Goal: Communication & Community: Answer question/provide support

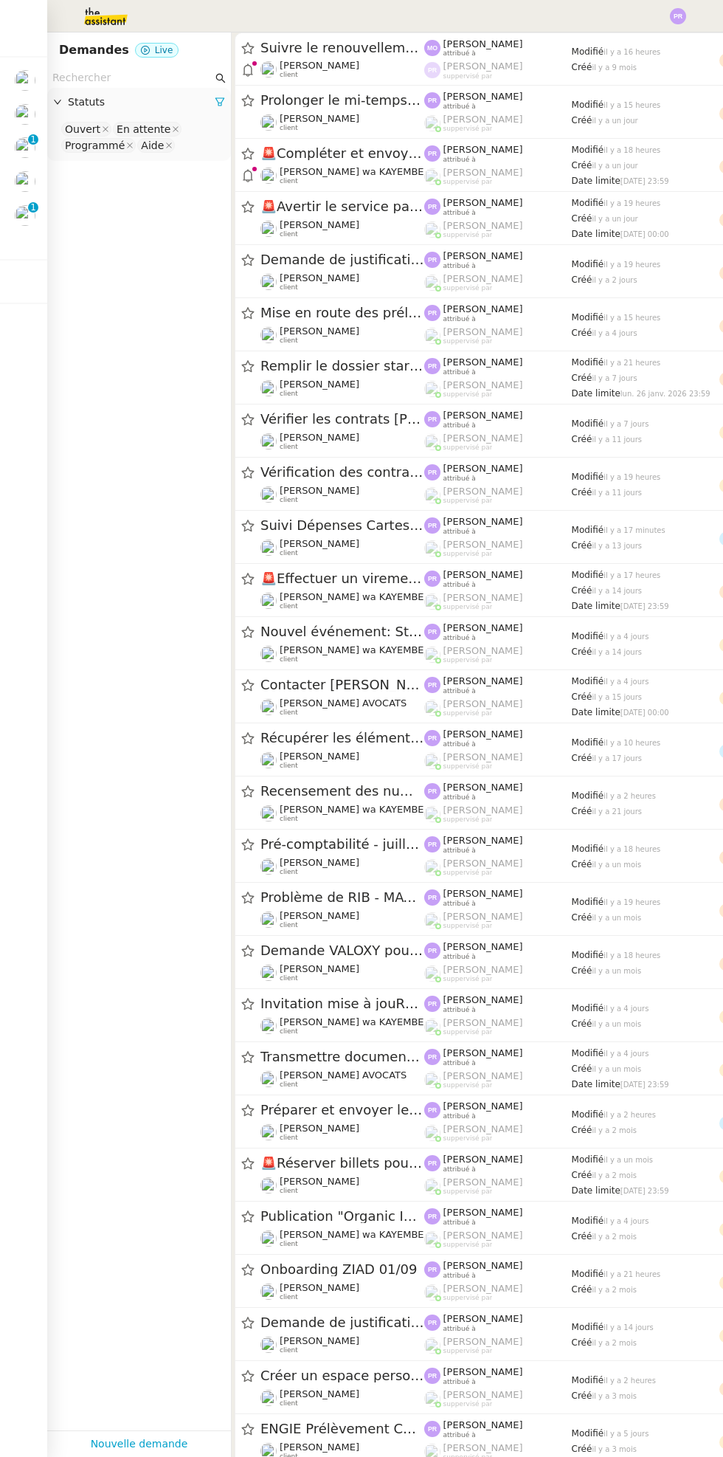
click at [24, 81] on img at bounding box center [25, 80] width 21 height 21
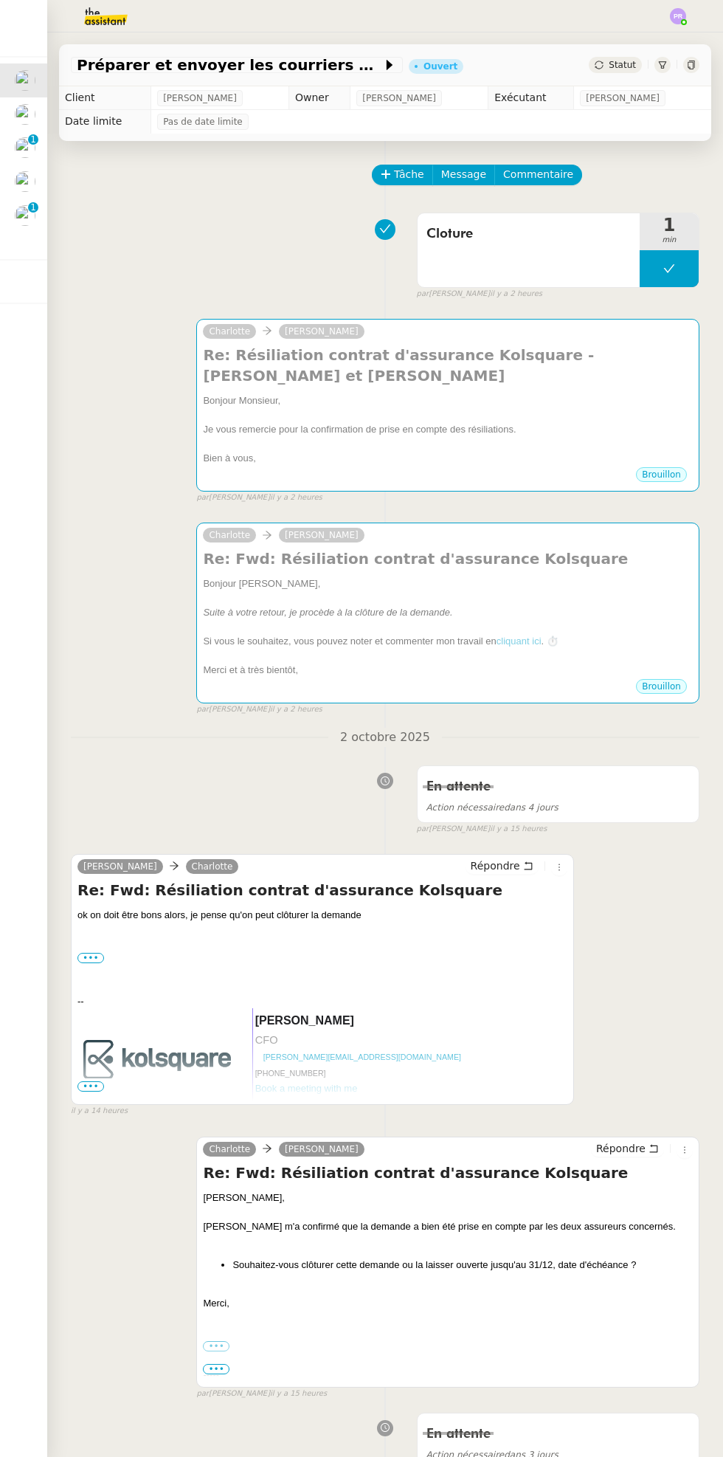
click at [564, 422] on div "Je vous remercie pour la confirmation de prise en compte des résiliations." at bounding box center [448, 429] width 490 height 15
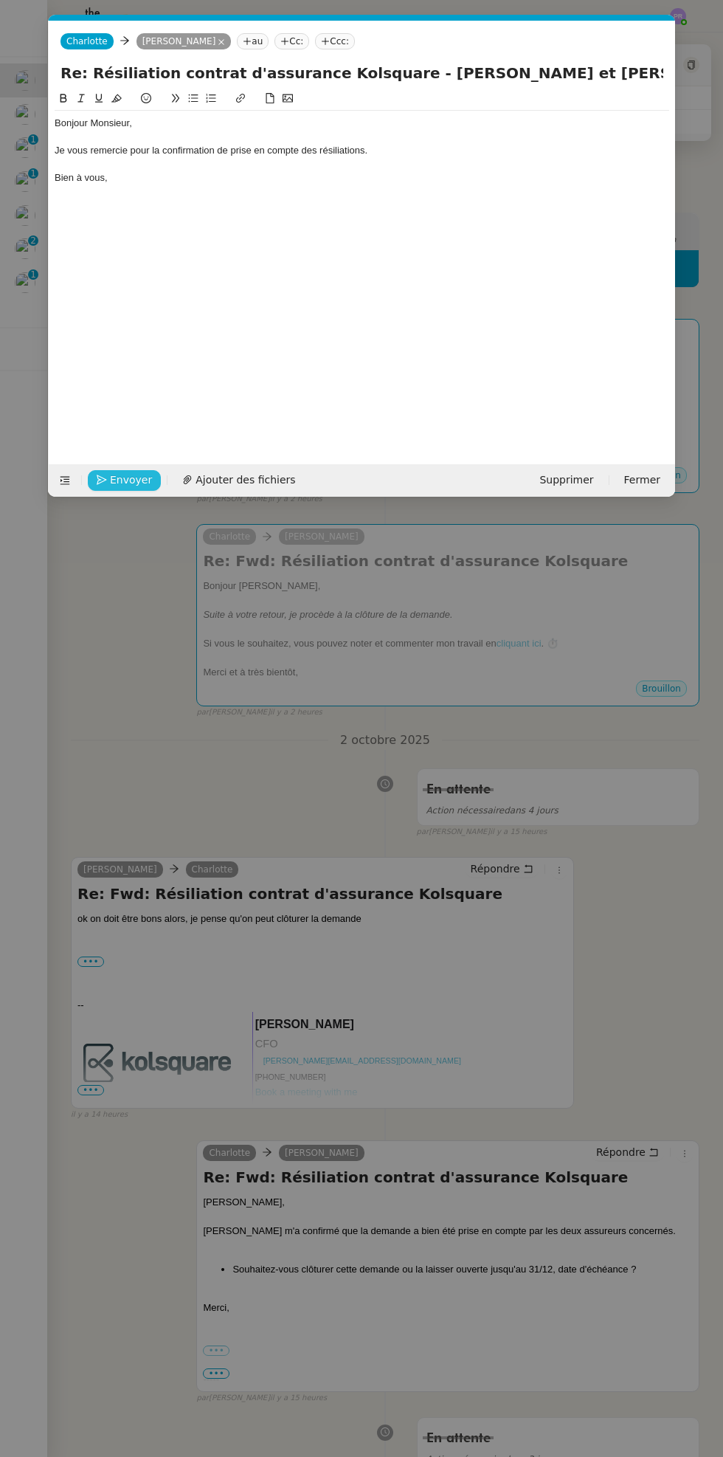
click at [122, 479] on span "Envoyer" at bounding box center [131, 480] width 42 height 17
click at [153, 485] on span "Confirmer l'envoi" at bounding box center [154, 480] width 89 height 17
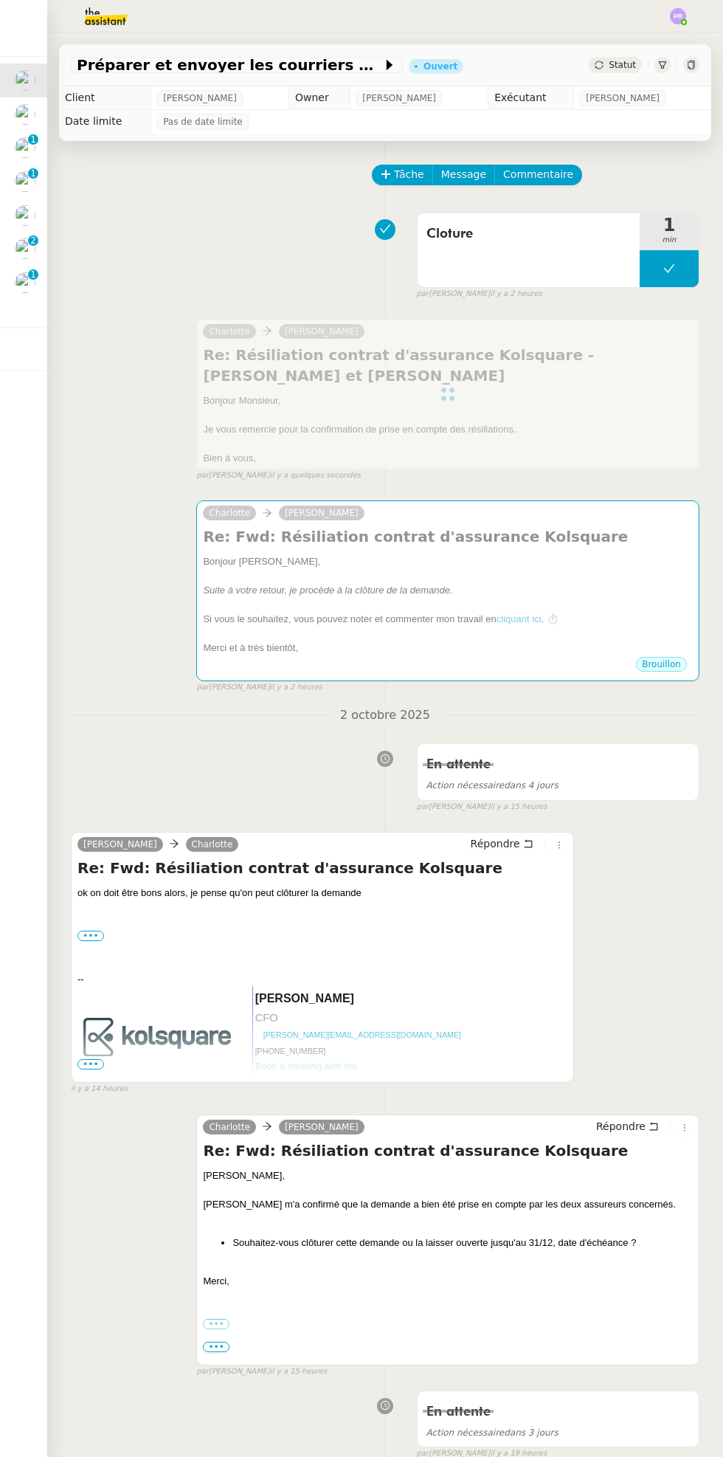
click at [542, 613] on link "cliquant ici" at bounding box center [519, 618] width 45 height 11
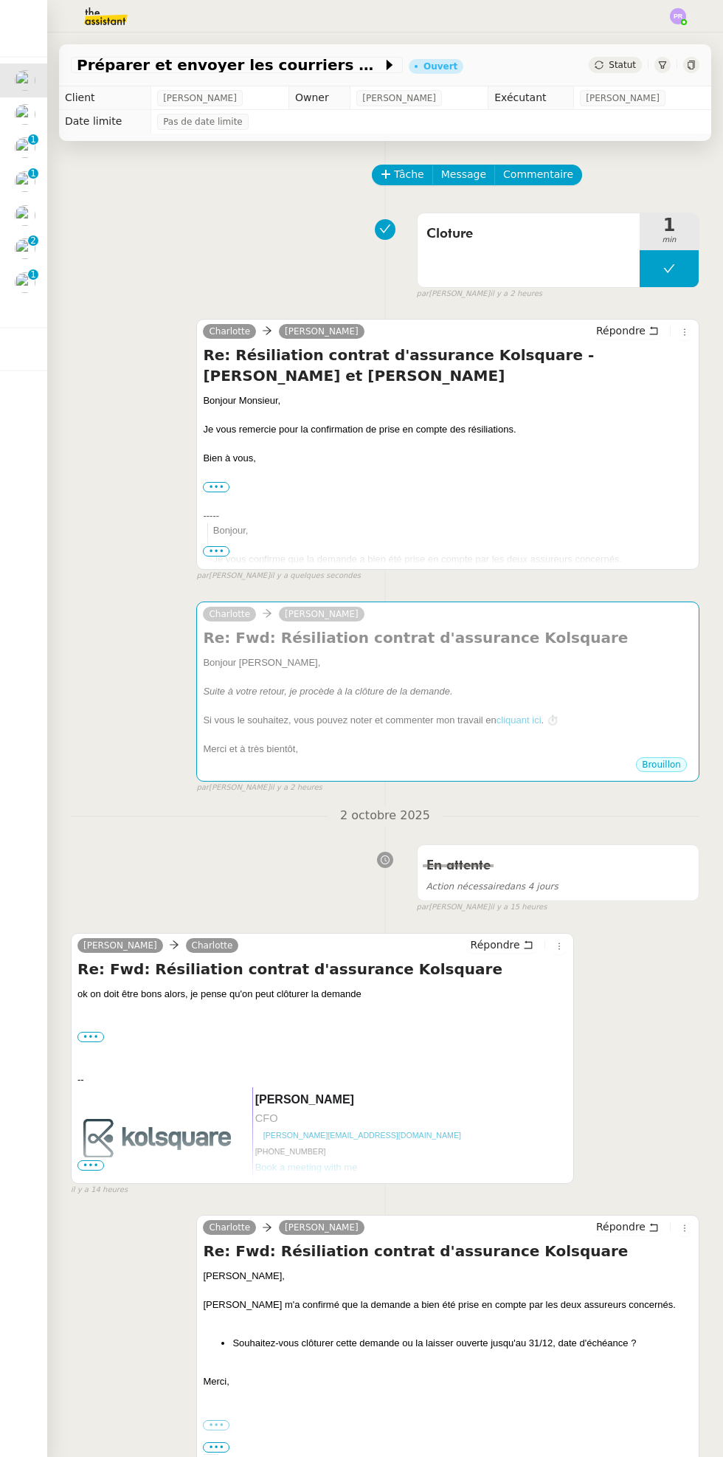
click at [508, 665] on div "﻿Bonjour [PERSON_NAME]﻿," at bounding box center [448, 663] width 490 height 15
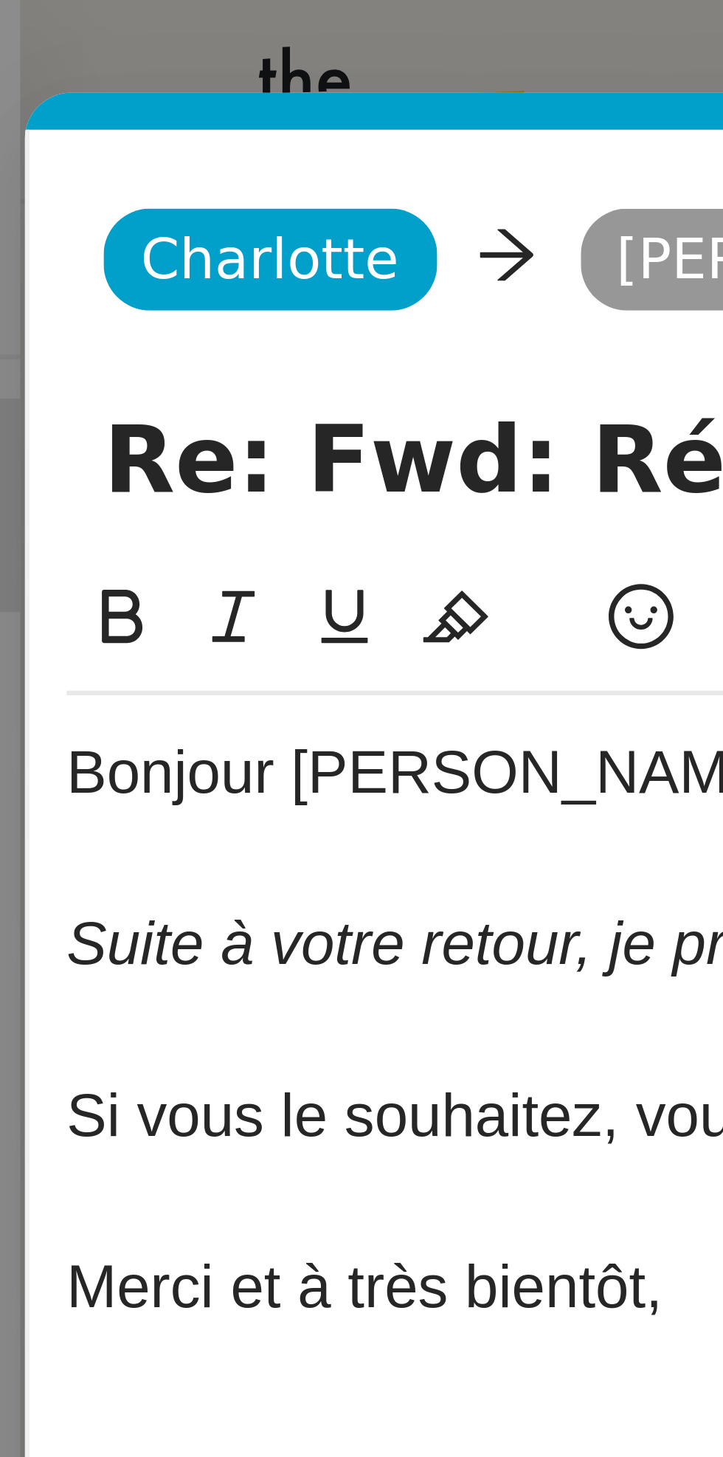
scroll to position [0, 31]
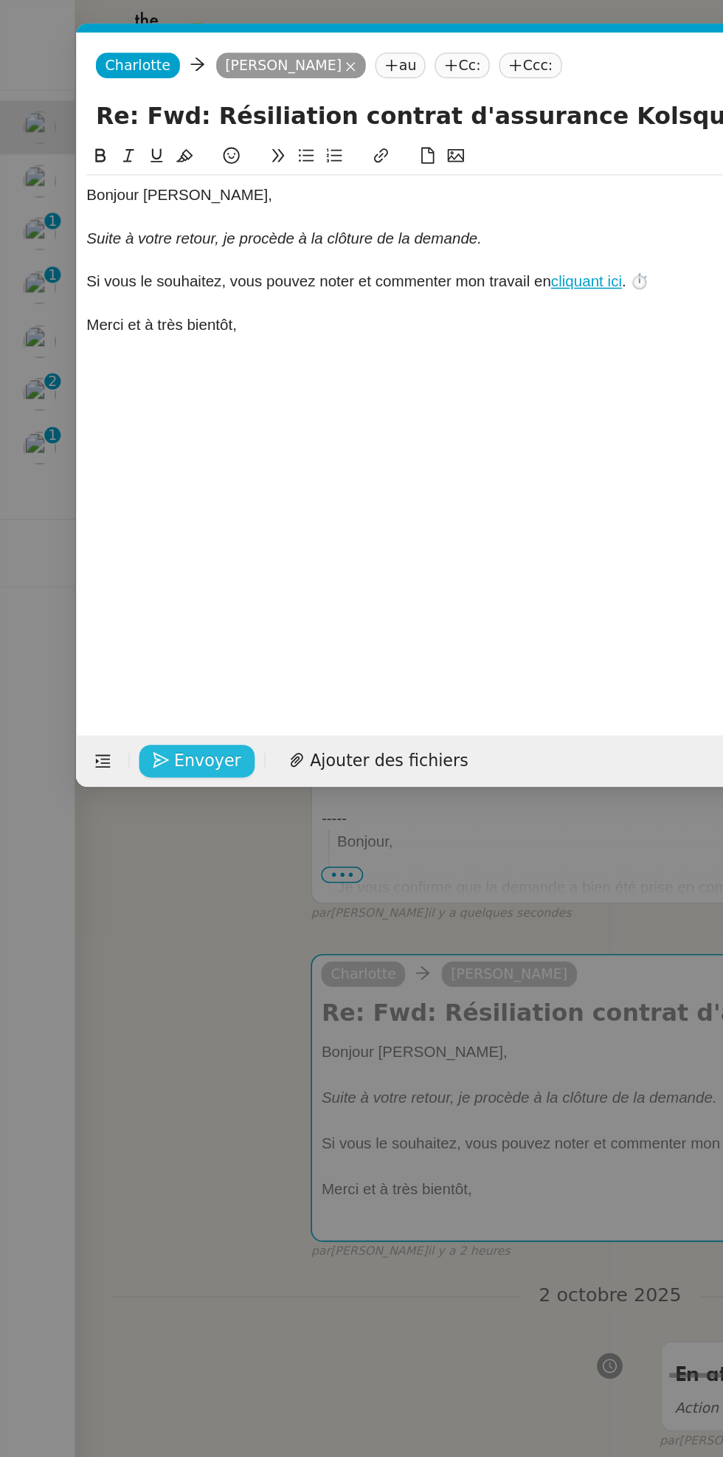
click at [137, 484] on span "Envoyer" at bounding box center [131, 480] width 42 height 17
click at [152, 486] on span "Confirmer l'envoi" at bounding box center [154, 480] width 89 height 17
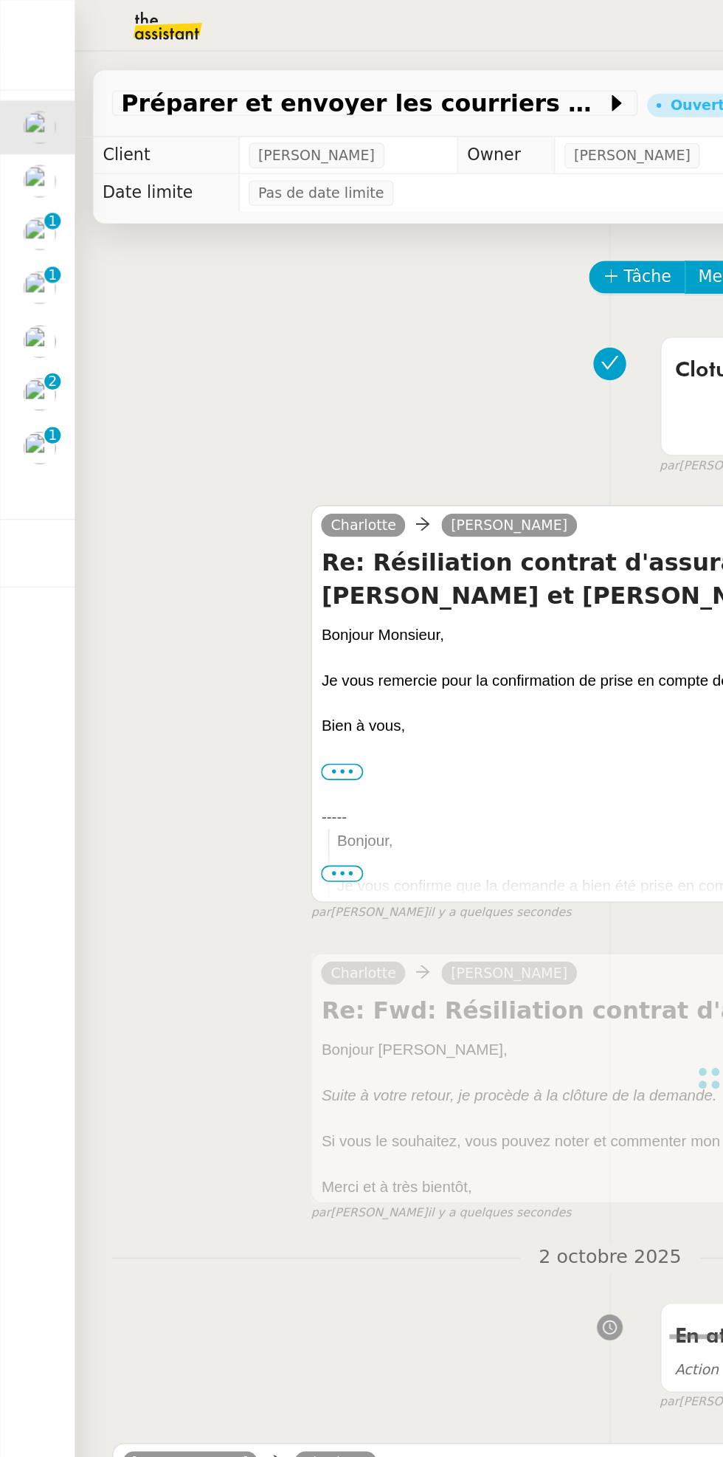
click at [34, 284] on img at bounding box center [25, 282] width 21 height 21
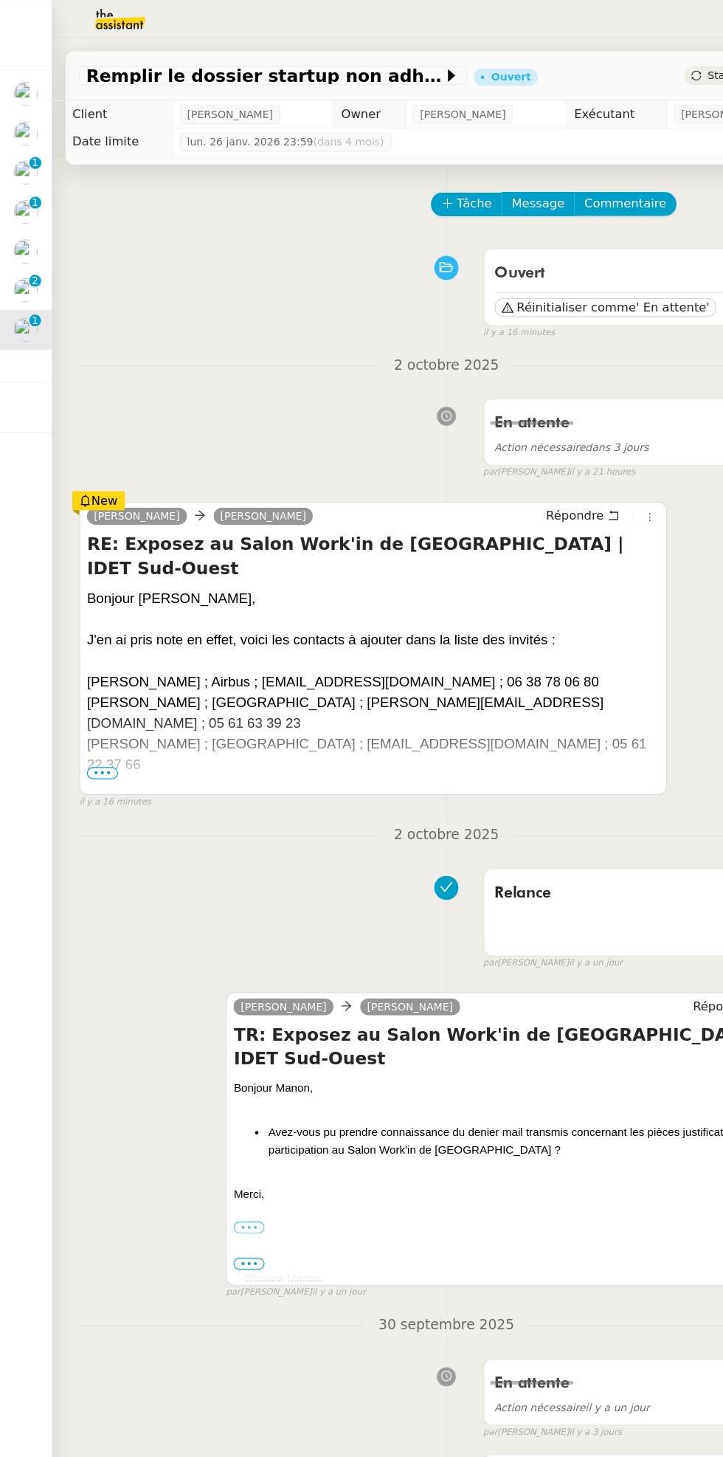
click at [38, 245] on nz-badge "0 1 2 3 4 5 6 7 8 9" at bounding box center [33, 240] width 10 height 10
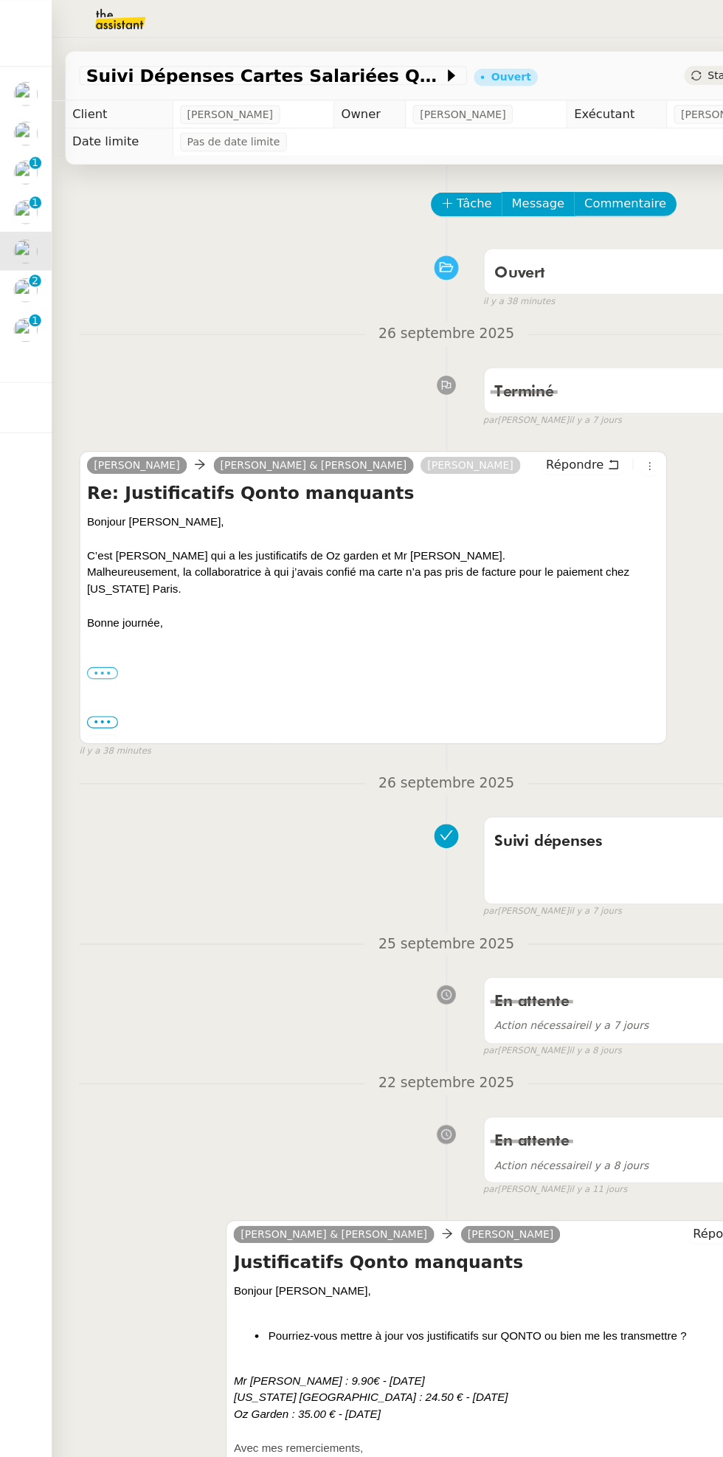
click at [32, 184] on img at bounding box center [25, 181] width 21 height 21
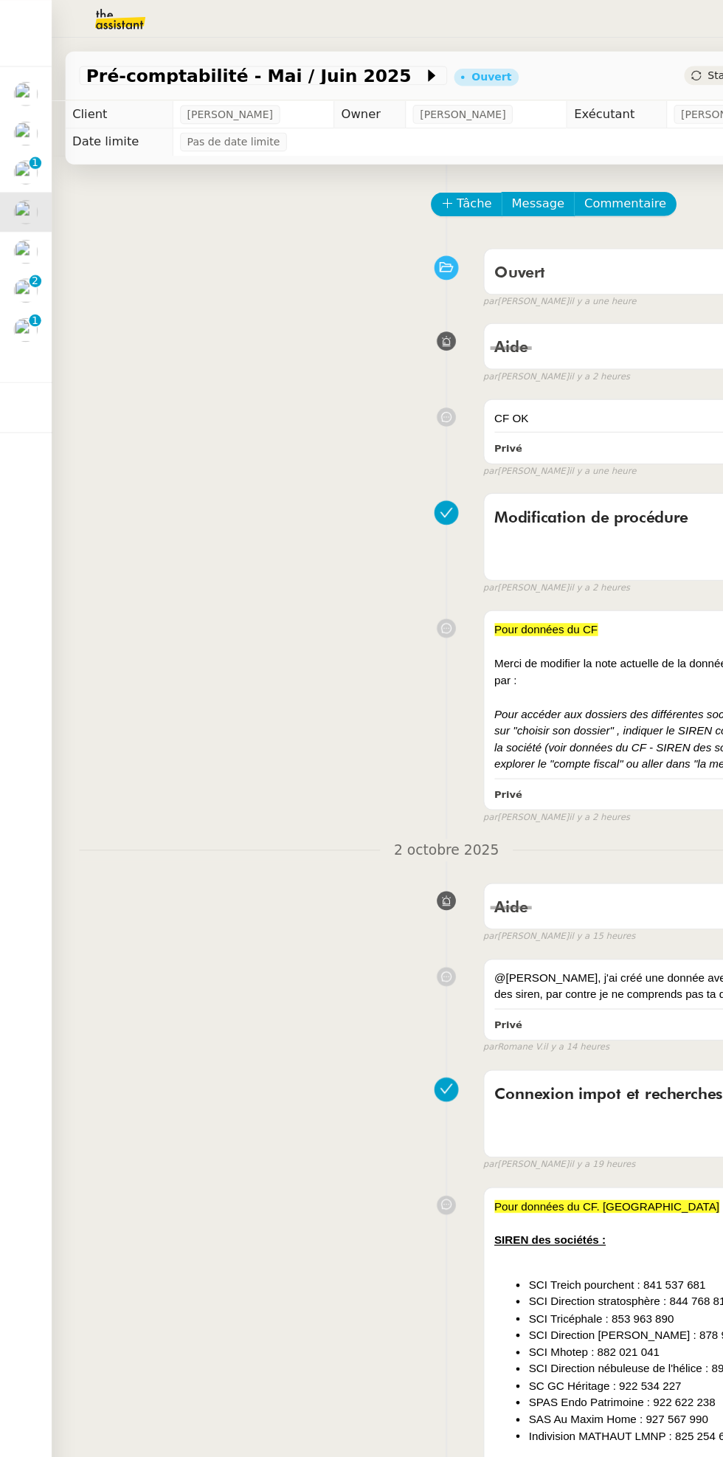
scroll to position [2, 0]
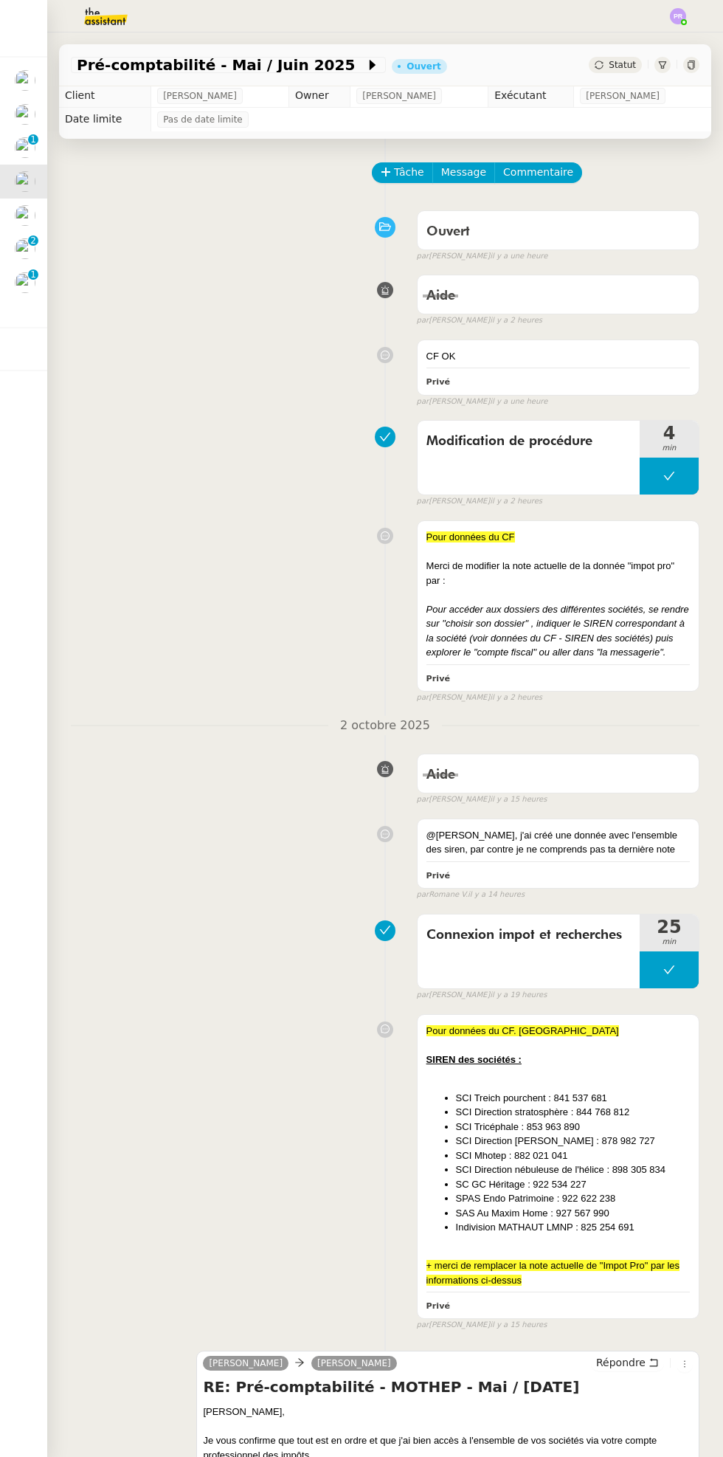
click at [630, 65] on span "Statut" at bounding box center [622, 65] width 27 height 10
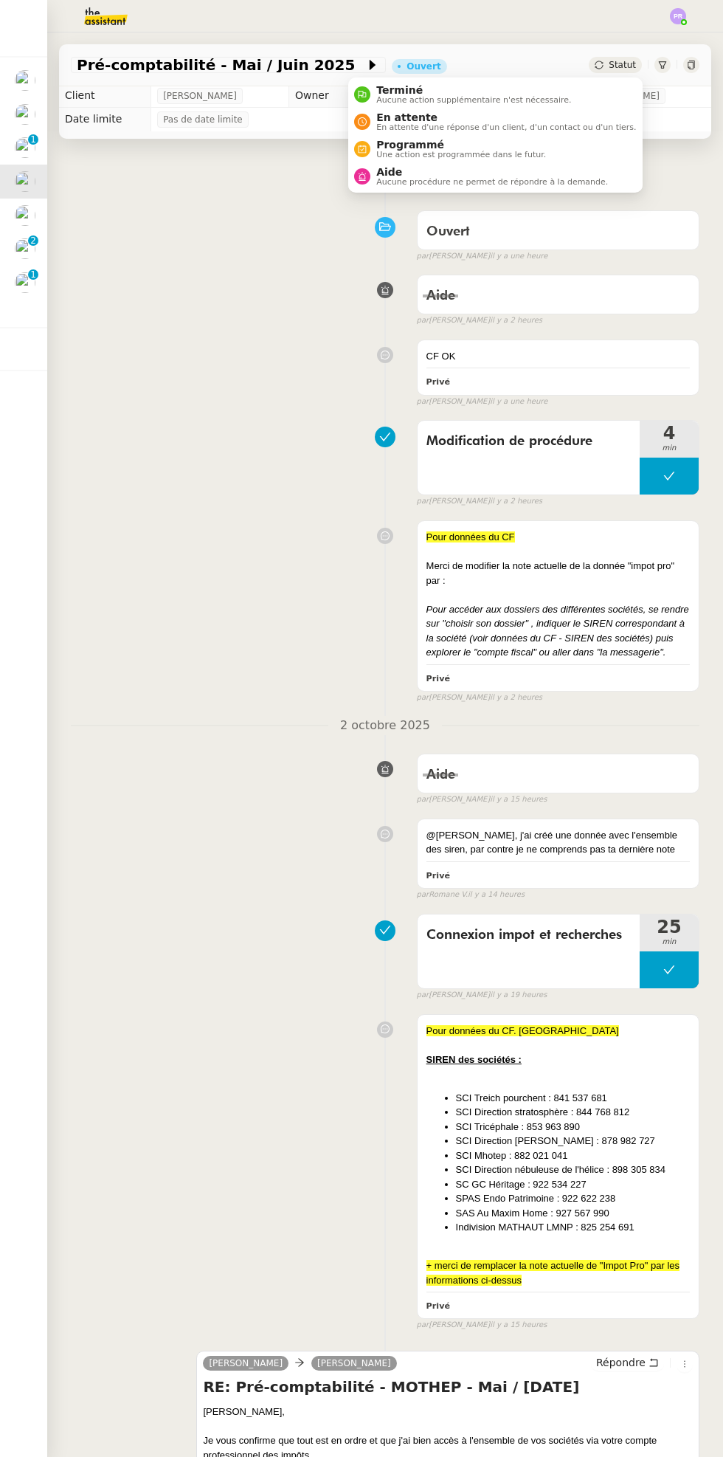
click at [533, 145] on span "Programmé" at bounding box center [461, 145] width 170 height 12
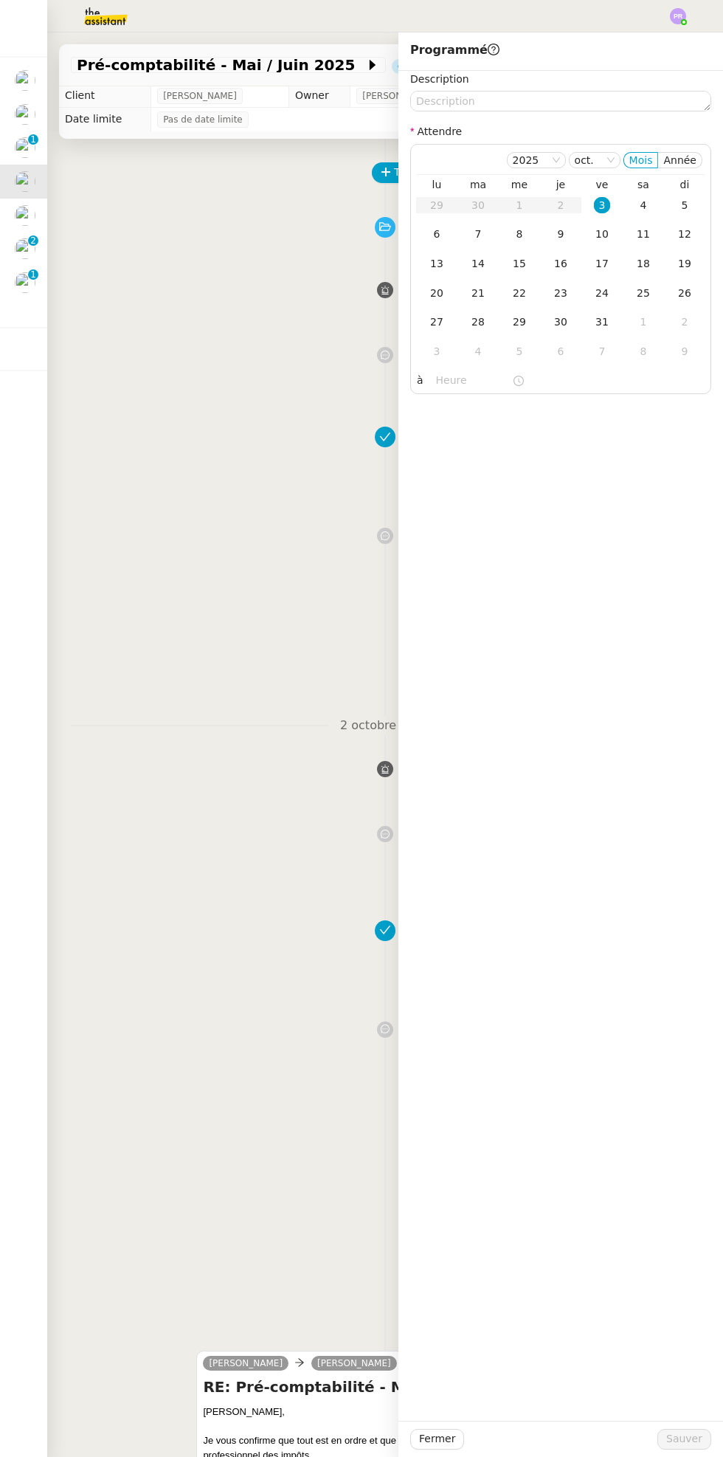
click at [196, 562] on div "Pour données du CF Merci de modifier la note actuelle de la donnée "impot pro" …" at bounding box center [385, 609] width 629 height 190
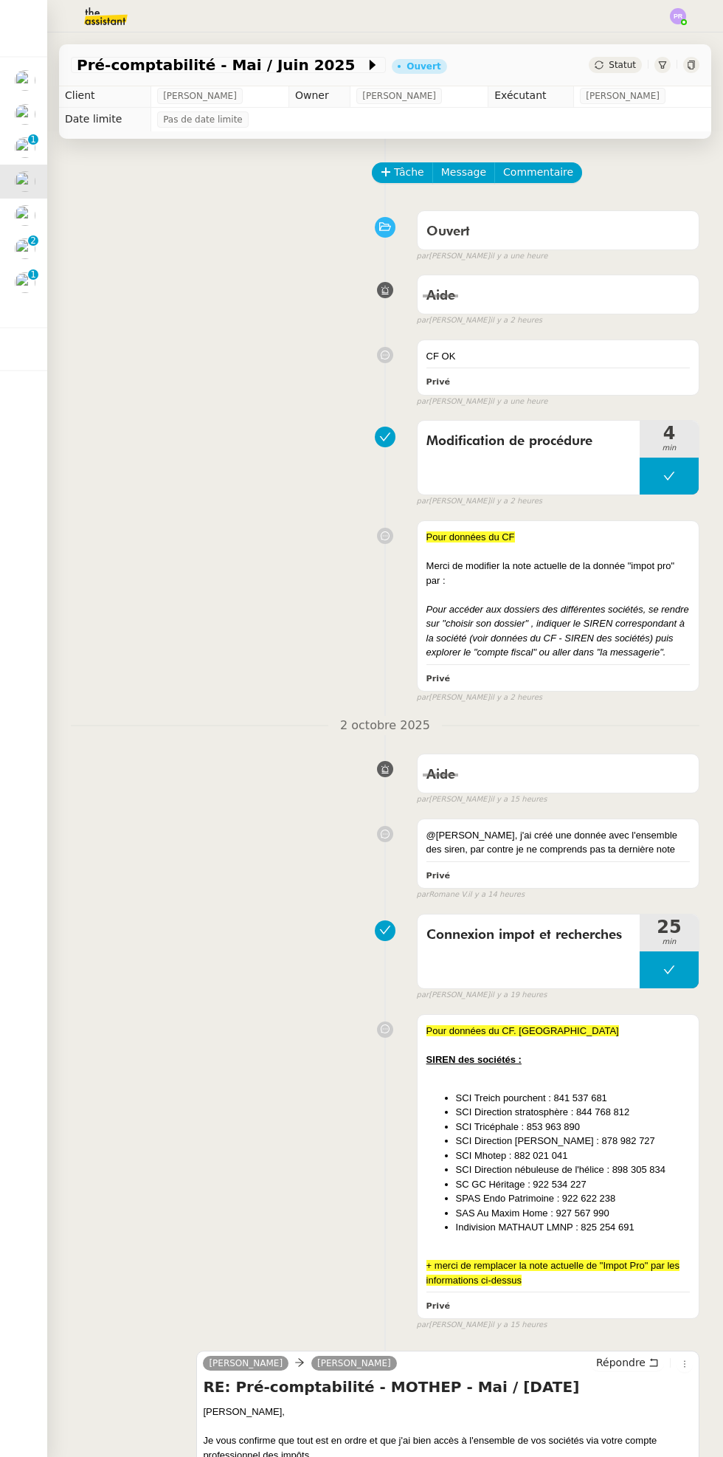
click at [659, 65] on icon at bounding box center [662, 65] width 9 height 9
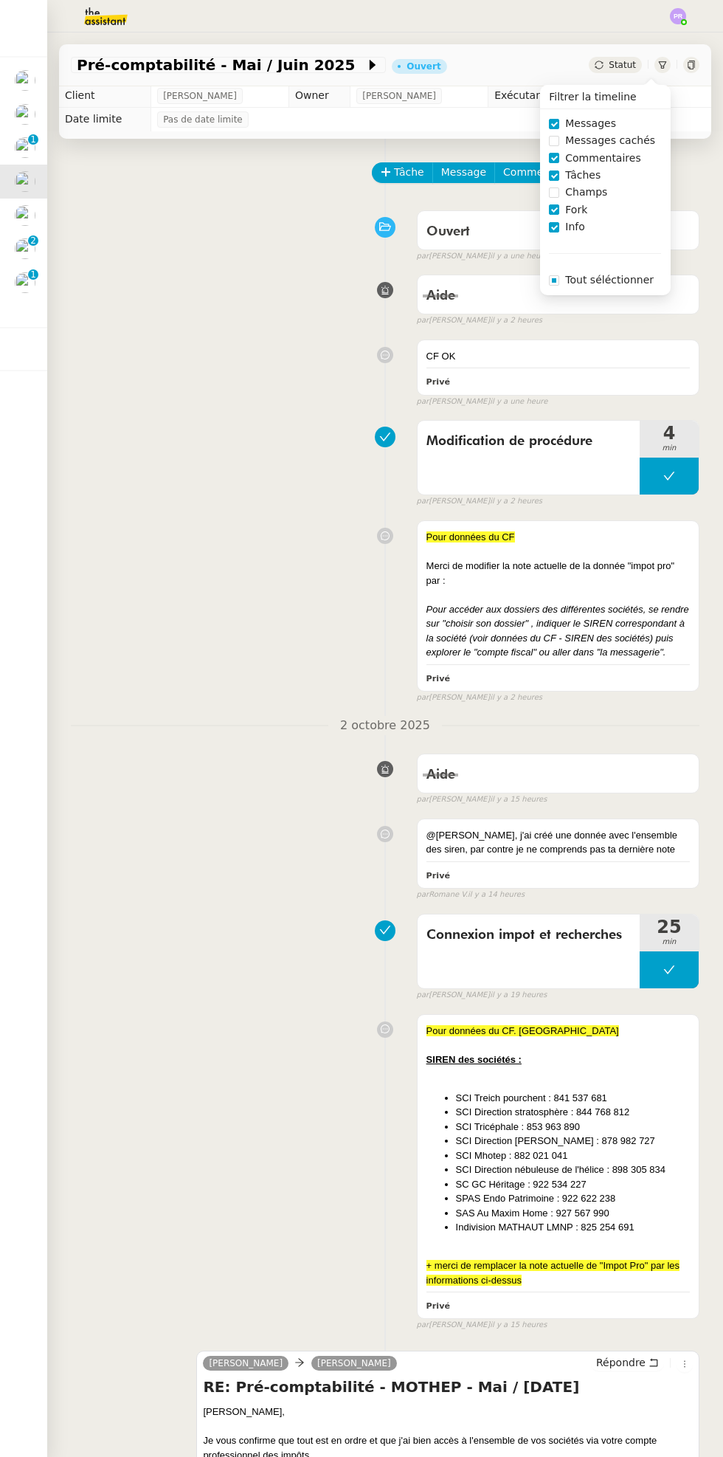
click at [369, 252] on div "Ouvert false par Camille T. il y a une heure" at bounding box center [385, 233] width 629 height 59
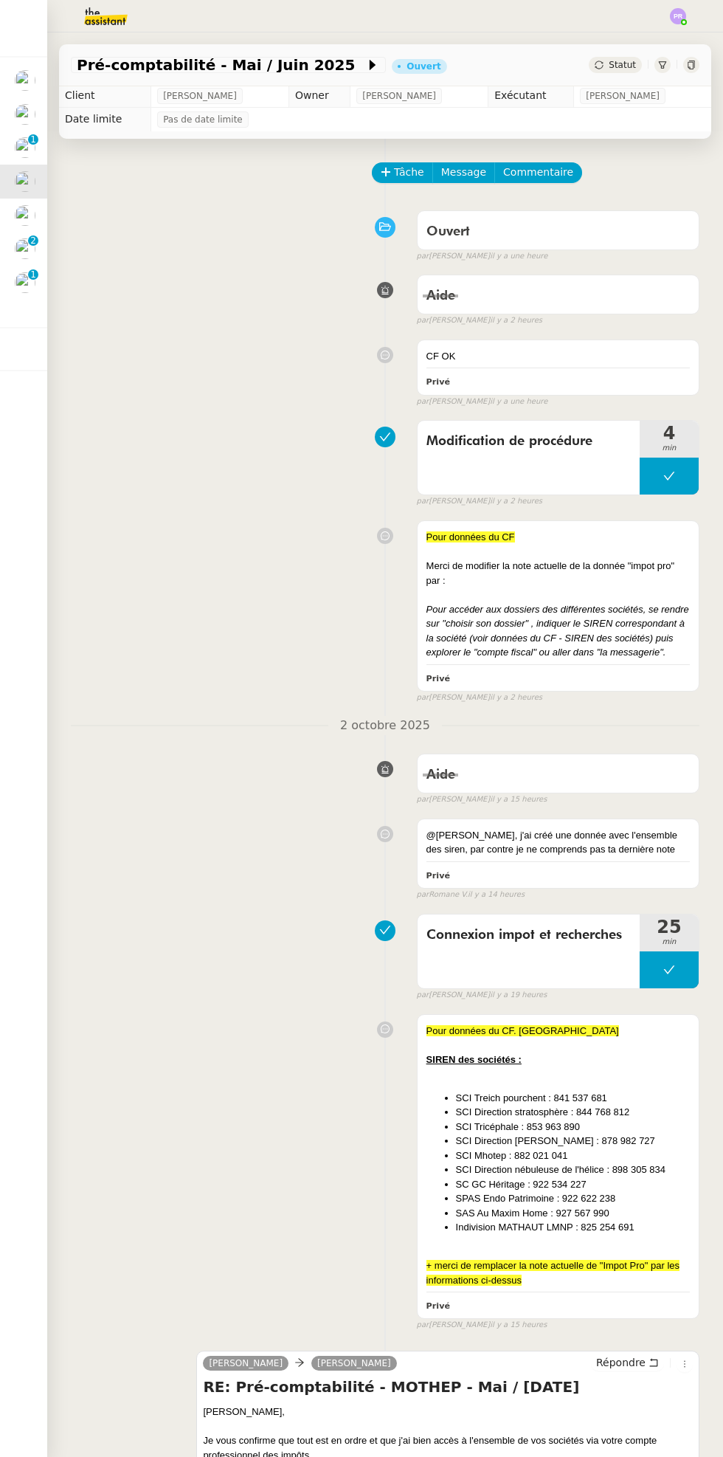
click at [662, 65] on icon at bounding box center [662, 65] width 9 height 9
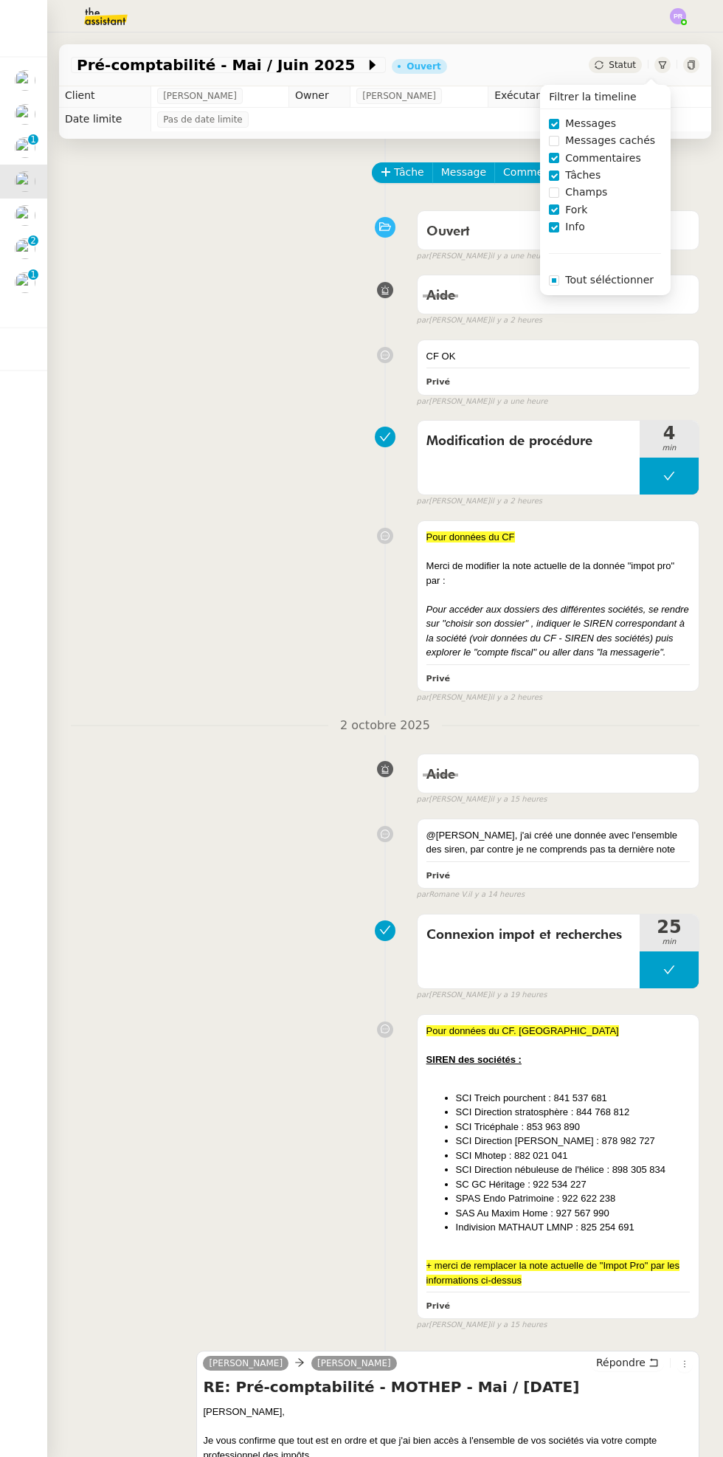
click at [299, 518] on div "Pour données du CF Merci de modifier la note actuelle de la donnée "impot pro" …" at bounding box center [385, 609] width 629 height 190
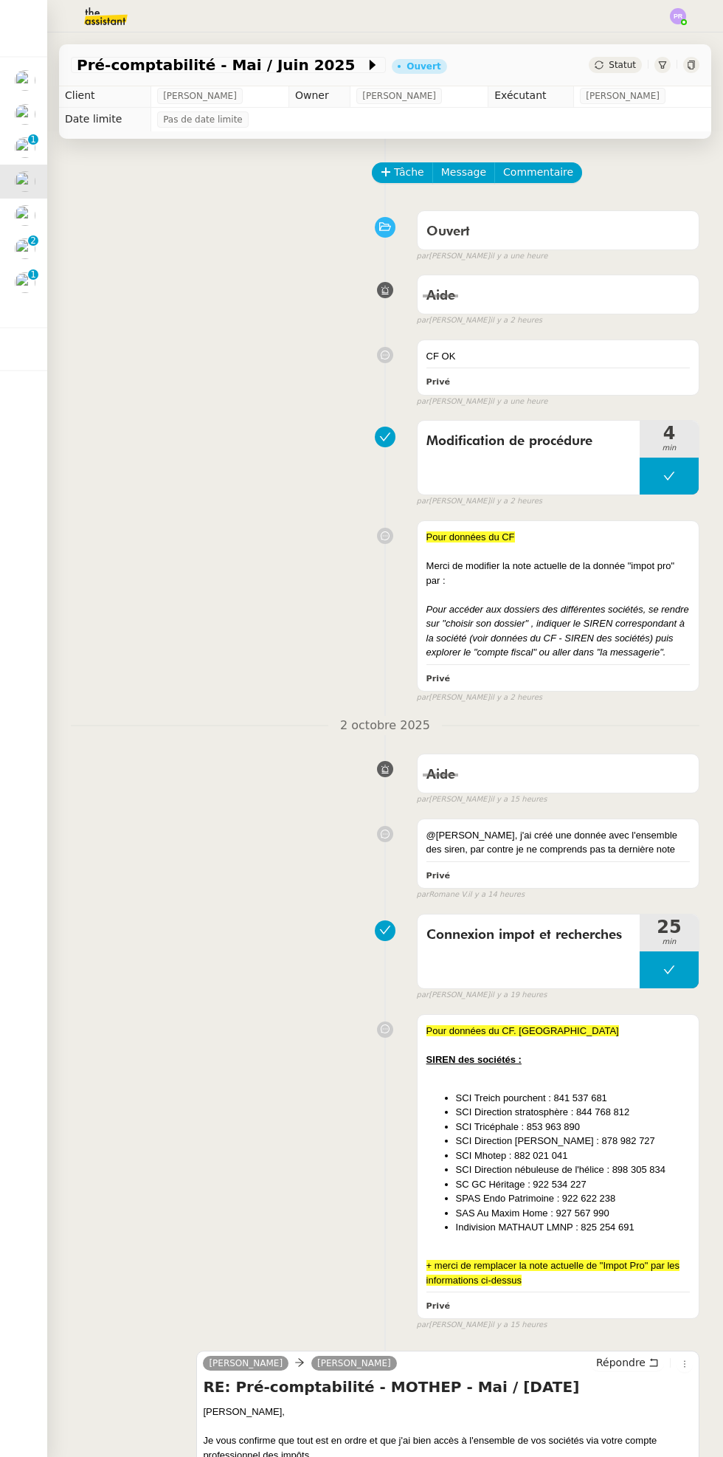
click at [630, 61] on span "Statut" at bounding box center [622, 65] width 27 height 10
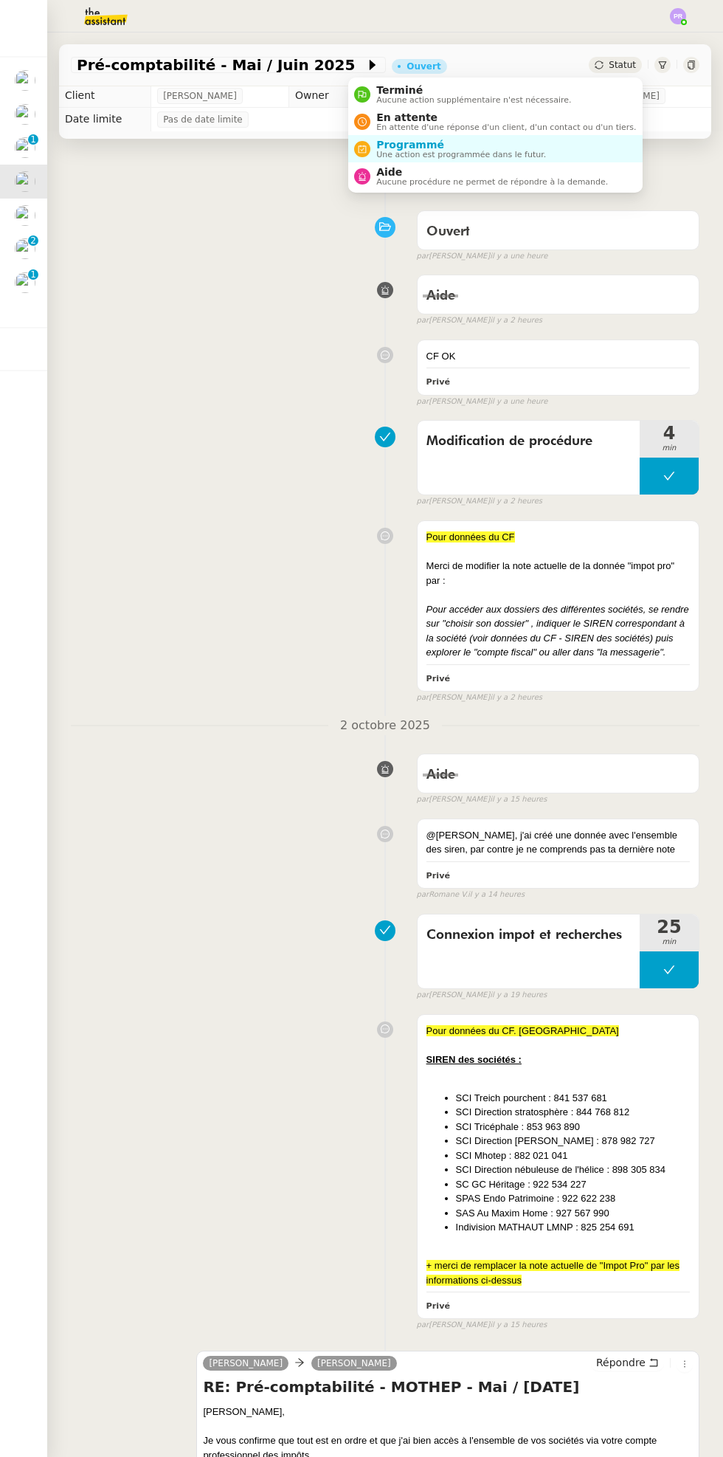
click at [521, 127] on span "En attente d'une réponse d'un client, d'un contact ou d'un tiers." at bounding box center [506, 127] width 260 height 8
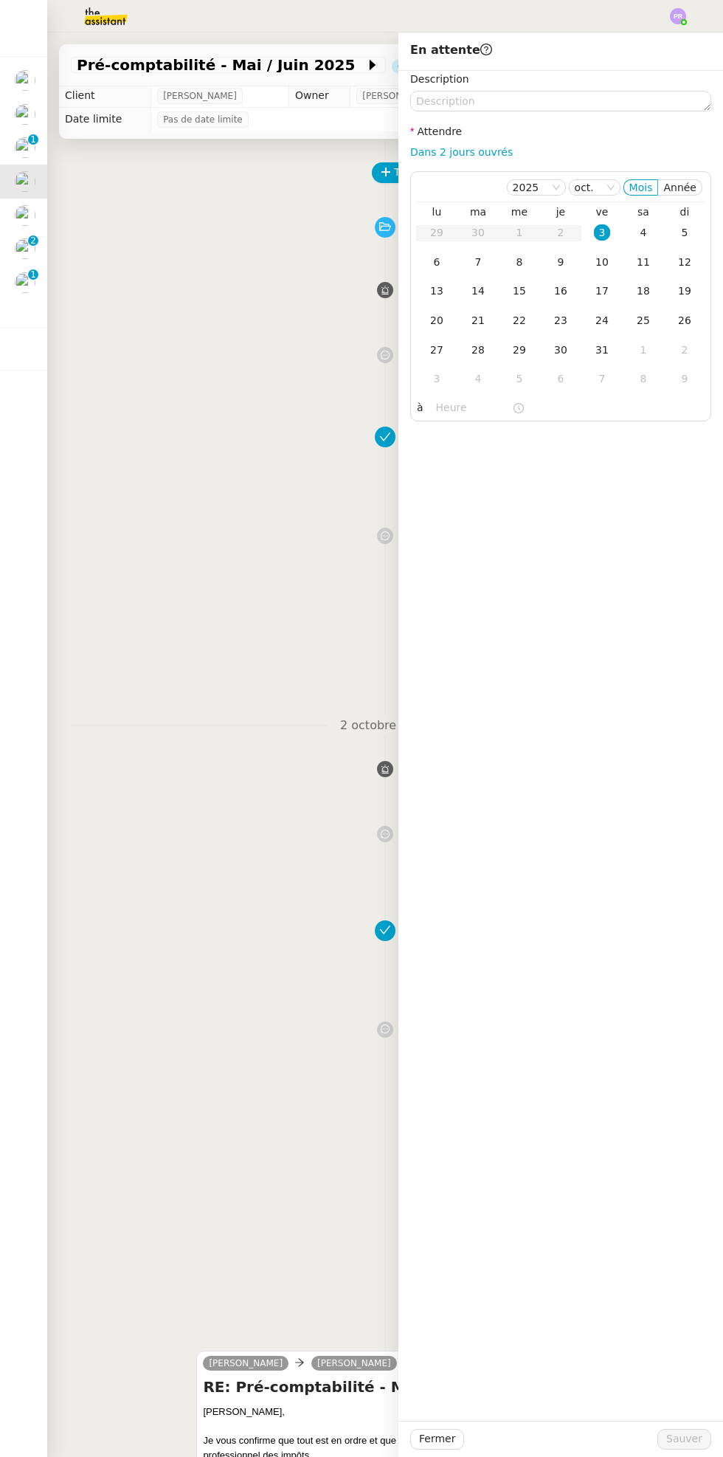
click at [436, 262] on div "6" at bounding box center [437, 262] width 16 height 16
click at [681, 1434] on span "Sauver" at bounding box center [685, 1439] width 36 height 17
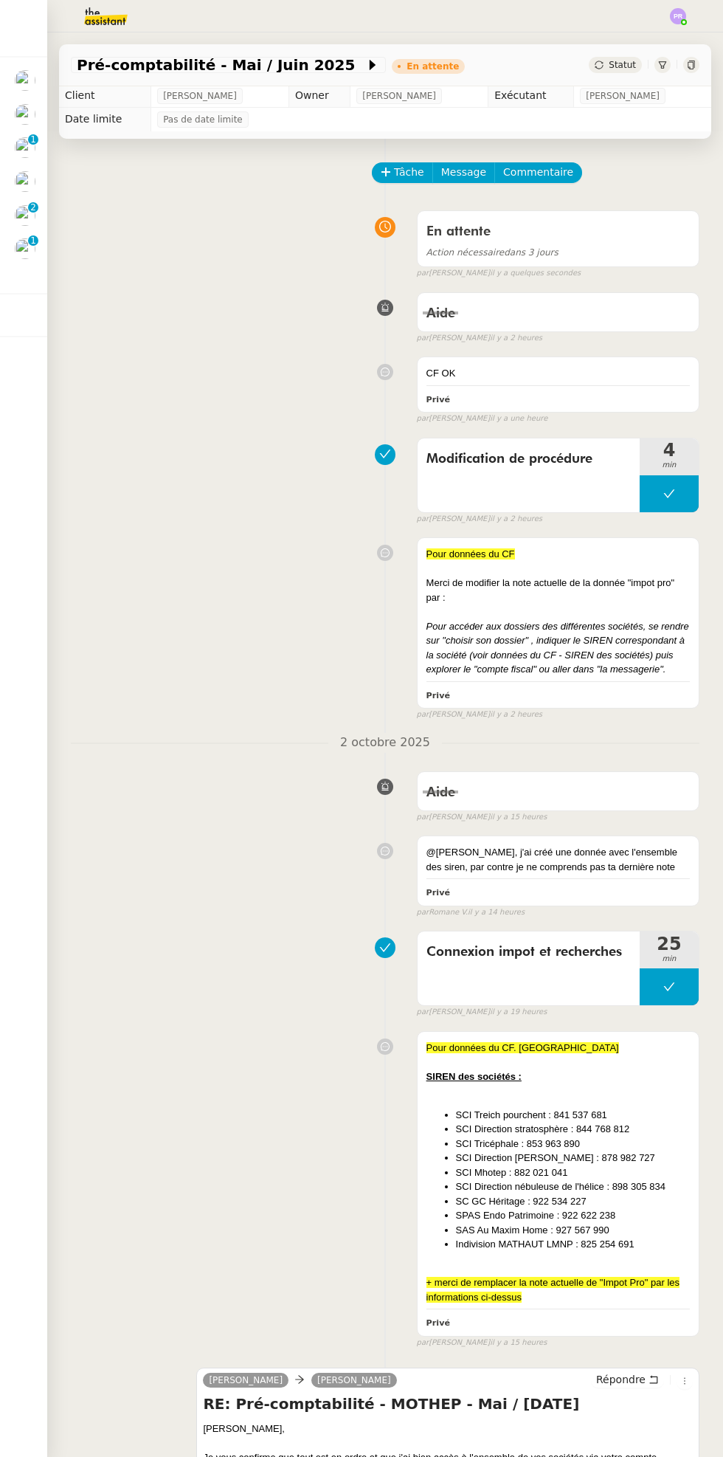
click at [32, 141] on p "1" at bounding box center [33, 140] width 6 height 13
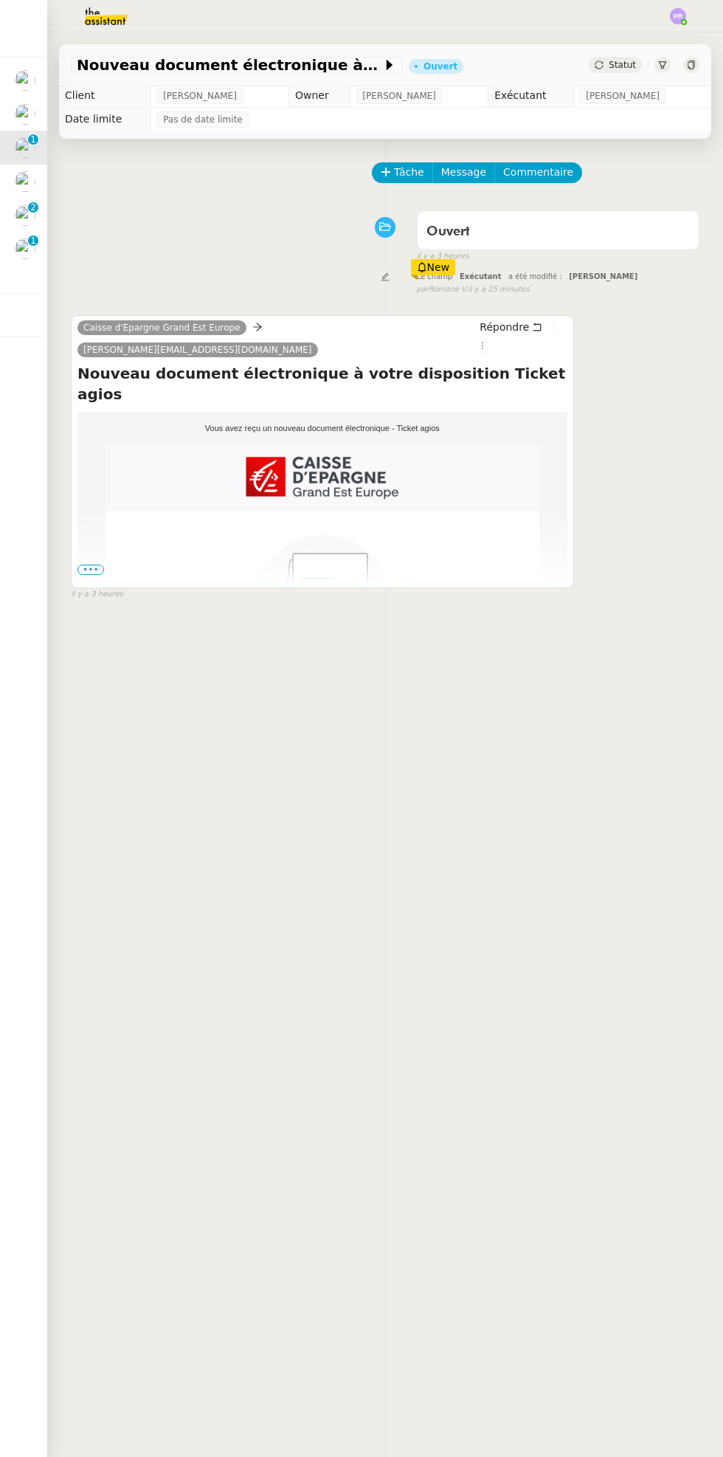
click at [613, 342] on div "Caisse d'Epargne Grand Est Europe hubert.uks@theassistant.com Répondre Nouveau …" at bounding box center [385, 451] width 629 height 299
click at [484, 342] on icon at bounding box center [483, 345] width 1 height 7
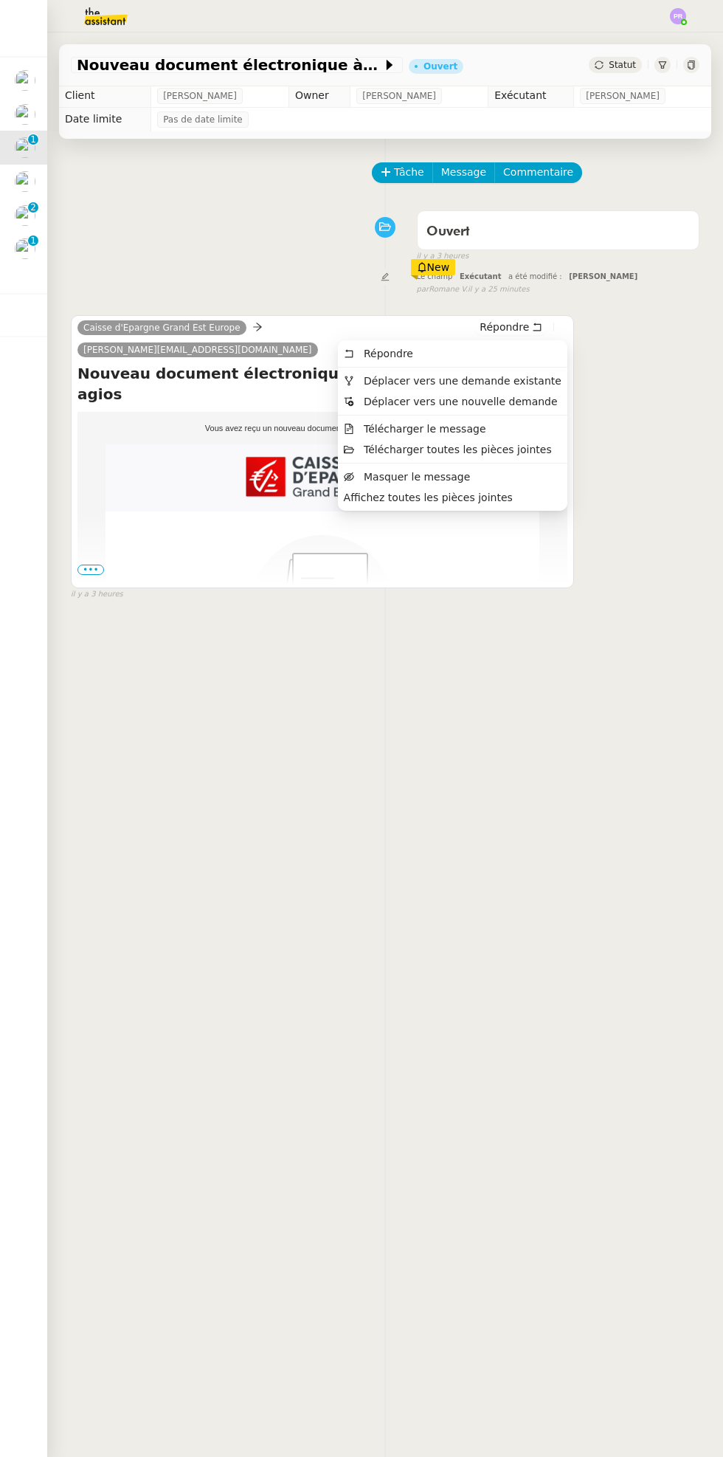
click at [535, 376] on span "Déplacer vers une demande existante" at bounding box center [463, 381] width 198 height 12
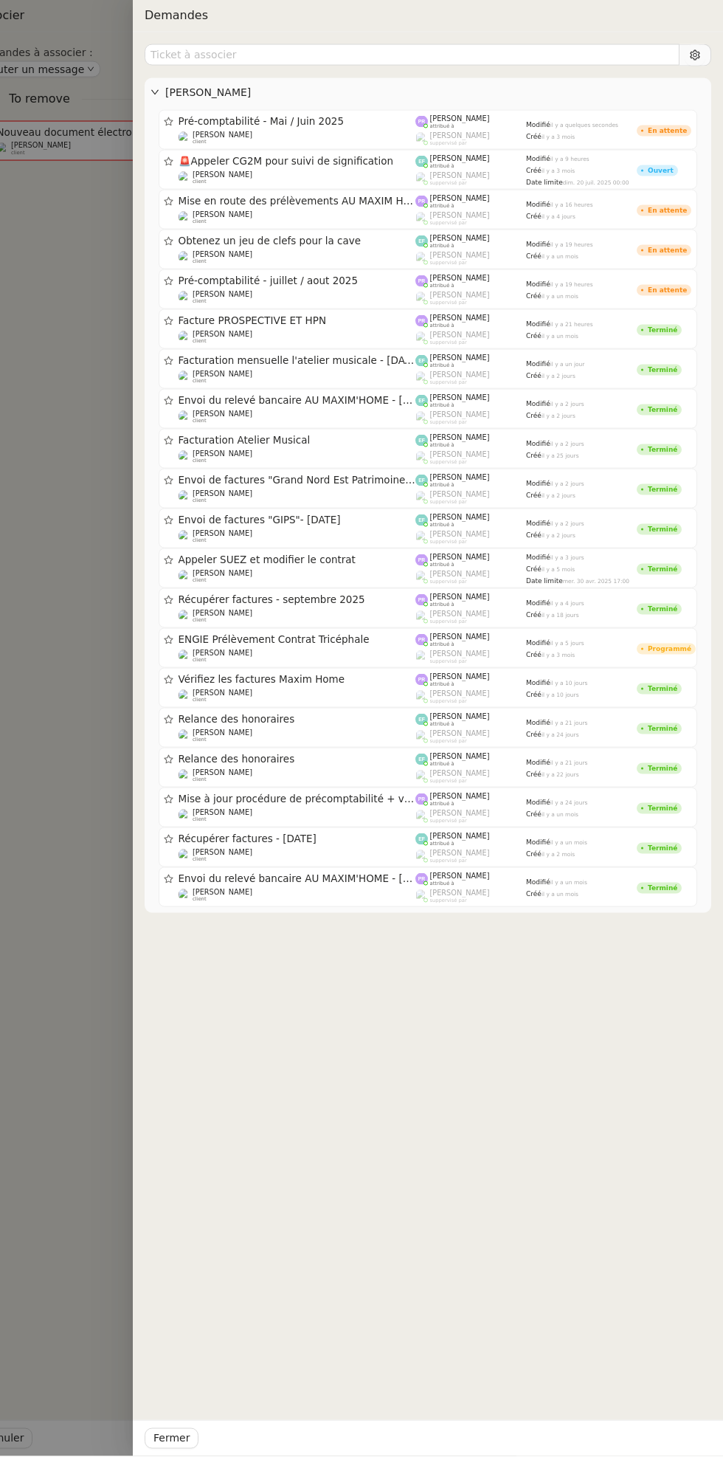
click at [368, 288] on div "Pré-comptabilité - juillet / aout 2025 Arthur MATHAUT client" at bounding box center [298, 290] width 238 height 30
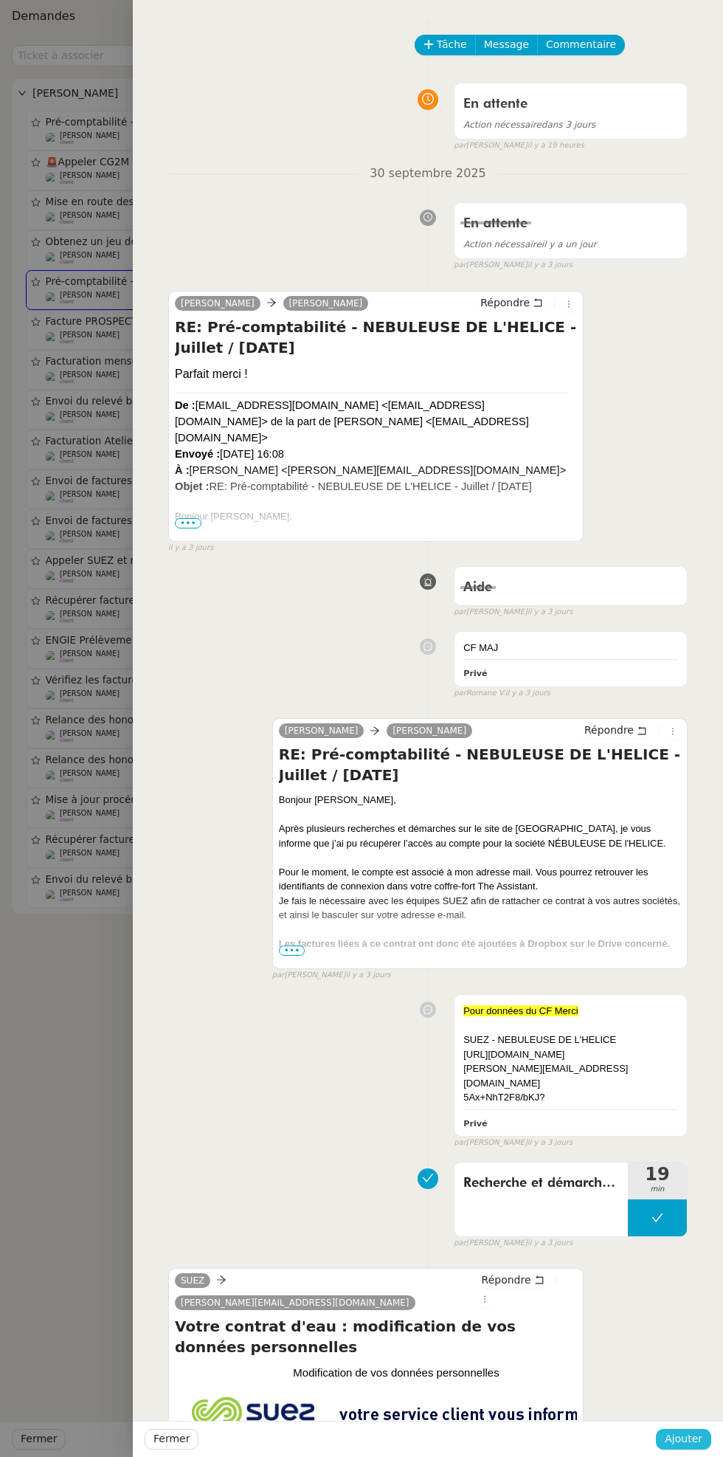
click at [680, 1429] on button "Ajouter" at bounding box center [683, 1439] width 55 height 21
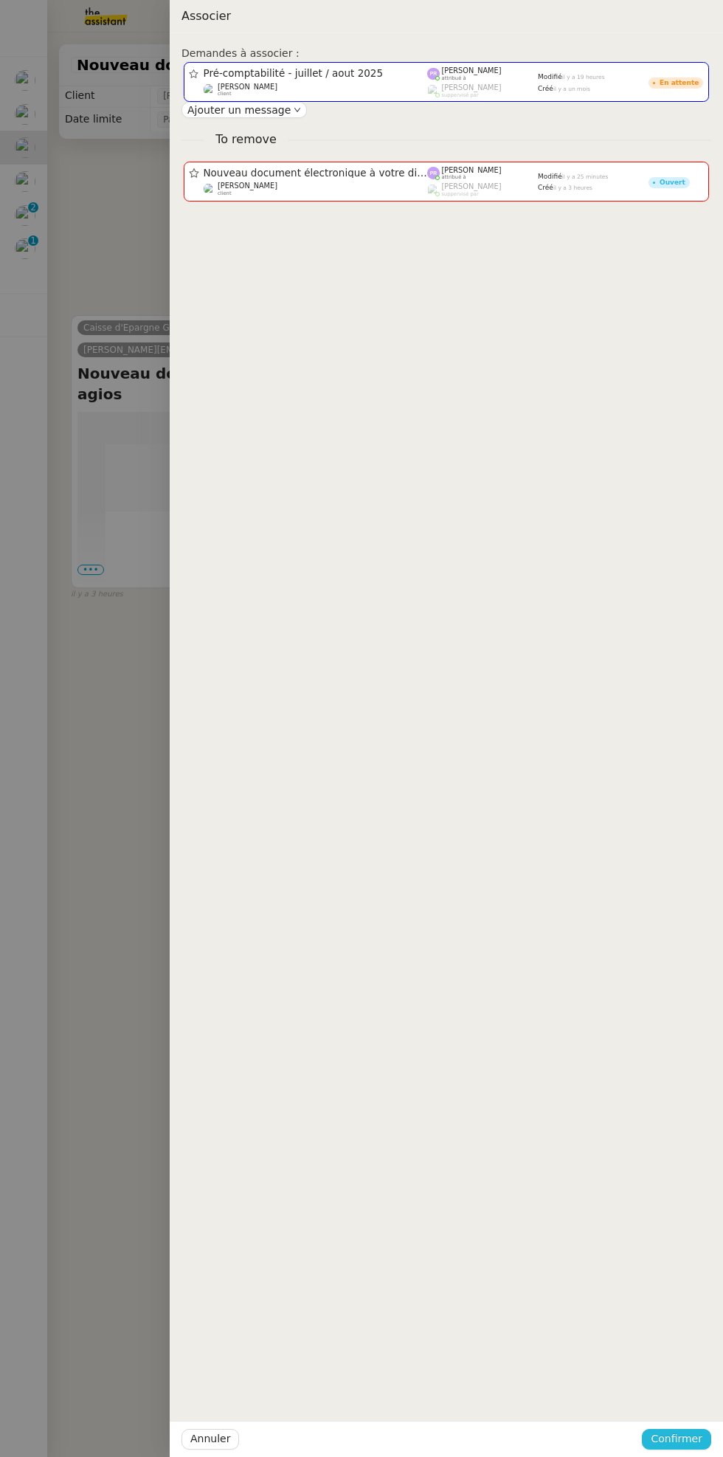
click at [683, 1437] on span "Confirmer" at bounding box center [677, 1439] width 52 height 17
click at [698, 1397] on button "Ajouter" at bounding box center [677, 1400] width 49 height 16
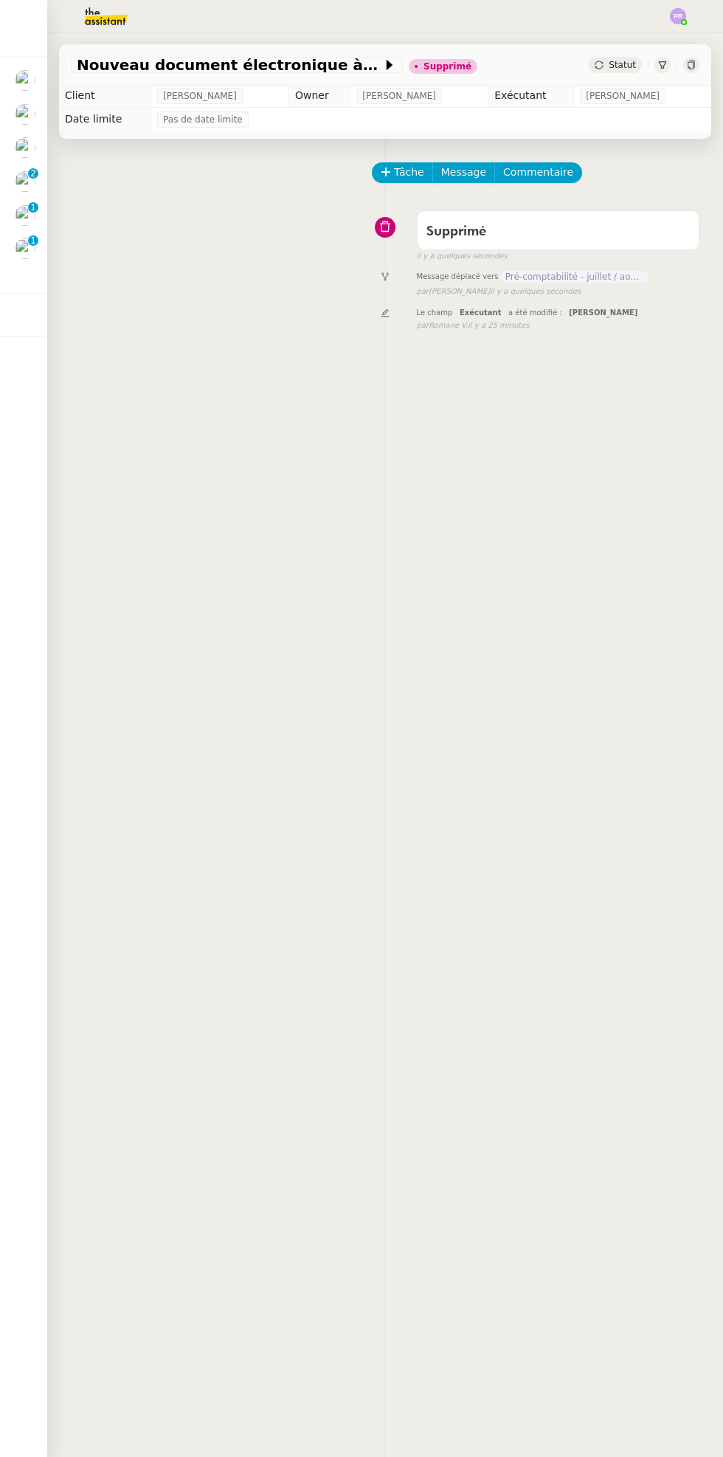
click at [32, 173] on p "2" at bounding box center [33, 174] width 6 height 13
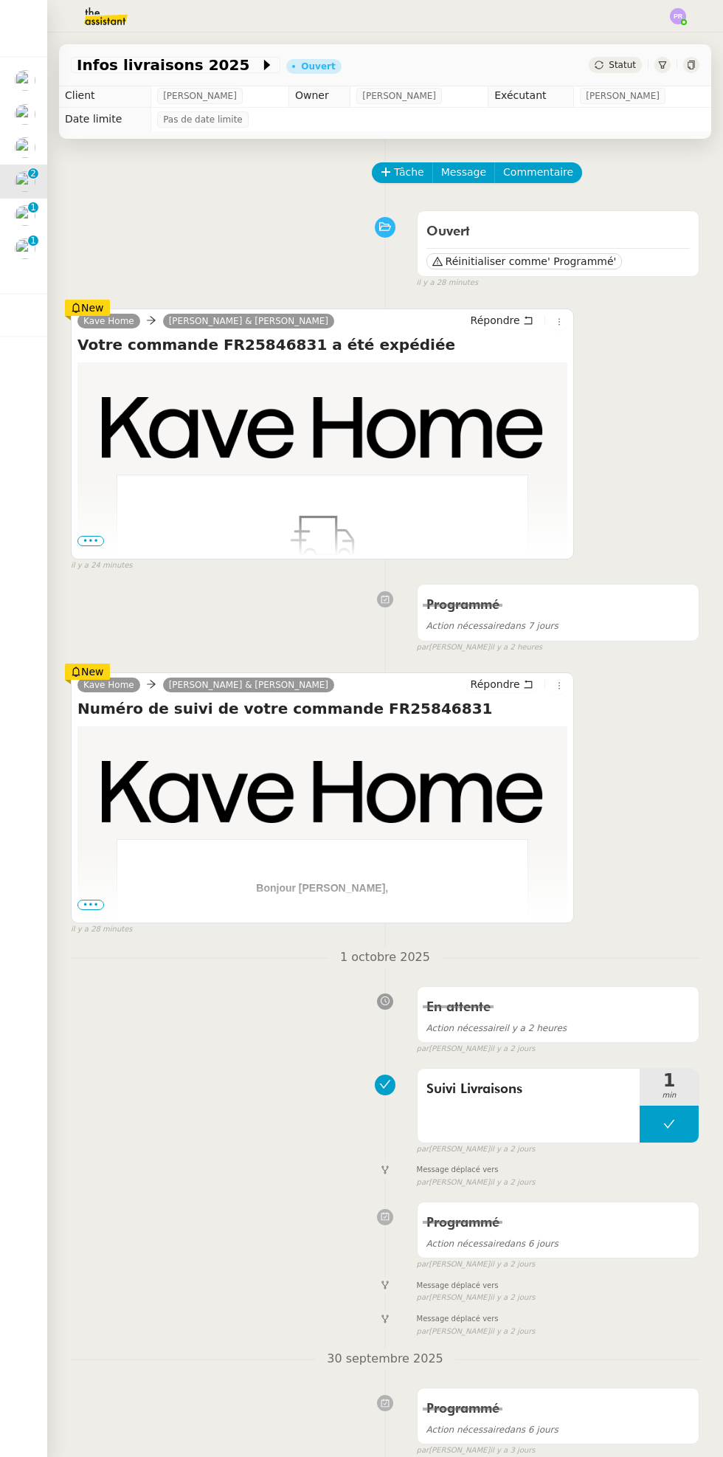
click at [104, 899] on div "Localisez vos produits. Bonjour Gabrielle, Comme suit les détails de suivi de v…" at bounding box center [322, 1171] width 441 height 692
click at [97, 906] on span "•••" at bounding box center [91, 905] width 27 height 10
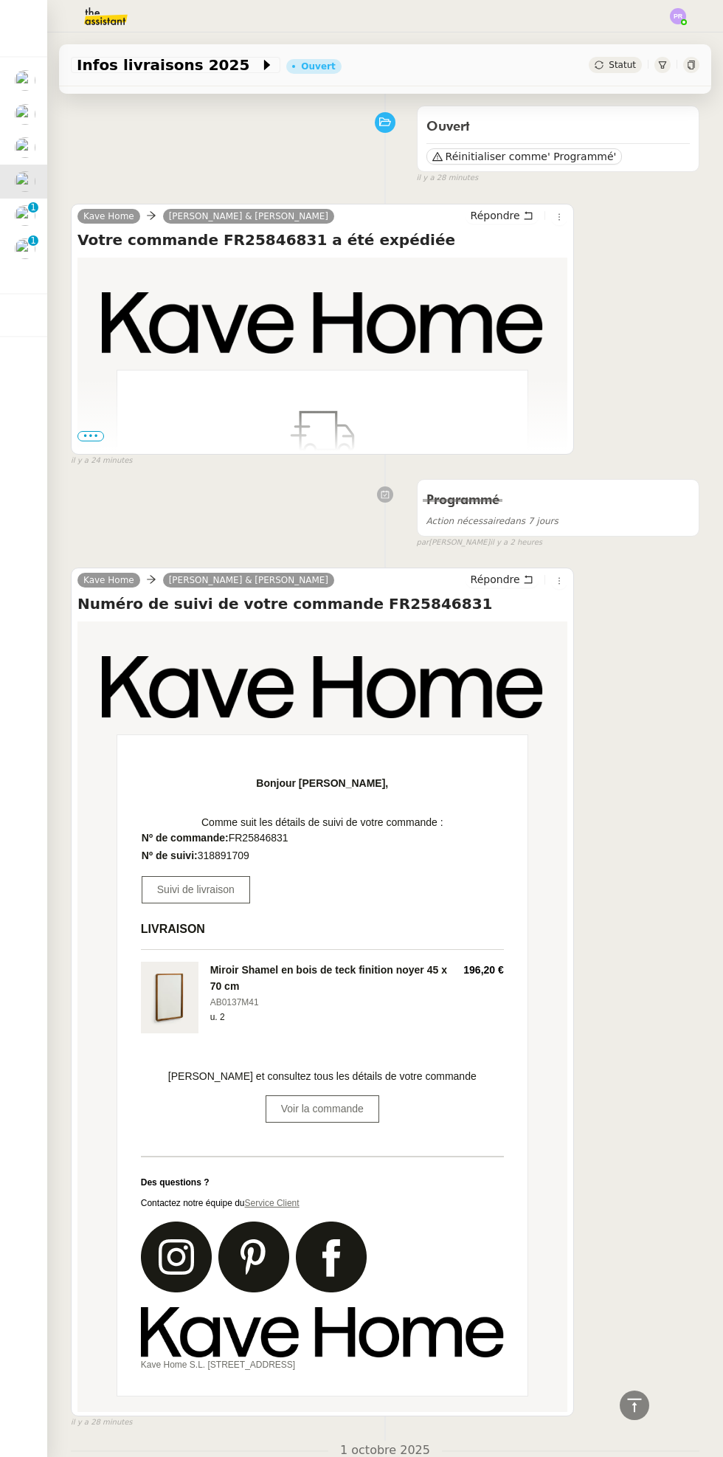
scroll to position [97, 0]
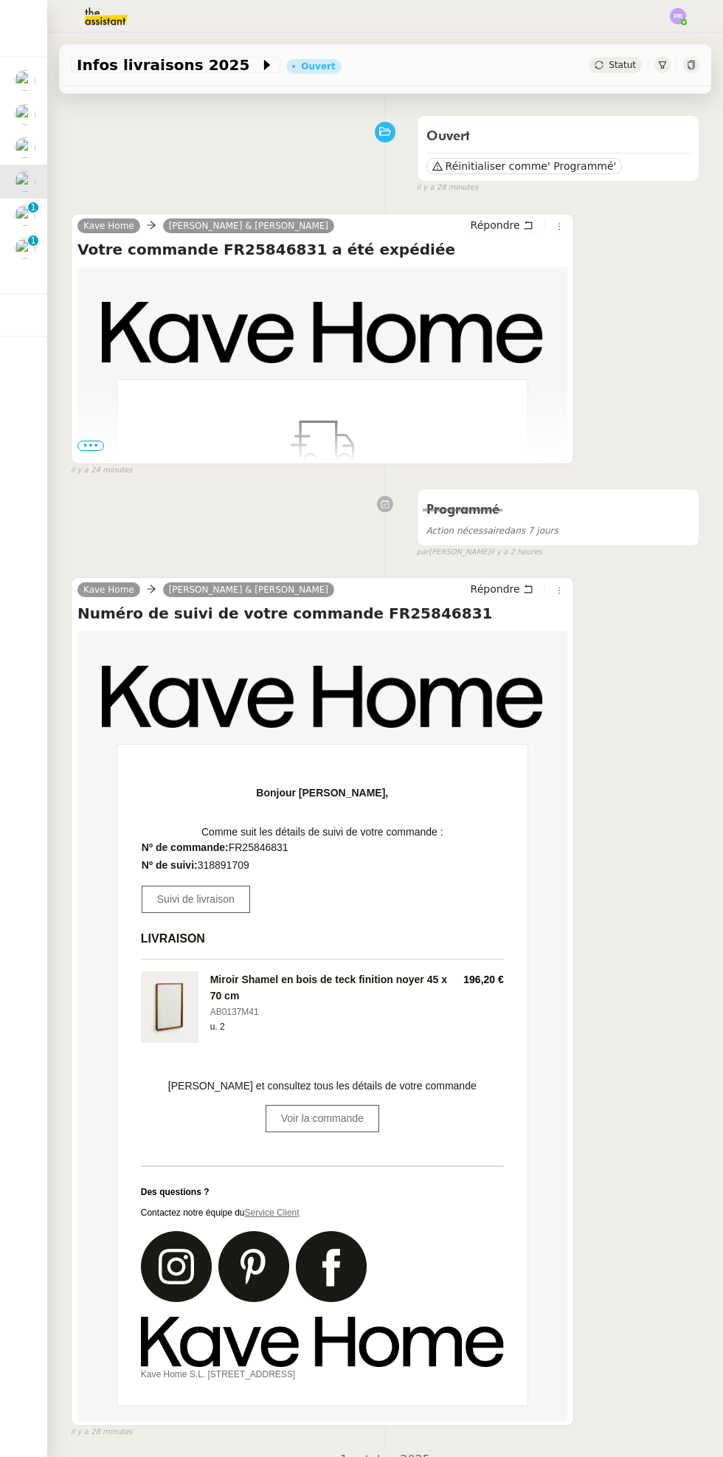
click at [89, 443] on span "•••" at bounding box center [91, 446] width 27 height 10
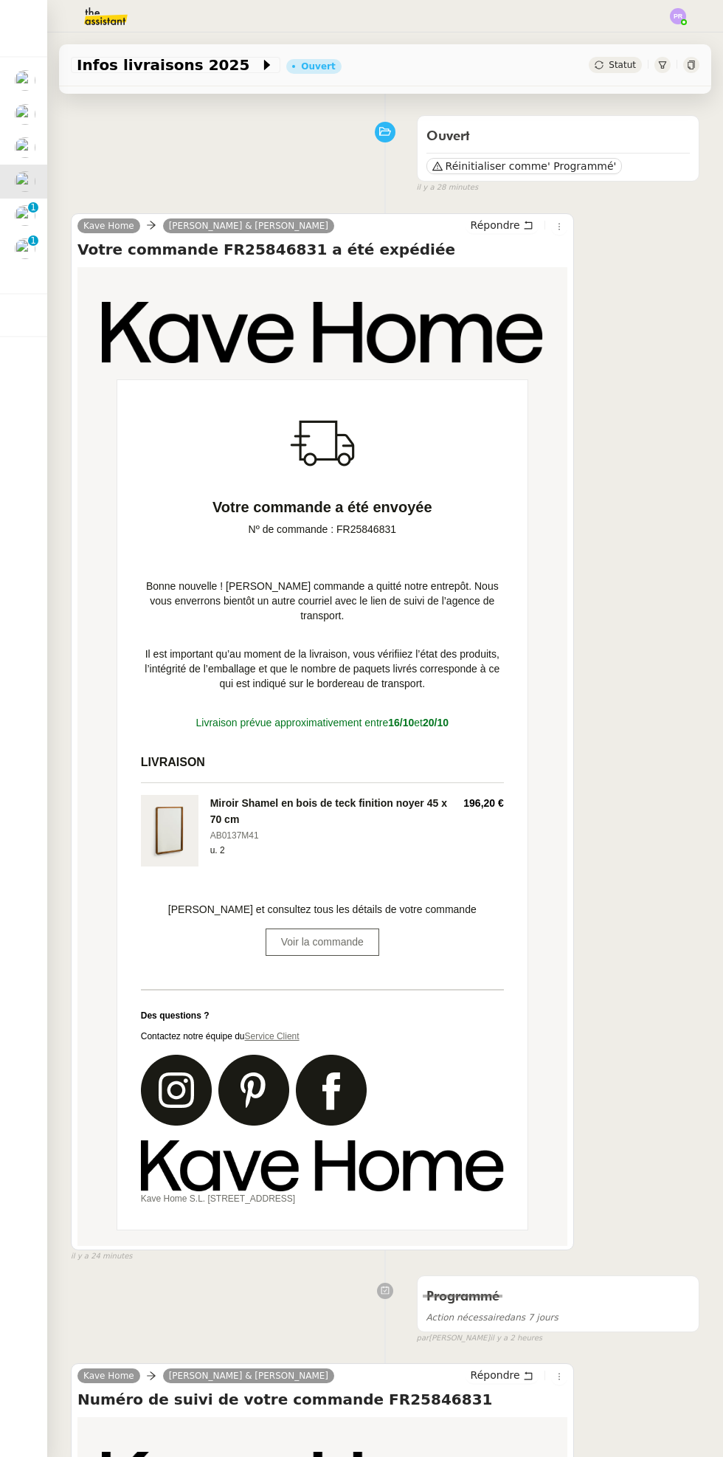
click at [359, 937] on link "Voir la commande" at bounding box center [323, 942] width 114 height 27
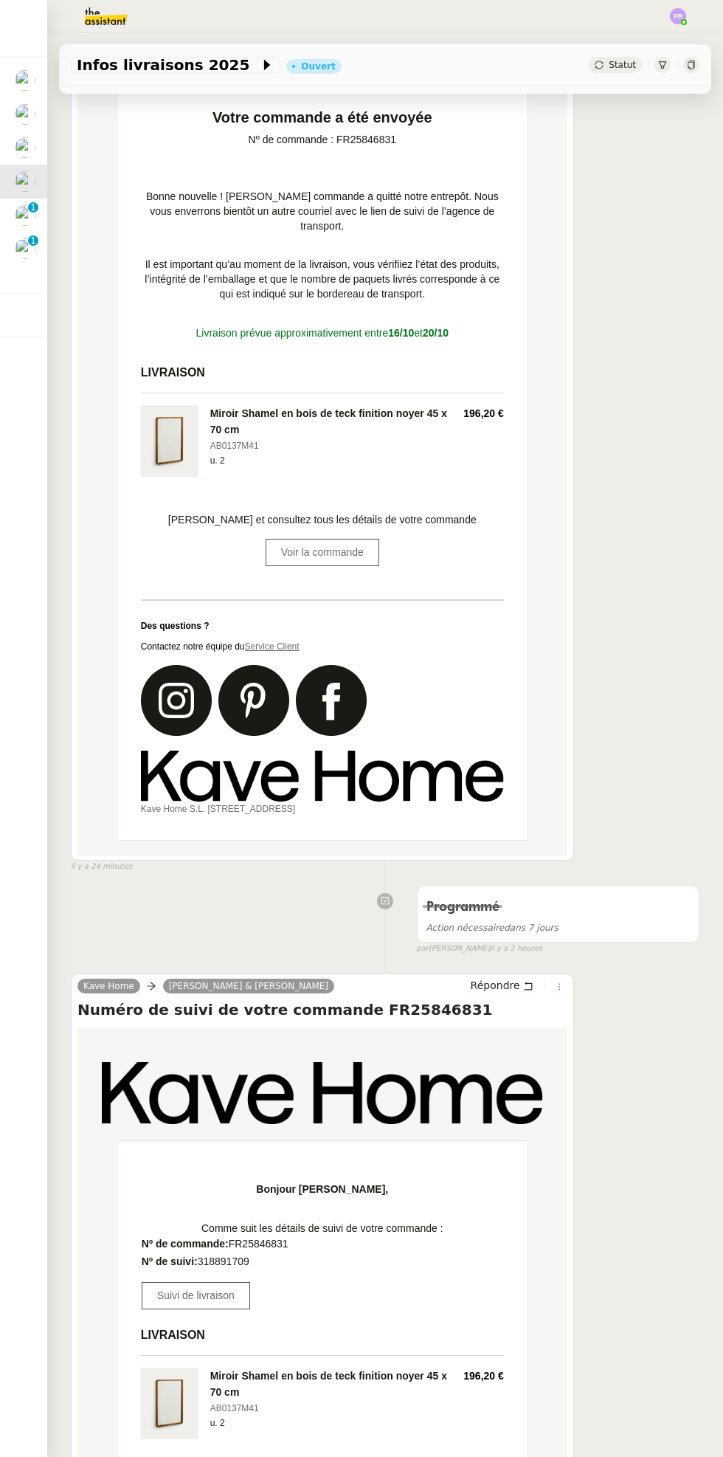
scroll to position [489, 0]
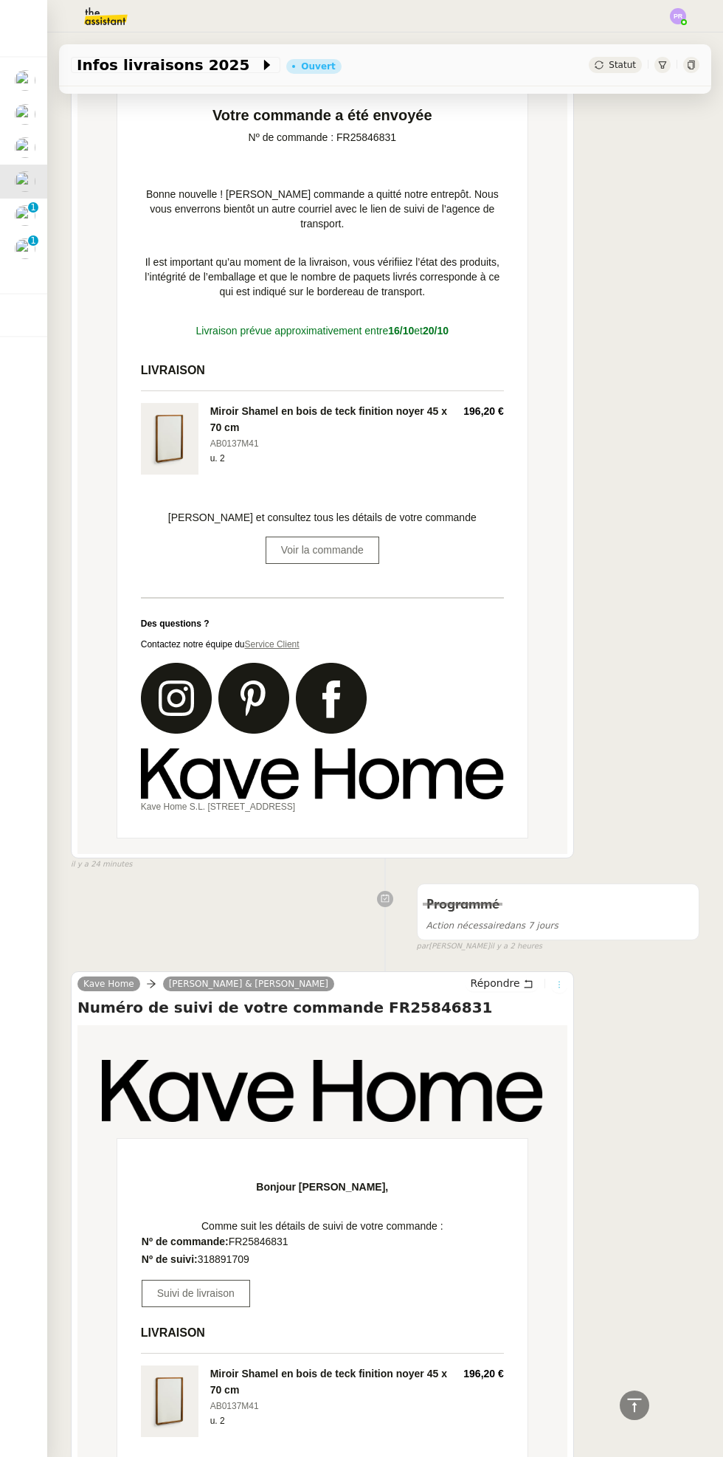
click at [564, 983] on icon at bounding box center [559, 984] width 16 height 9
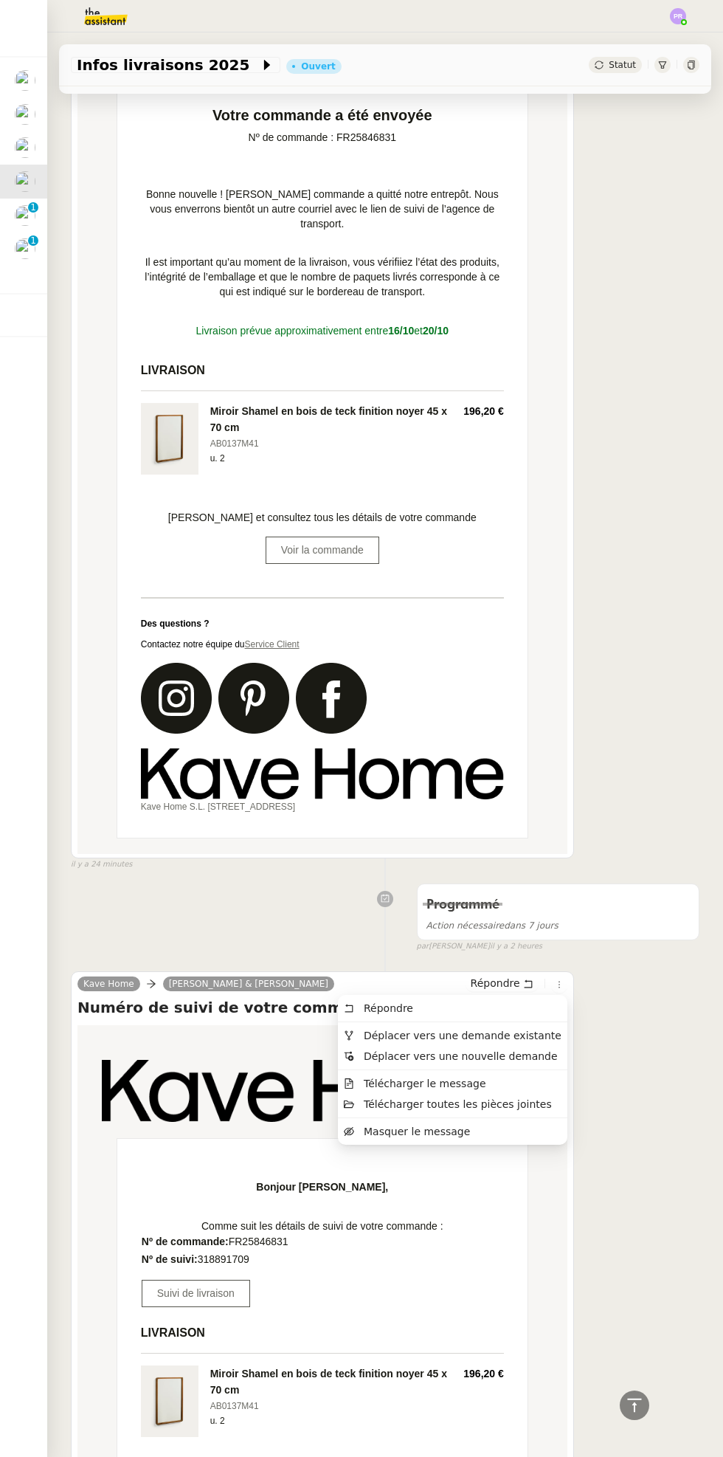
click at [522, 1031] on span "Déplacer vers une demande existante" at bounding box center [463, 1036] width 198 height 12
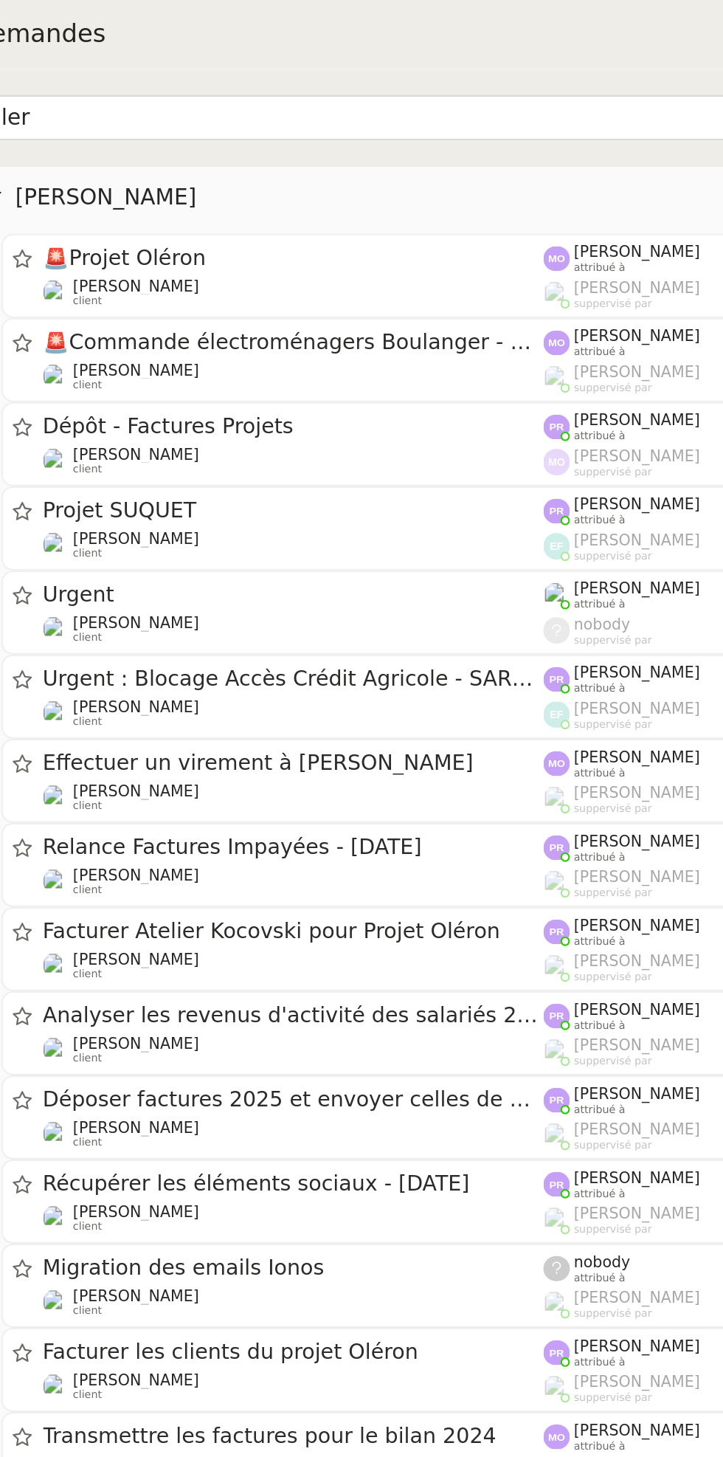
type input "Oler"
click at [320, 167] on div "🚨 Commande électroménagers Boulanger - PROJET OLERON" at bounding box center [298, 162] width 238 height 13
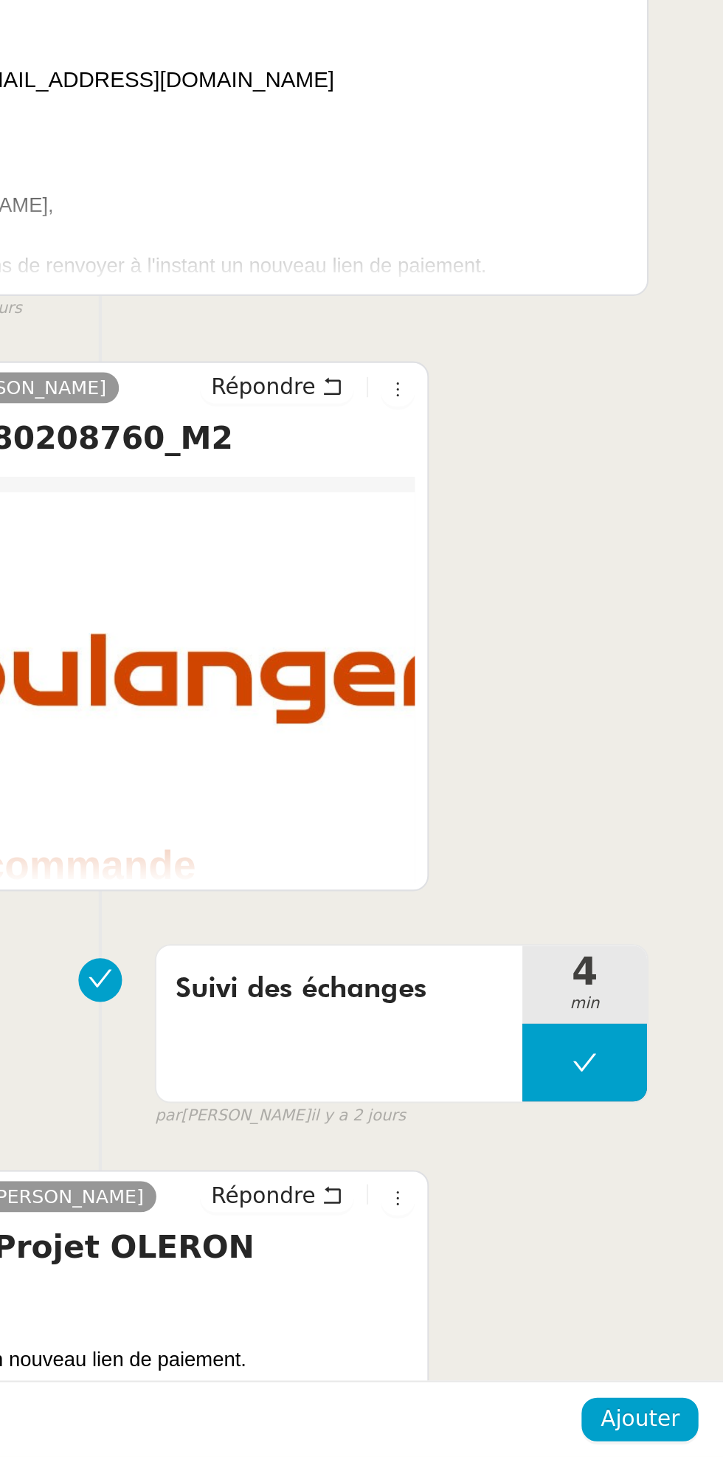
scroll to position [0, 0]
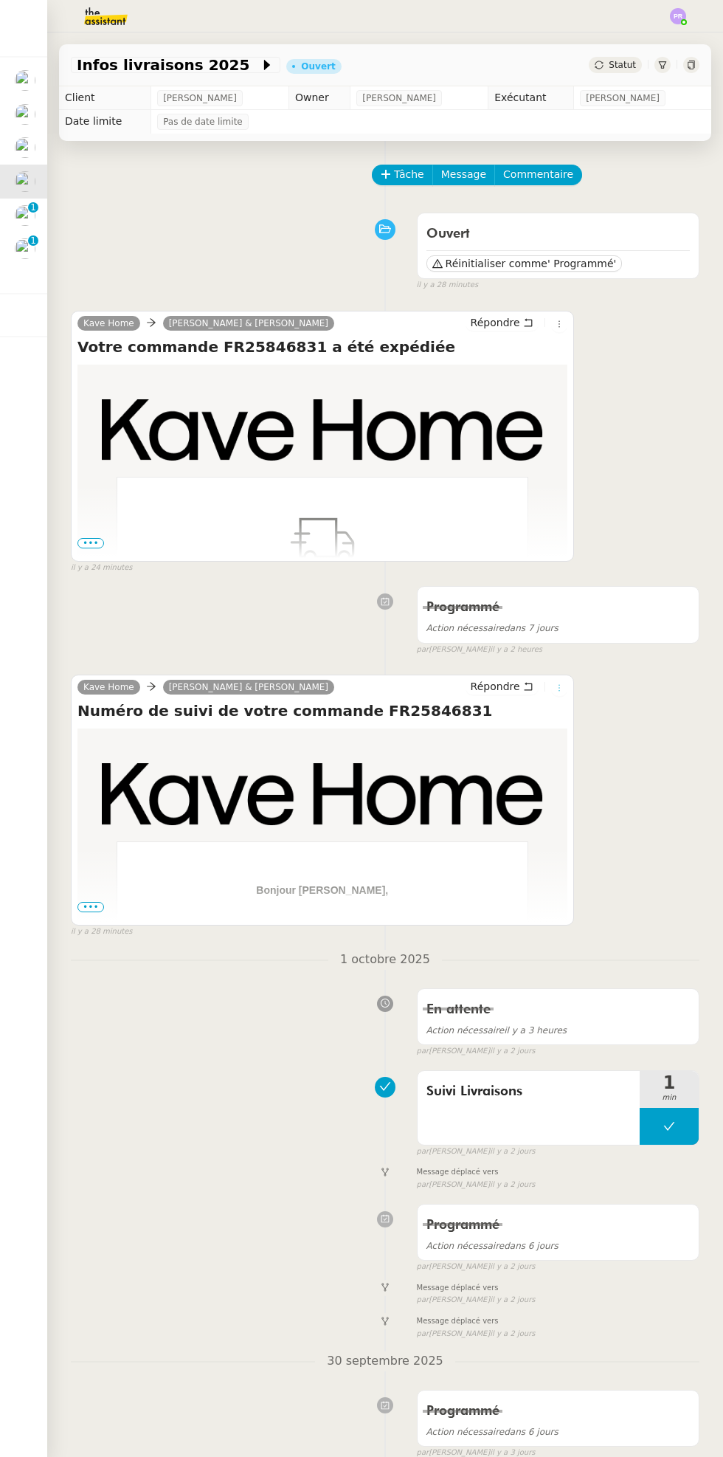
click at [559, 687] on icon at bounding box center [559, 688] width 1 height 7
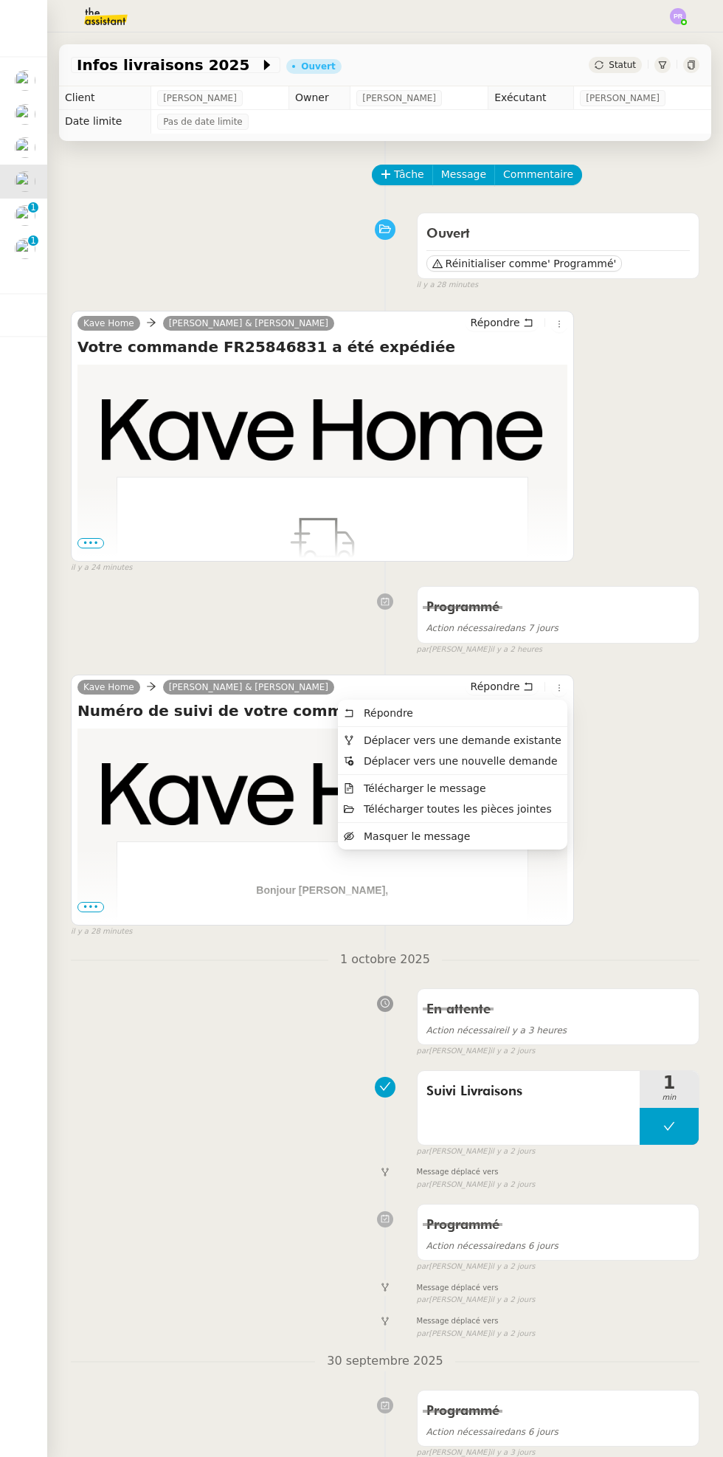
click at [507, 735] on span "Déplacer vers une demande existante" at bounding box center [463, 740] width 198 height 12
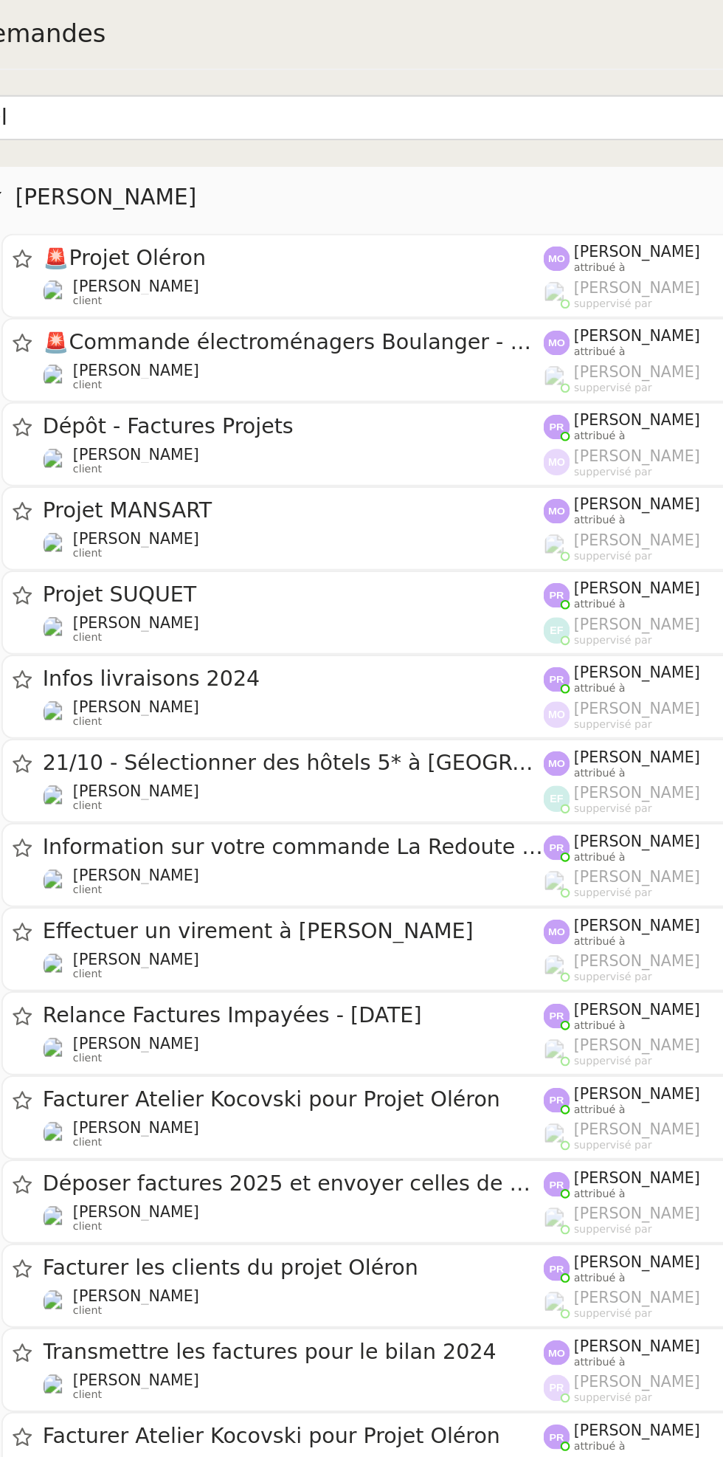
type input "Ol"
click at [261, 162] on span "🚨 Commande électroménagers Boulanger - PROJET OLERON" at bounding box center [298, 162] width 238 height 10
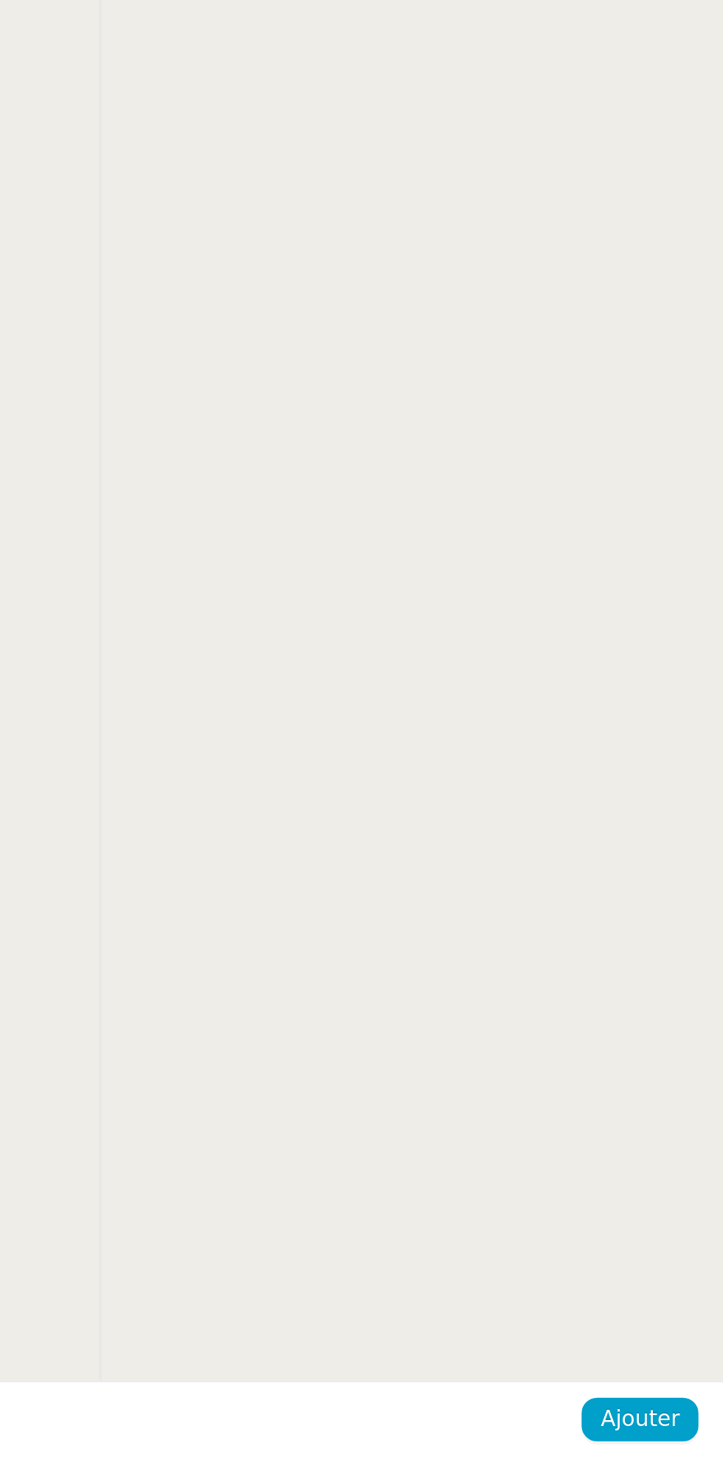
click at [485, 925] on div "👌👌👌 message envoyé ✌️✌️✌️ une erreur s'est produite" at bounding box center [428, 739] width 567 height 1457
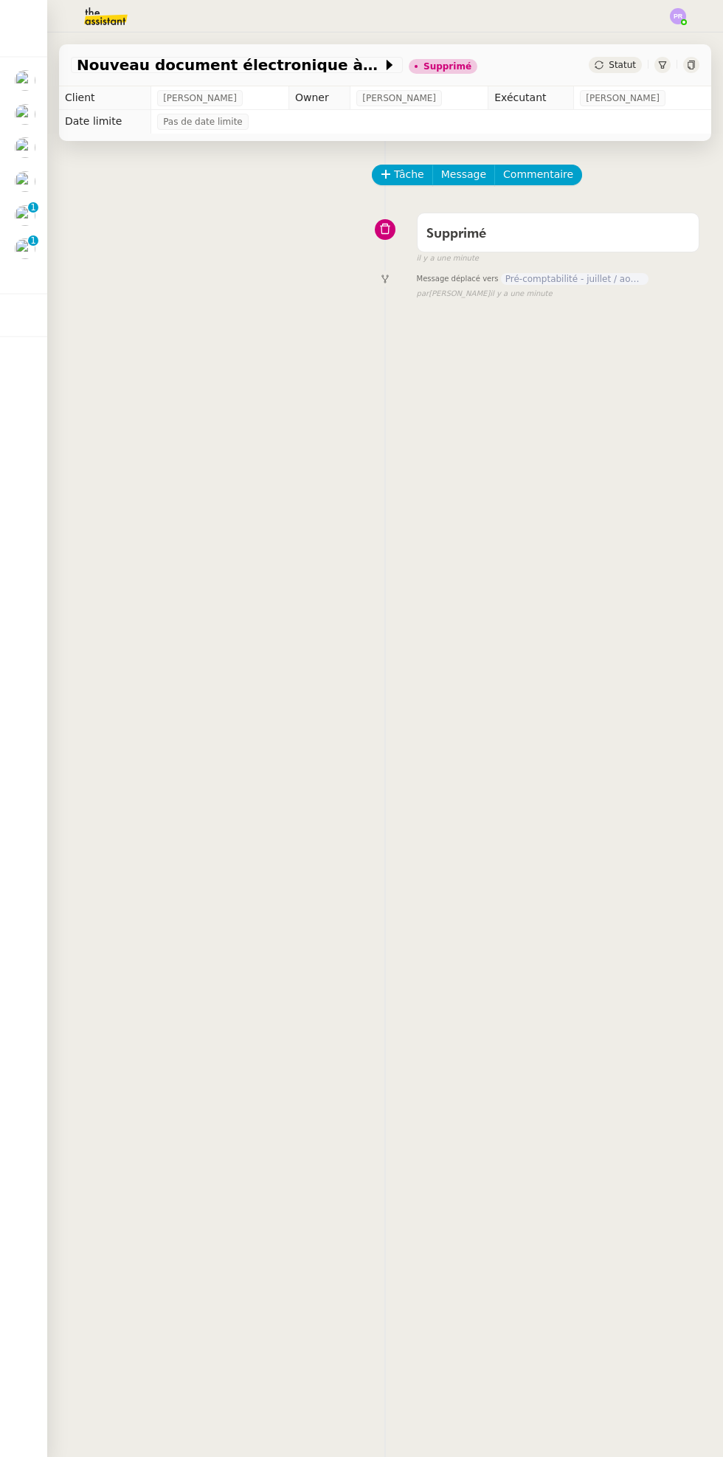
click at [33, 121] on div at bounding box center [25, 114] width 21 height 21
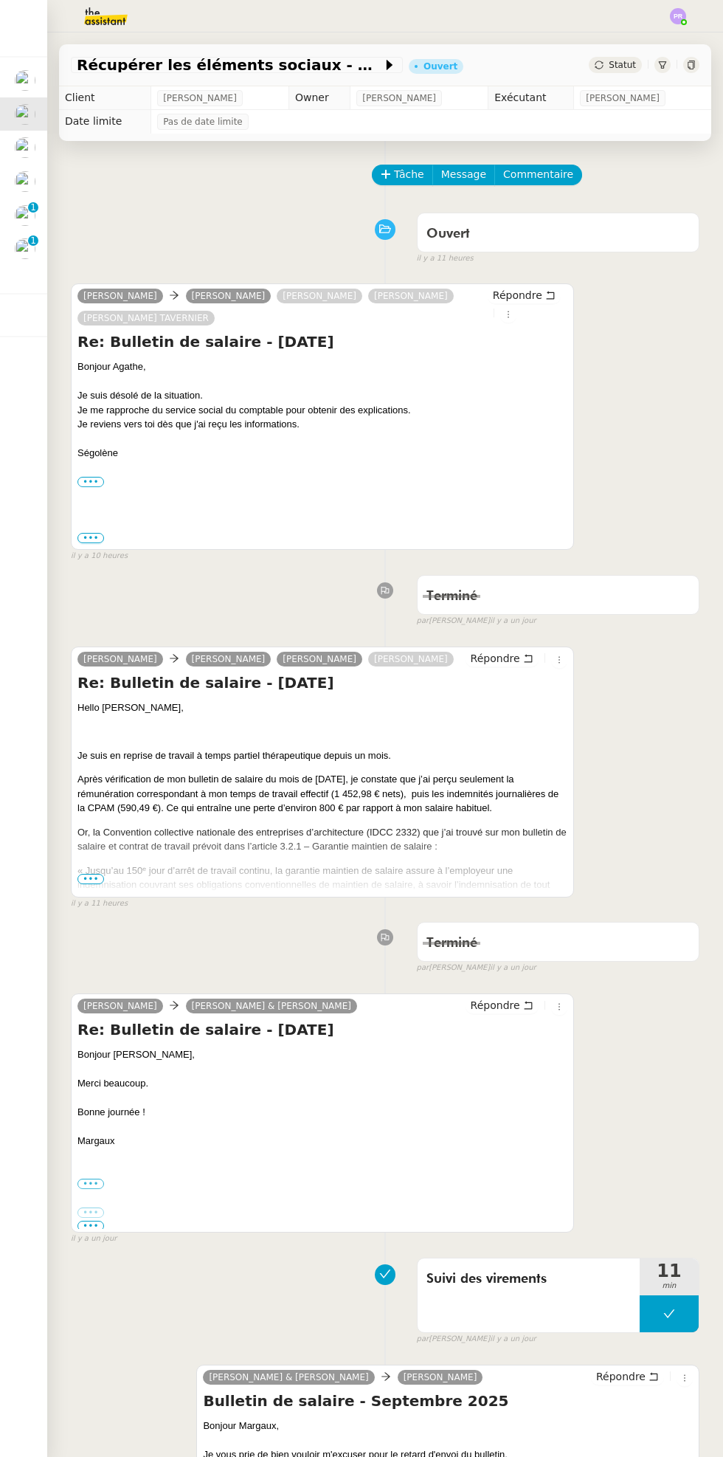
click at [32, 140] on div at bounding box center [33, 139] width 4 height 4
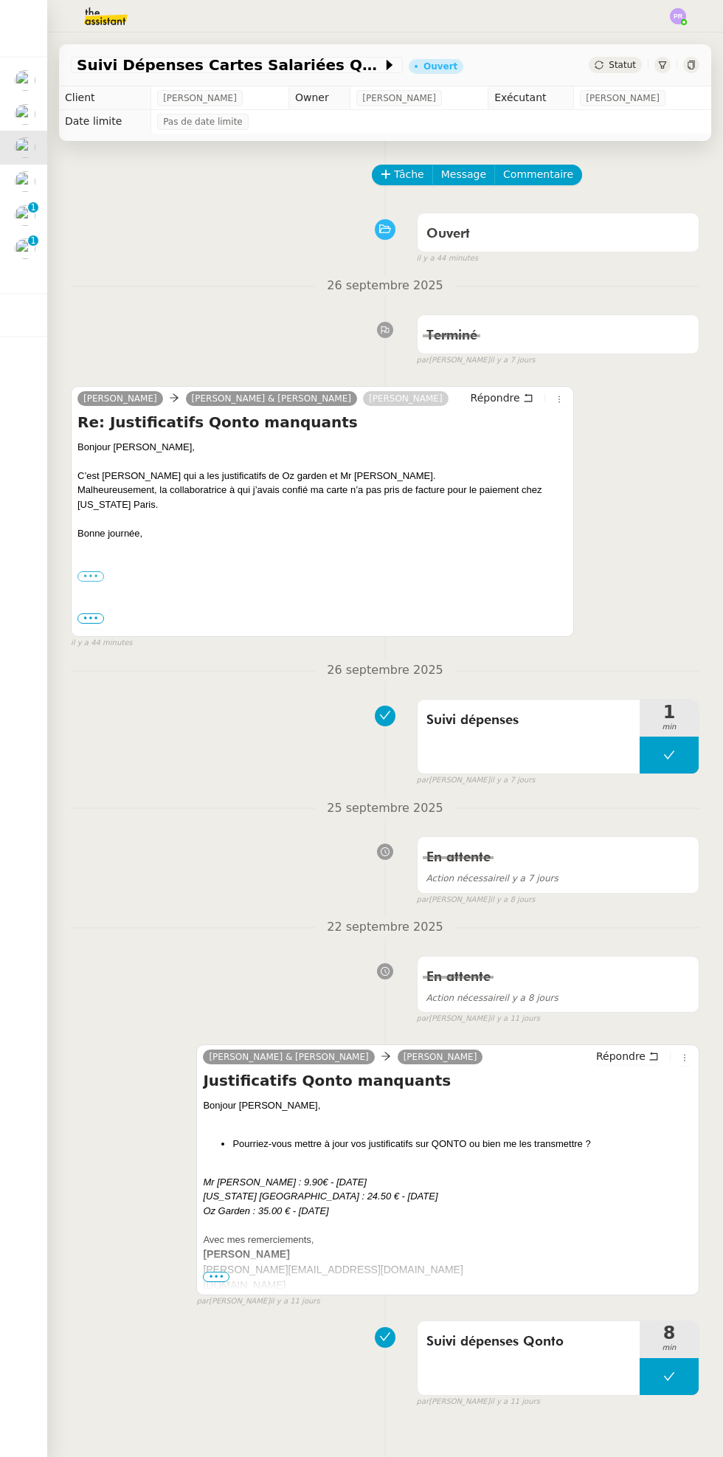
click at [623, 56] on div "Suivi Dépenses Cartes Salariées Qonto - [DATE] Ouvert Statut" at bounding box center [385, 65] width 653 height 42
click at [619, 69] on span "Statut" at bounding box center [622, 65] width 27 height 10
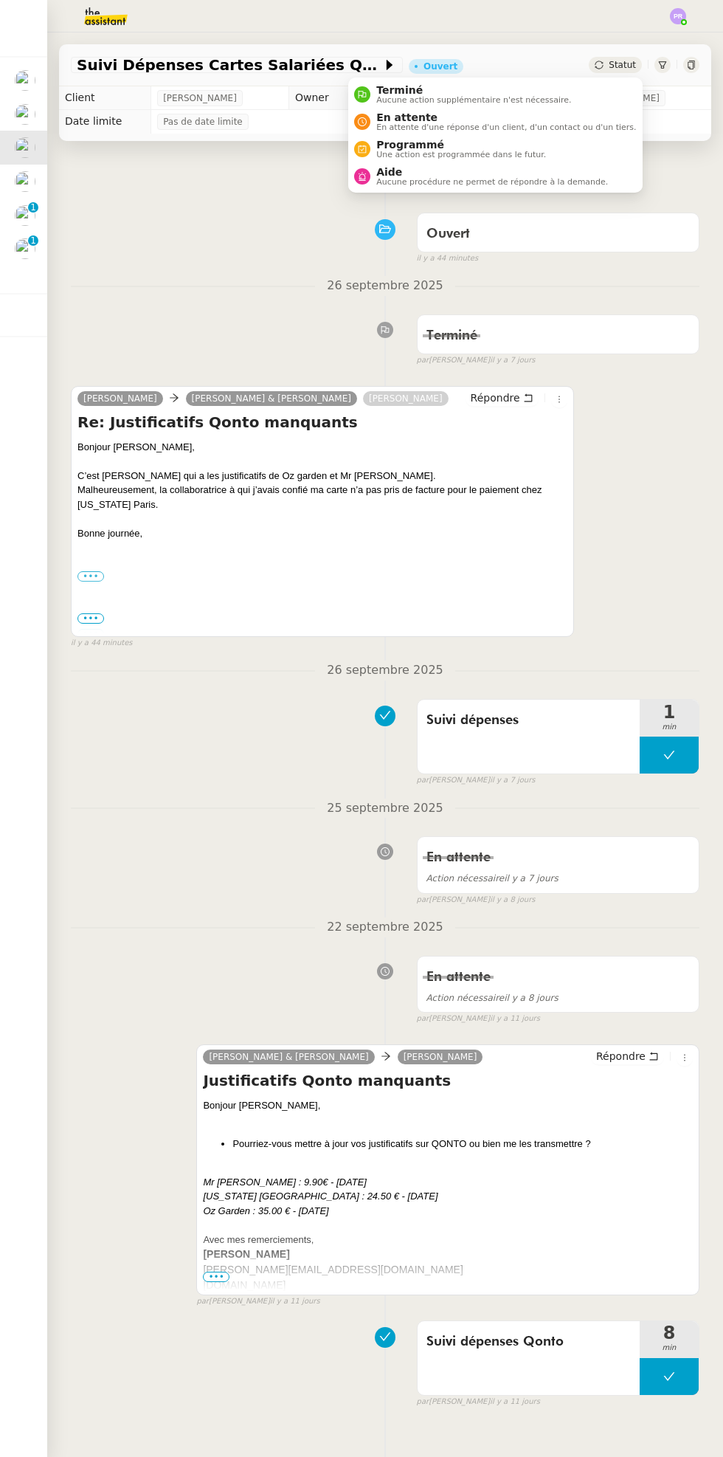
click at [527, 145] on span "Programmé" at bounding box center [461, 145] width 170 height 12
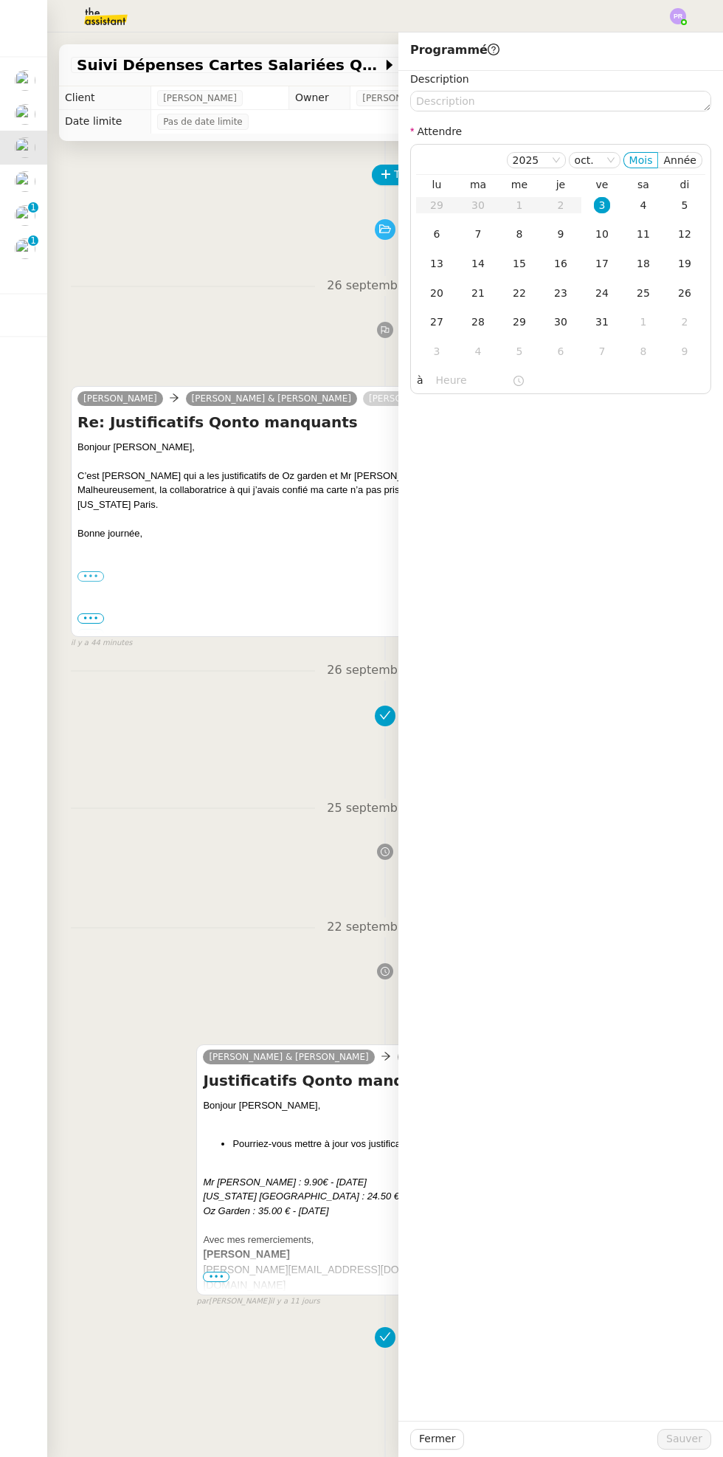
click at [436, 234] on div "6" at bounding box center [437, 234] width 16 height 16
click at [672, 1453] on div "Fermer Sauver" at bounding box center [561, 1439] width 325 height 36
click at [683, 1439] on span "Sauver" at bounding box center [685, 1439] width 36 height 17
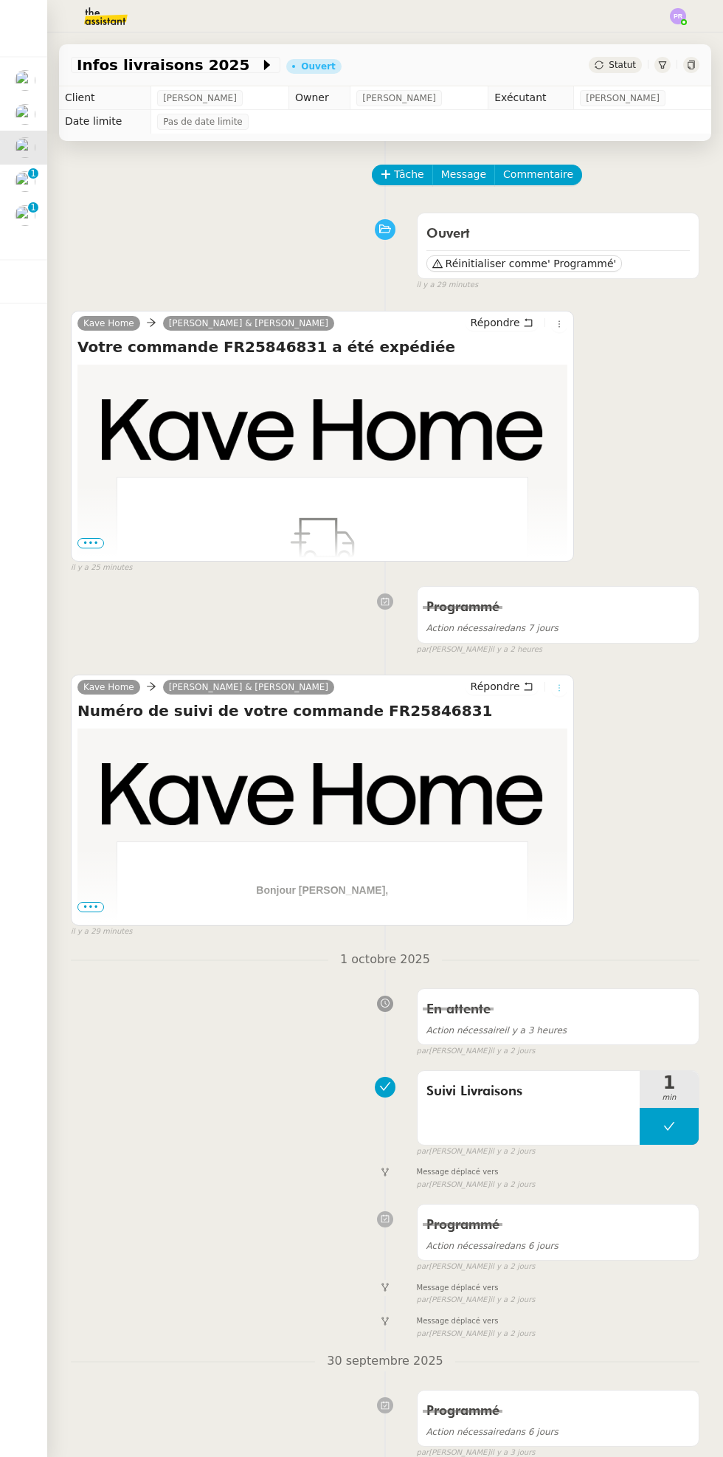
click at [559, 687] on icon at bounding box center [559, 688] width 1 height 7
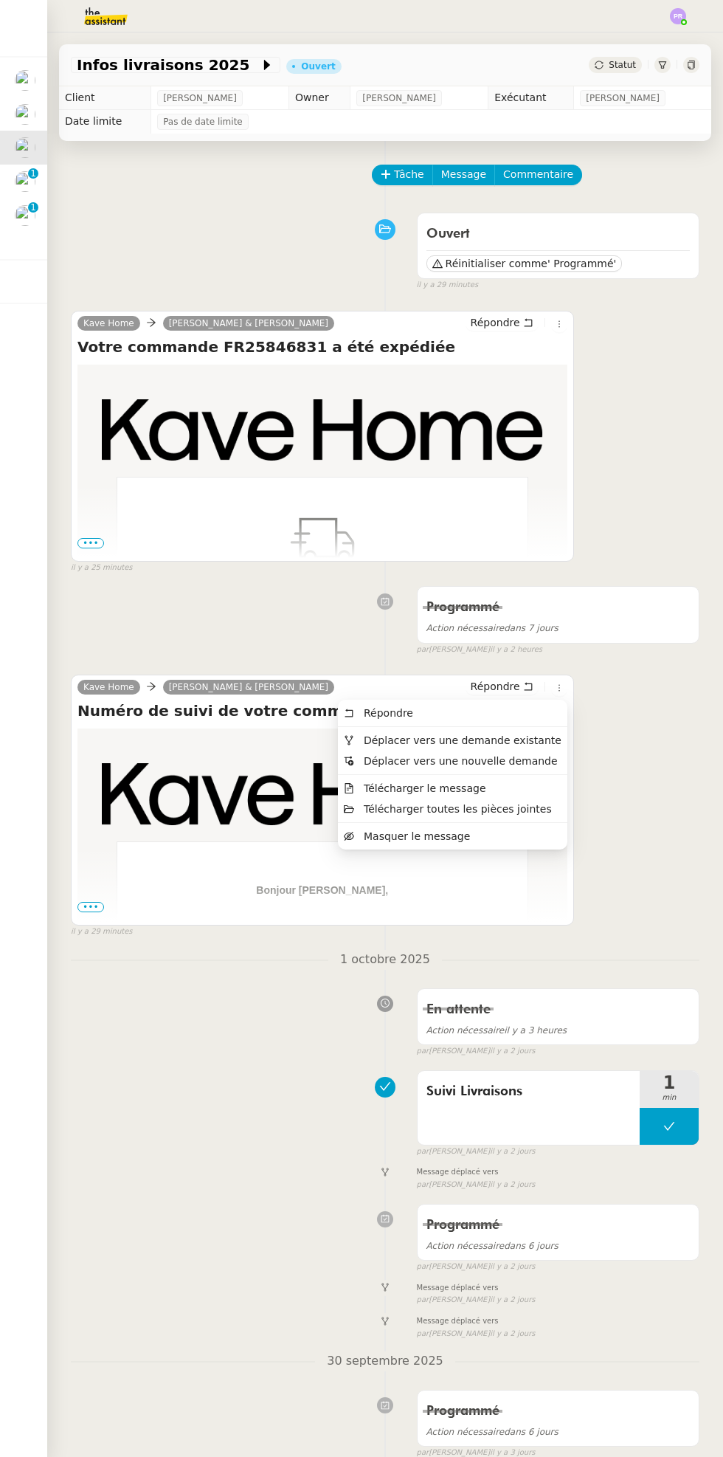
click at [502, 742] on span "Déplacer vers une demande existante" at bounding box center [463, 740] width 198 height 12
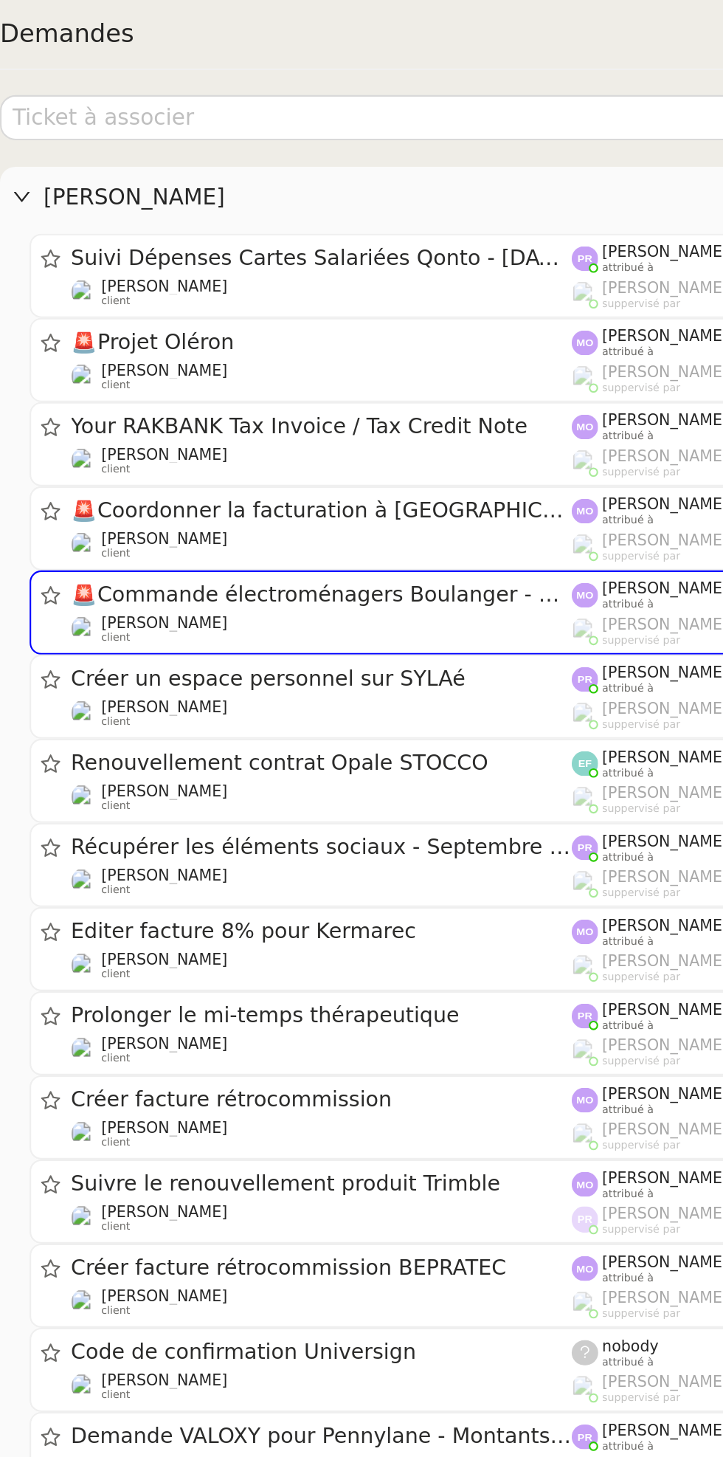
click at [280, 173] on div "[PERSON_NAME] client" at bounding box center [298, 178] width 238 height 15
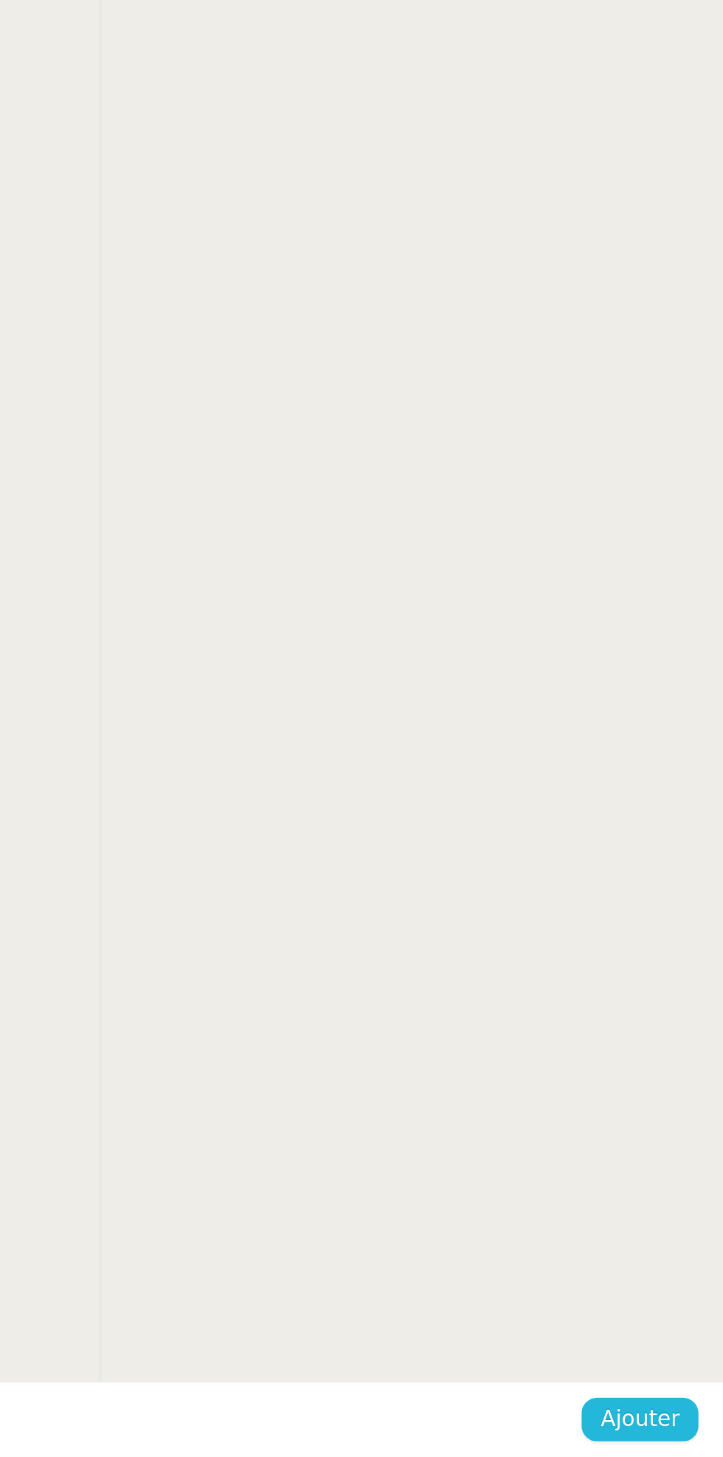
click at [687, 1432] on span "Ajouter" at bounding box center [684, 1439] width 38 height 17
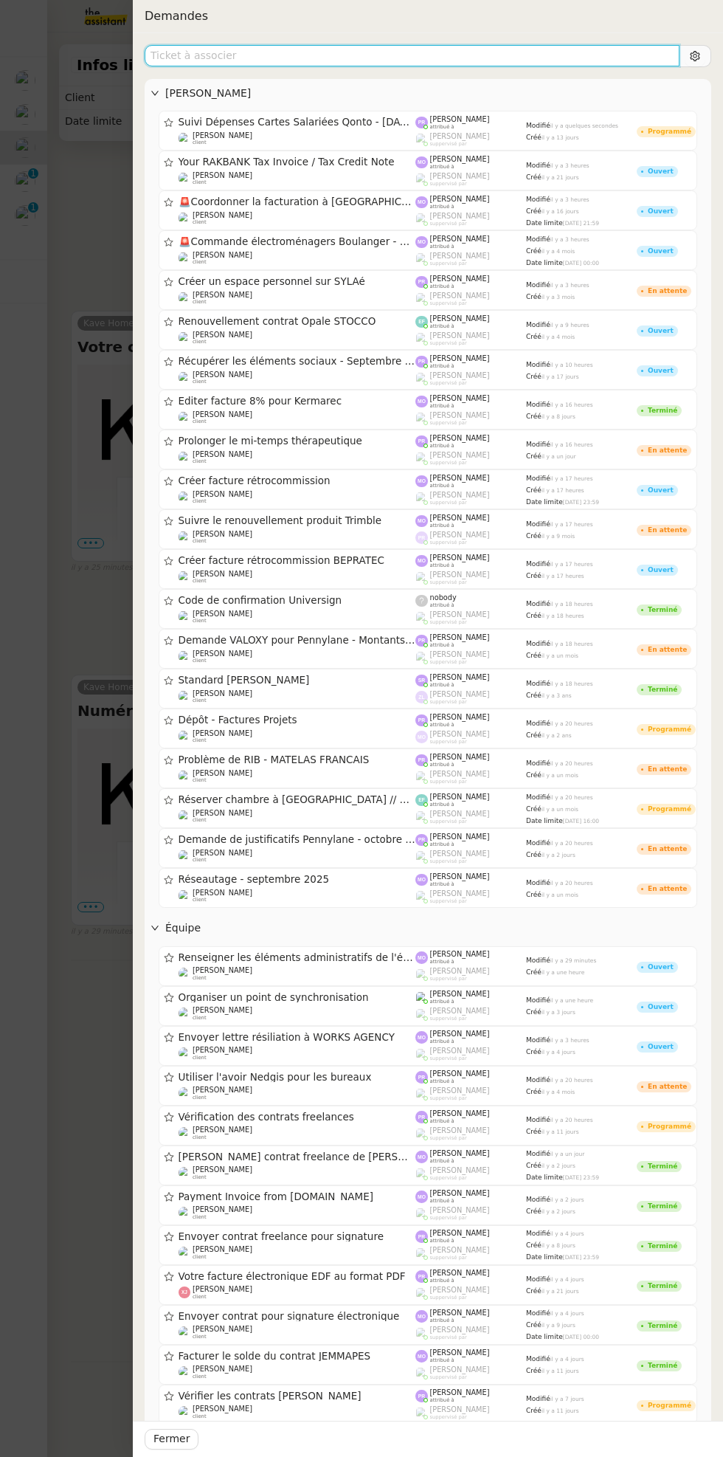
click at [320, 56] on input "text" at bounding box center [412, 55] width 535 height 21
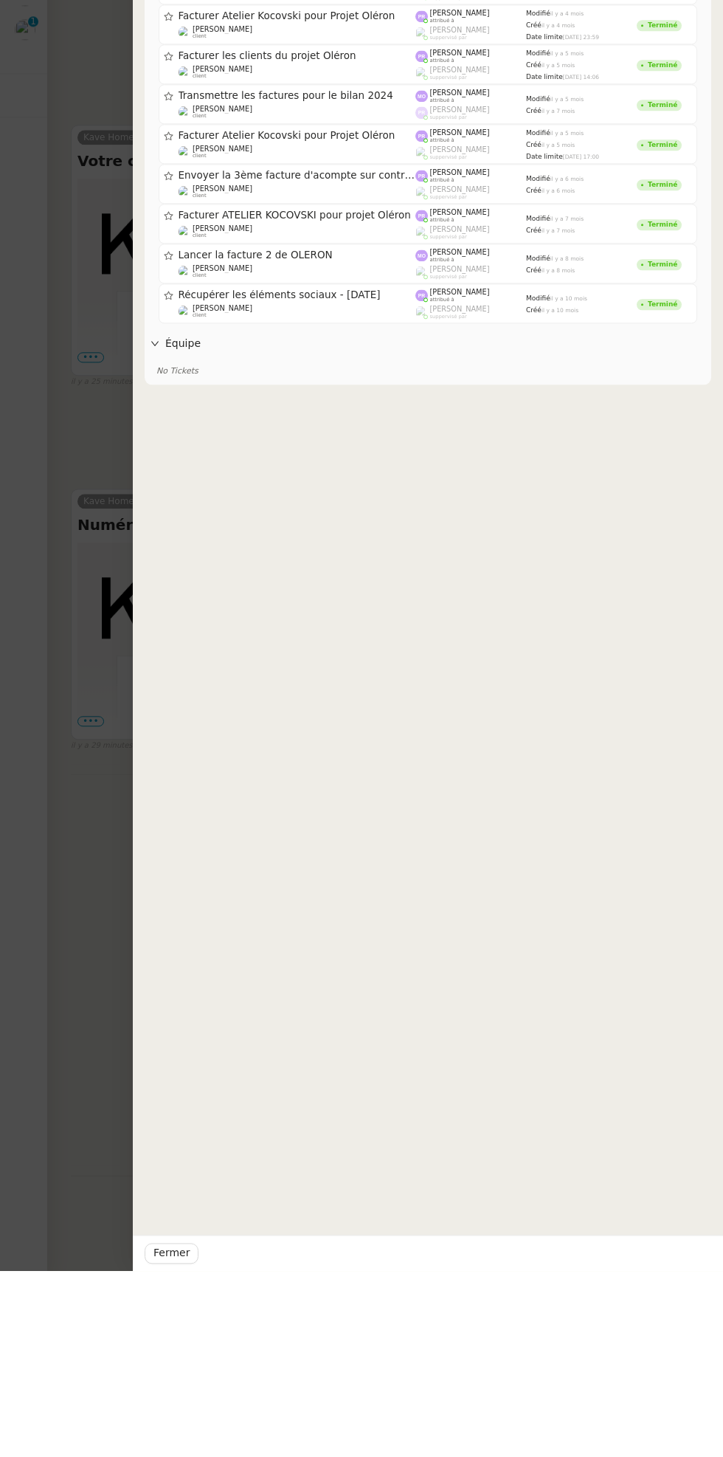
type input "Oléron"
click at [86, 687] on div at bounding box center [361, 728] width 723 height 1457
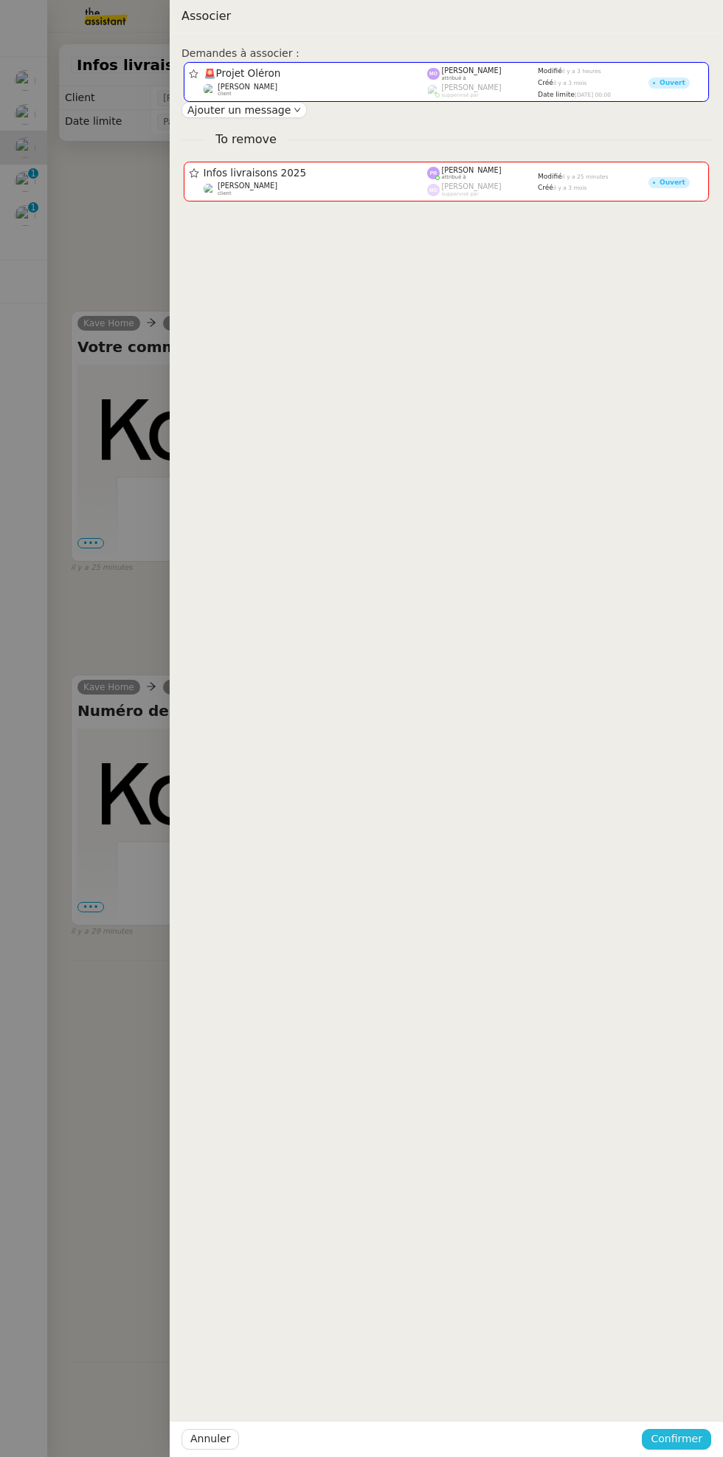
click at [664, 1433] on span "Confirmer" at bounding box center [677, 1439] width 52 height 17
click at [683, 1397] on span "Ajouter" at bounding box center [678, 1400] width 38 height 15
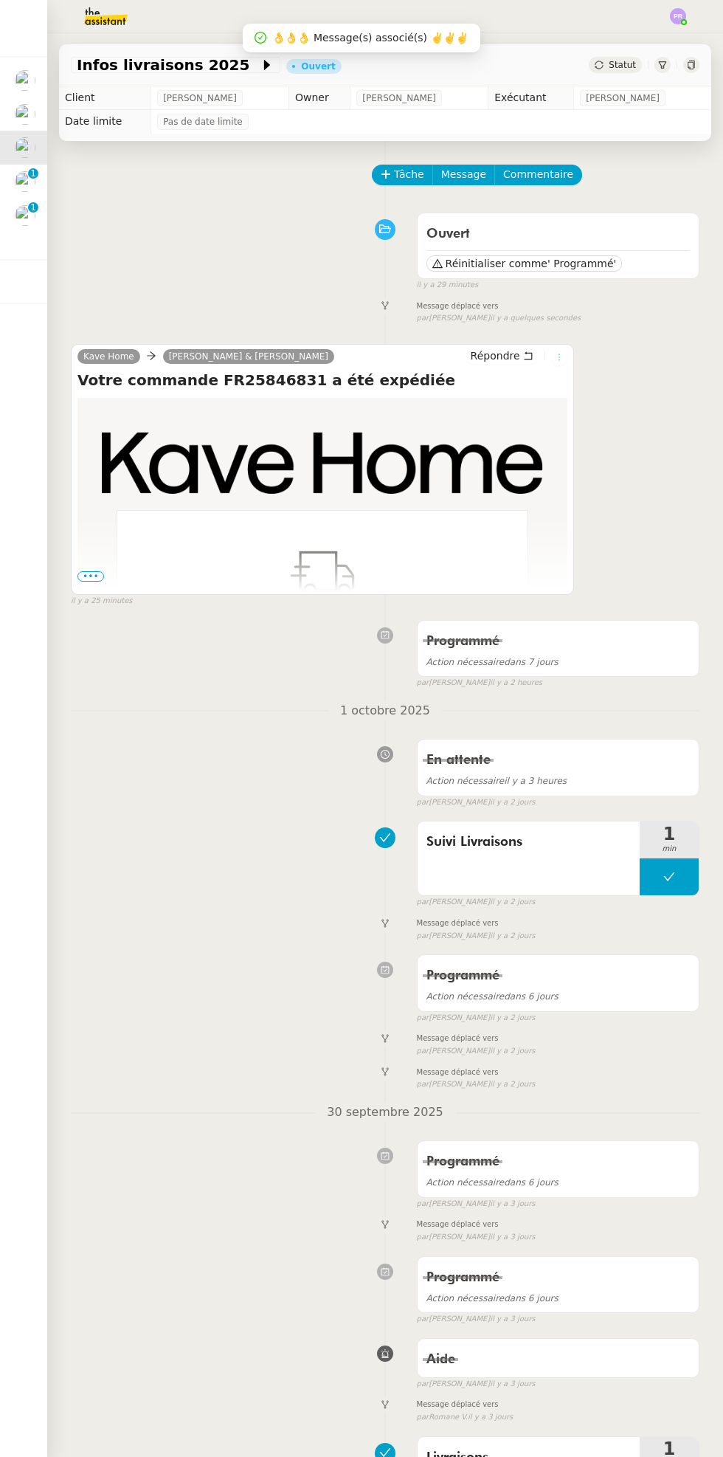
click at [559, 357] on icon at bounding box center [559, 357] width 1 height 7
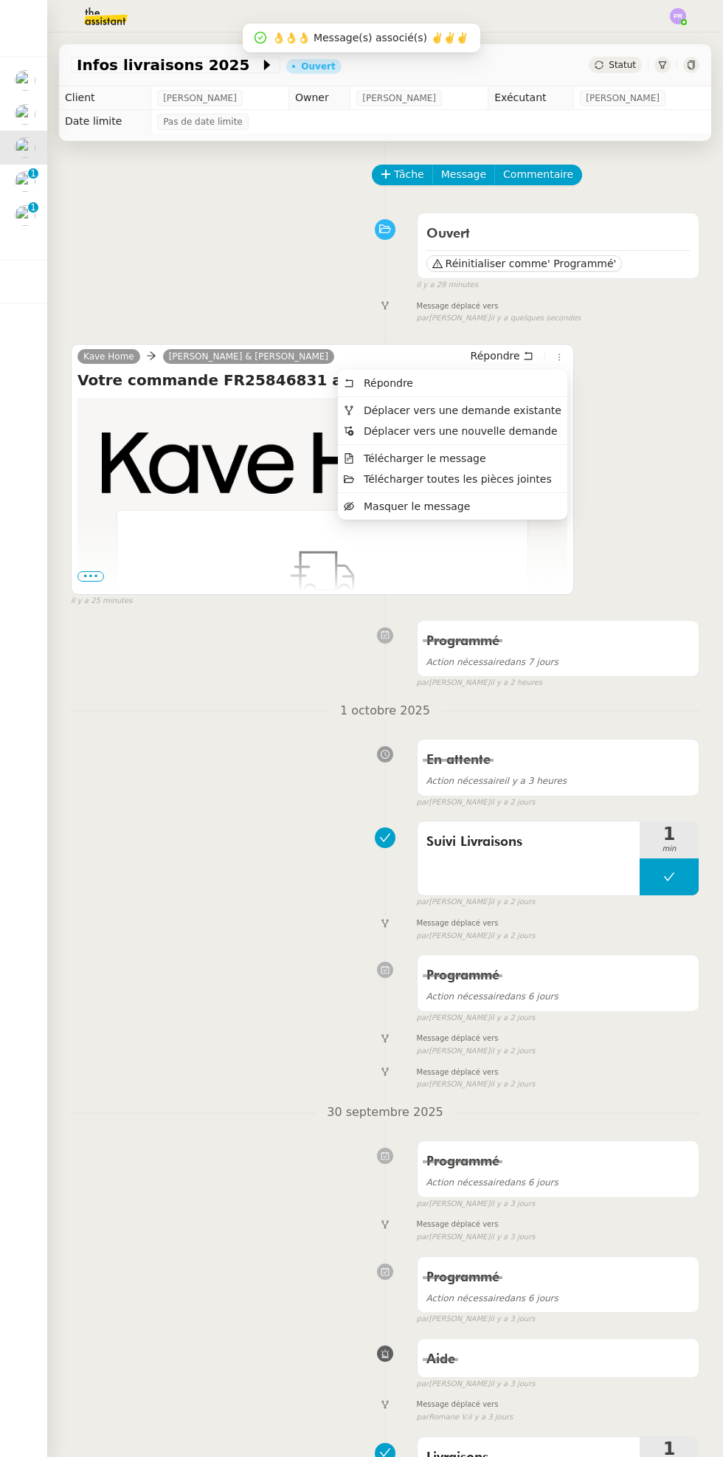
click at [529, 409] on span "Déplacer vers une demande existante" at bounding box center [463, 411] width 198 height 12
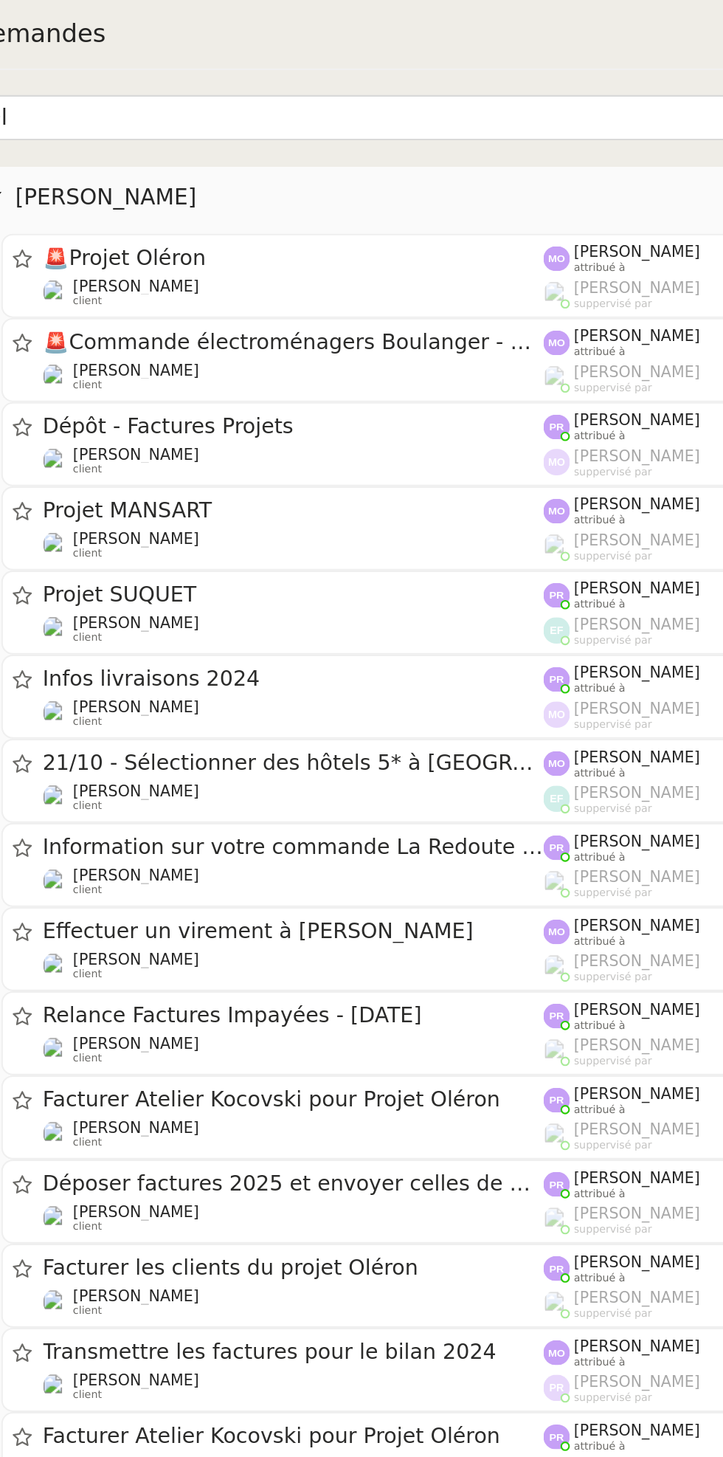
type input "Ol"
click at [316, 124] on span "🚨 Projet Oléron" at bounding box center [298, 122] width 238 height 10
click at [692, 1437] on div "Fermer" at bounding box center [428, 1439] width 591 height 36
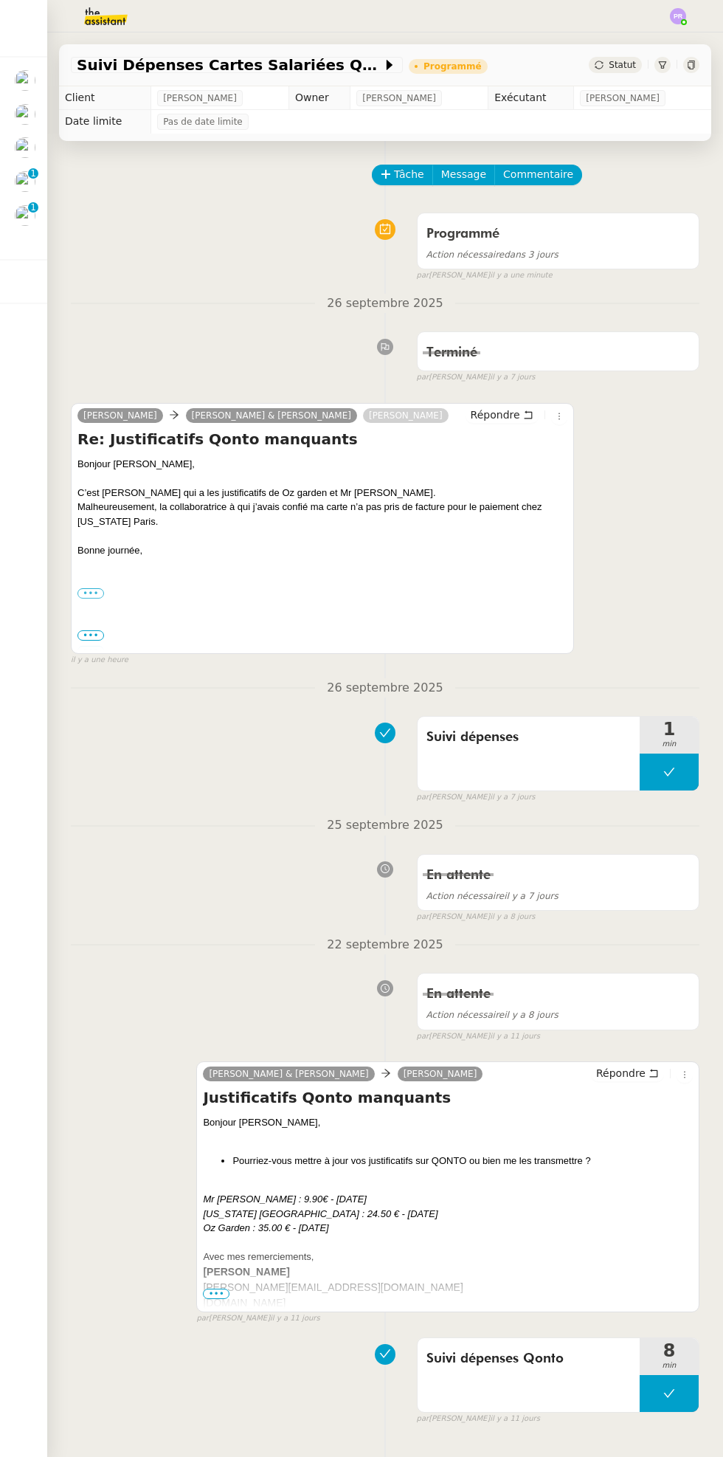
click at [34, 119] on div at bounding box center [25, 114] width 21 height 21
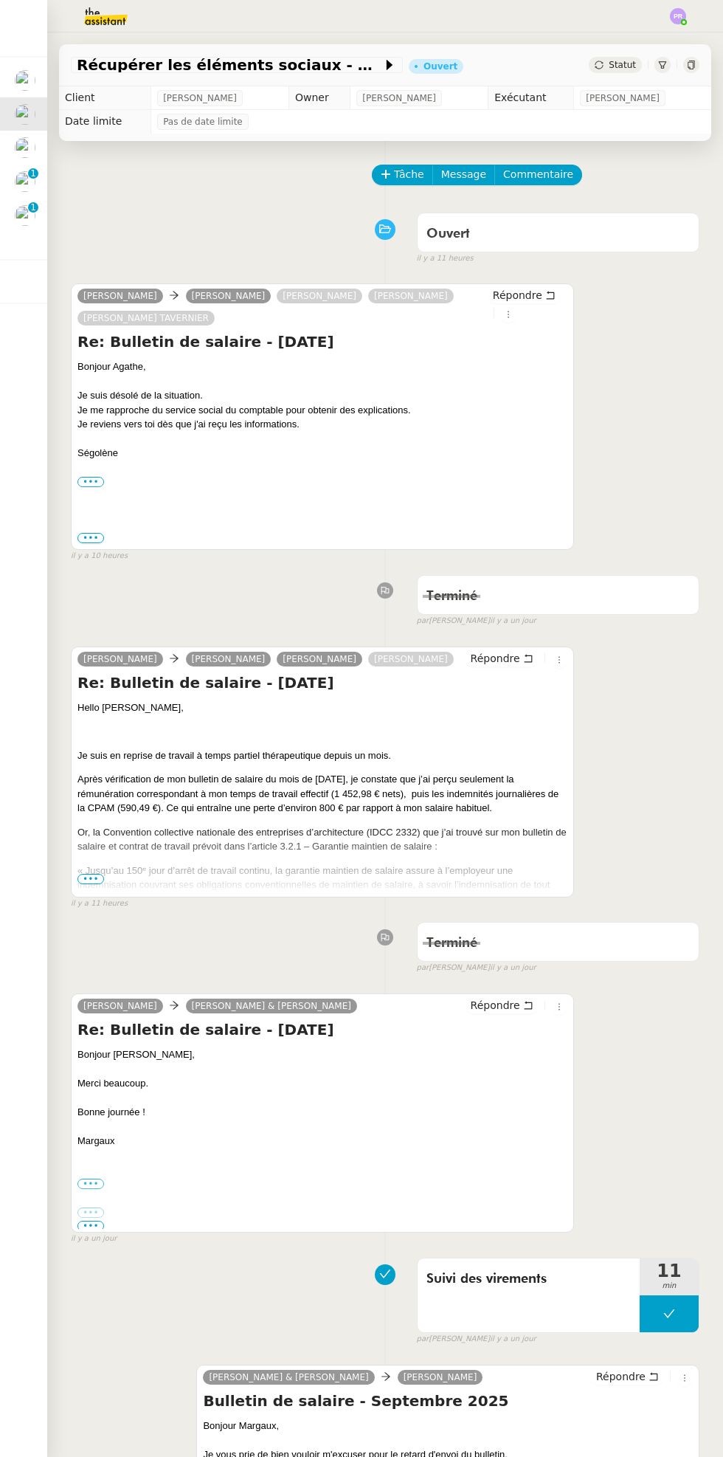
click at [614, 70] on span "Statut" at bounding box center [622, 65] width 27 height 10
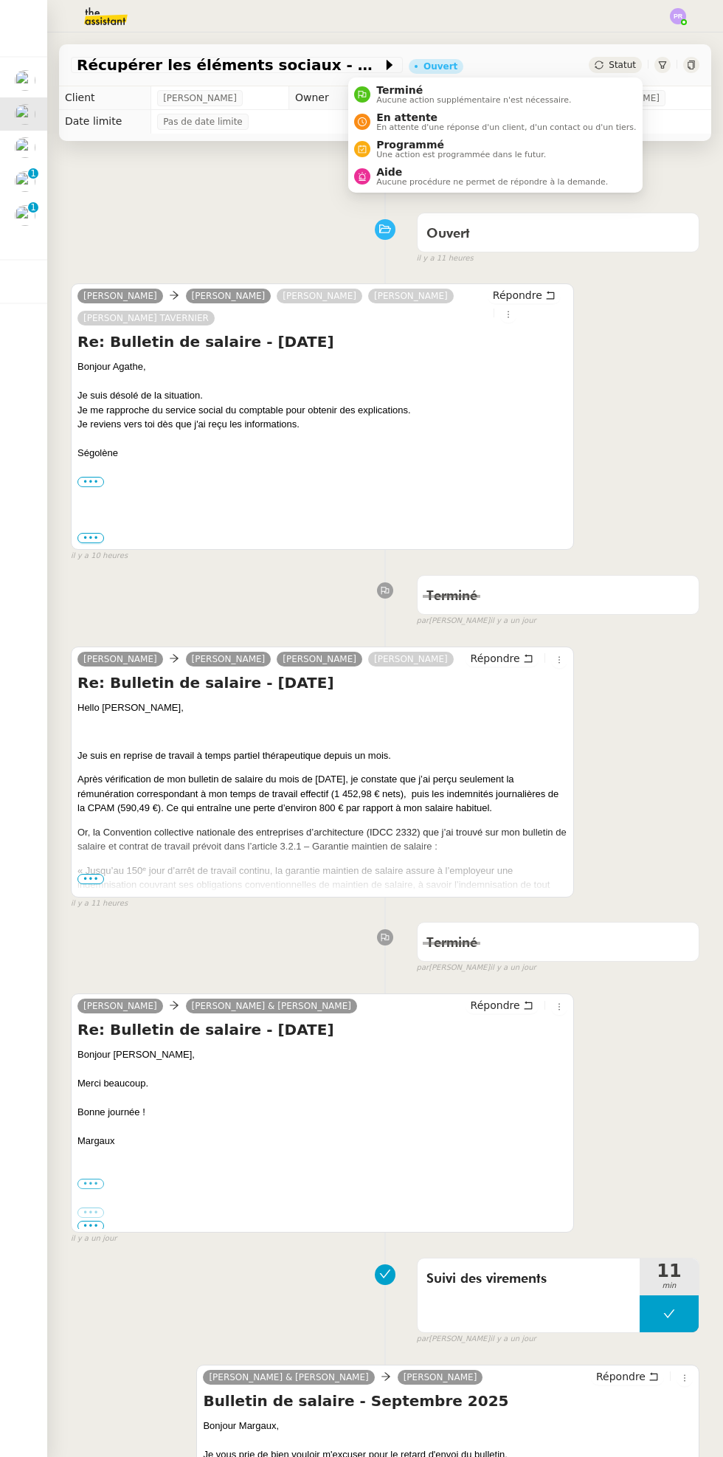
click at [545, 170] on span "Aide" at bounding box center [492, 172] width 232 height 12
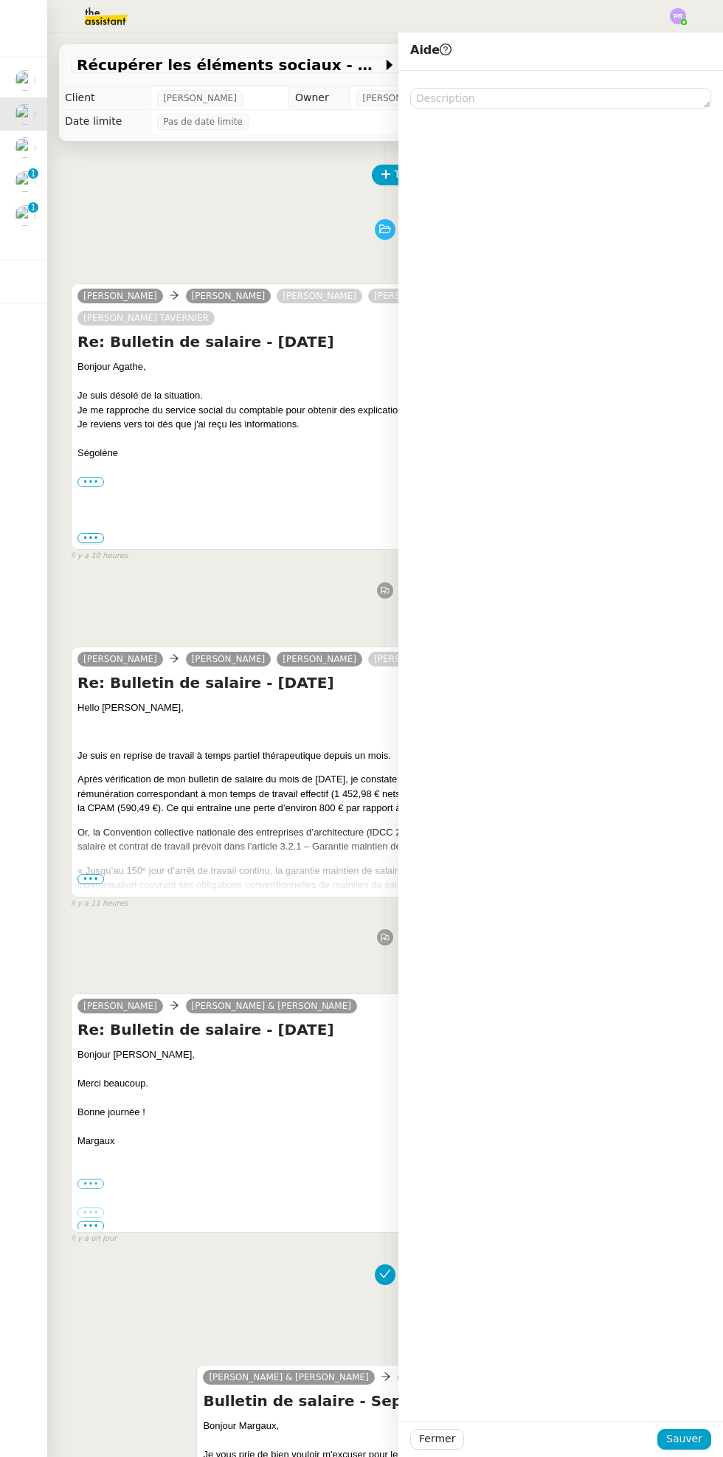
click at [292, 235] on div "Ouvert false il y a 11 heures" at bounding box center [385, 235] width 629 height 59
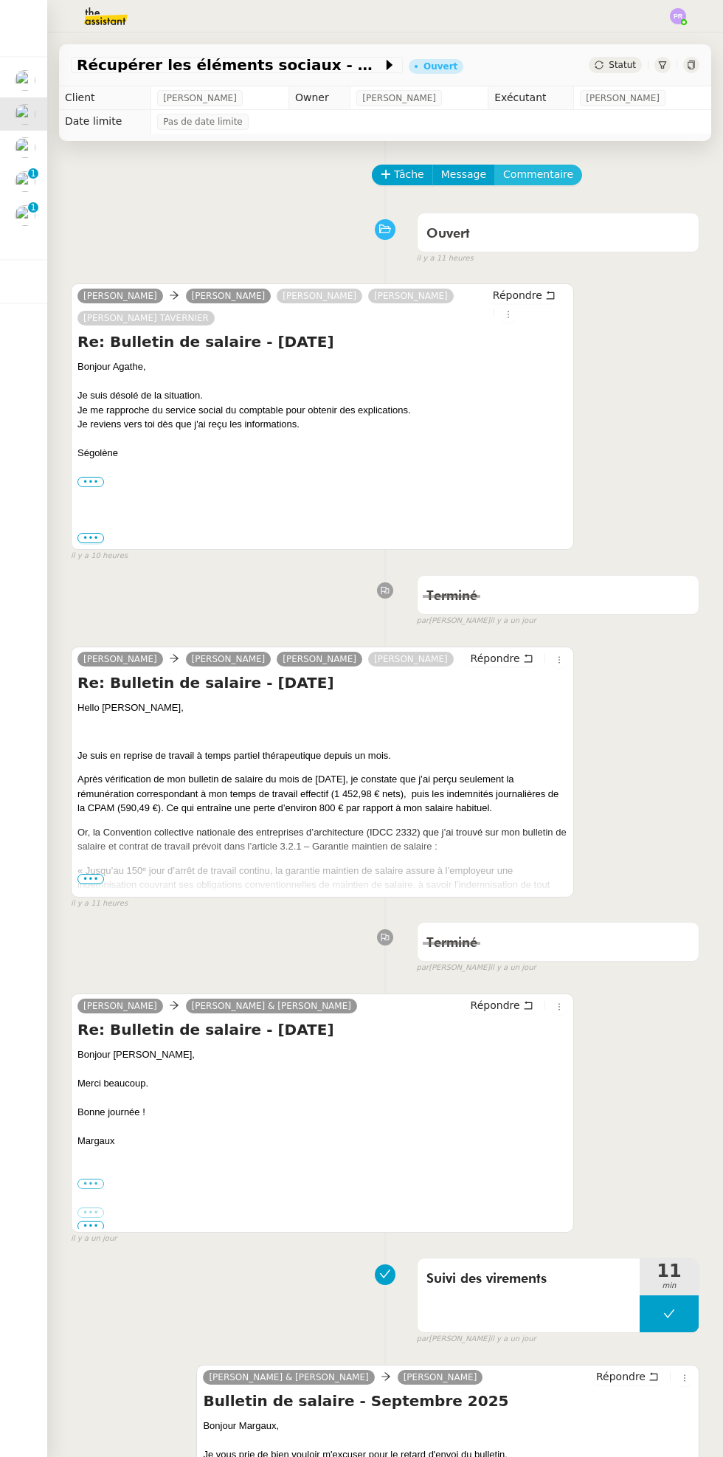
click at [552, 178] on span "Commentaire" at bounding box center [538, 174] width 70 height 17
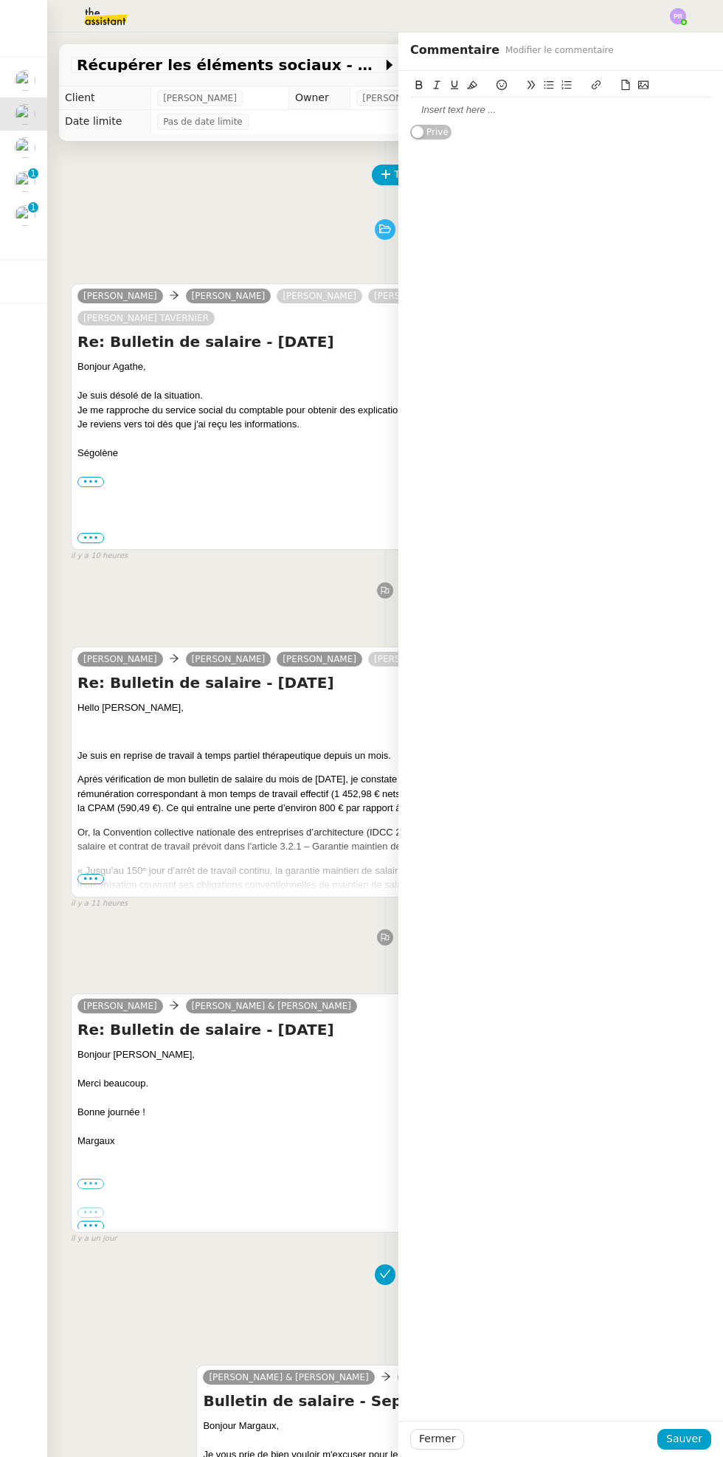
click at [509, 110] on div at bounding box center [560, 109] width 301 height 13
click at [701, 1439] on span "Sauver" at bounding box center [685, 1439] width 36 height 17
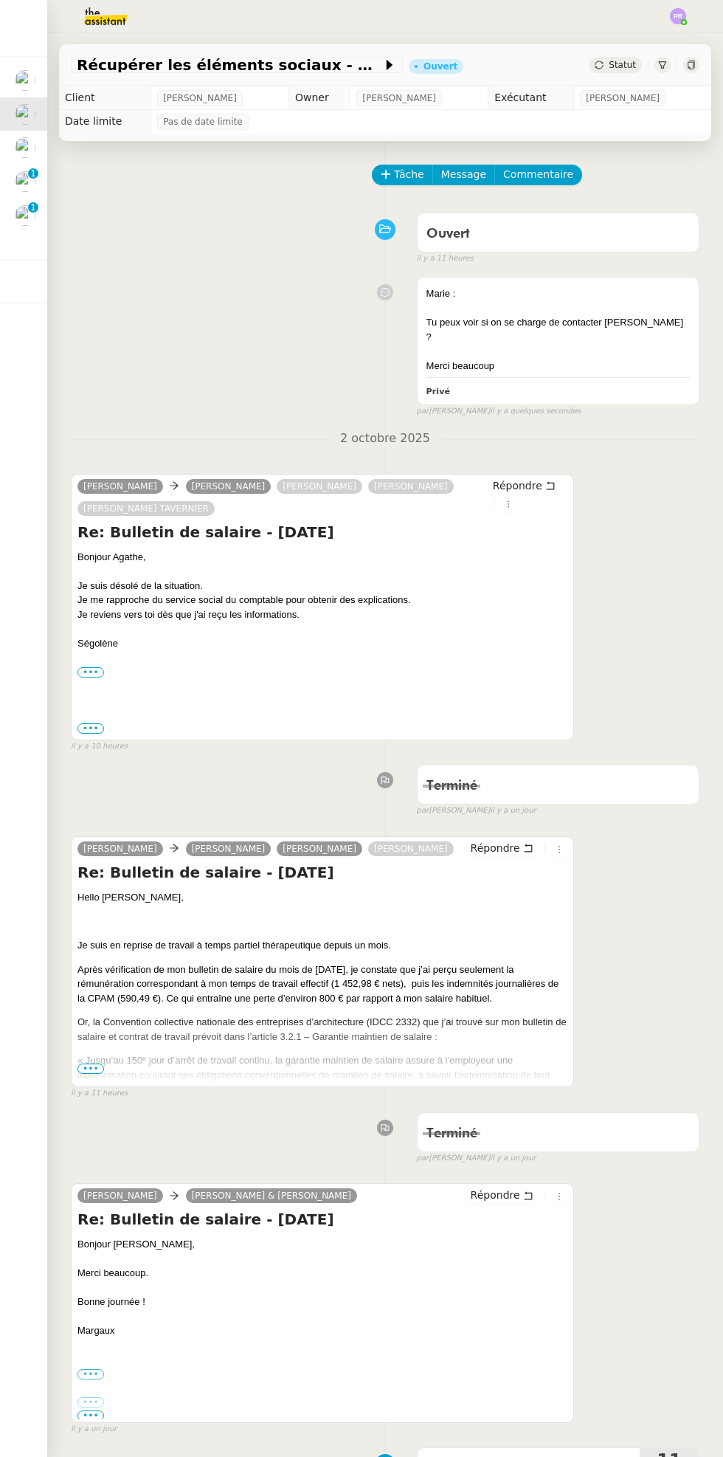
click at [616, 58] on div "Statut" at bounding box center [615, 65] width 53 height 16
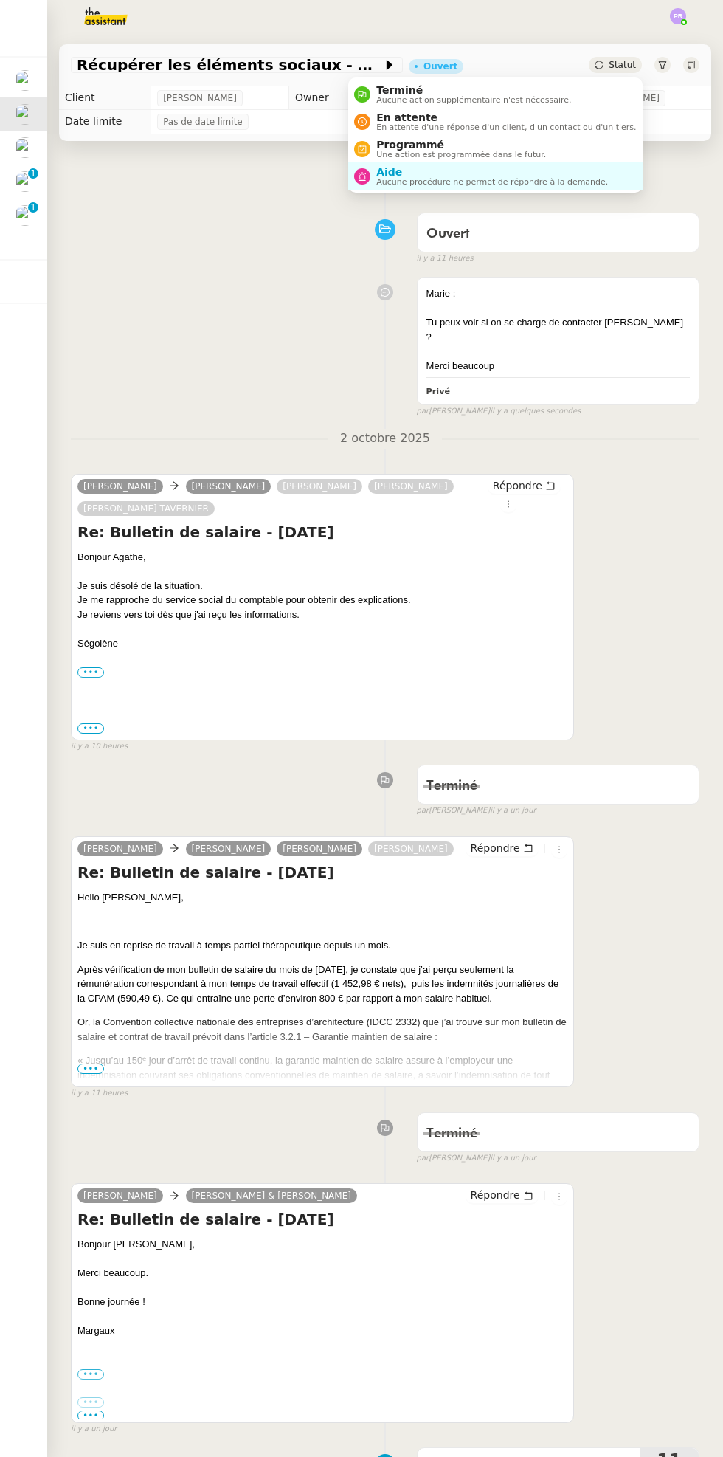
click at [517, 178] on span "Aucune procédure ne permet de répondre à la demande." at bounding box center [492, 182] width 232 height 8
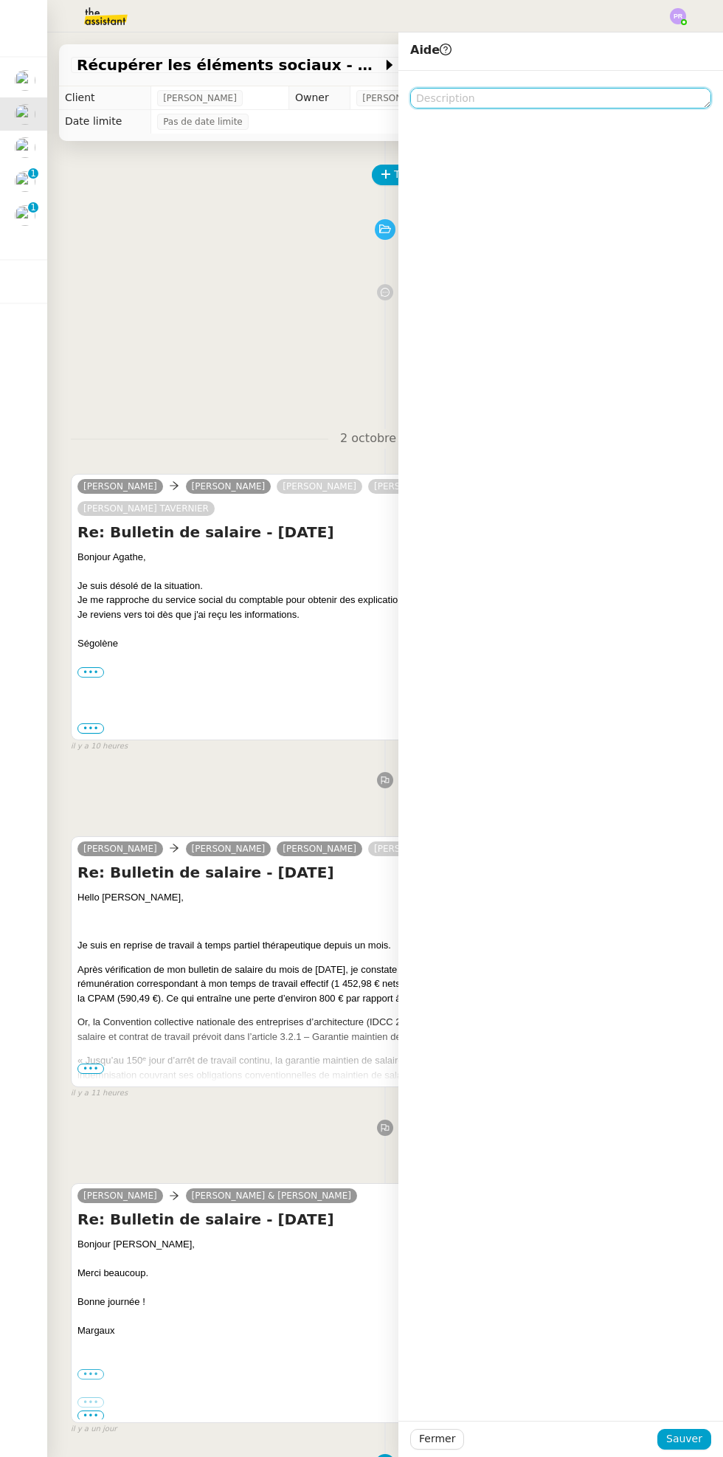
click at [505, 95] on textarea at bounding box center [560, 98] width 301 height 21
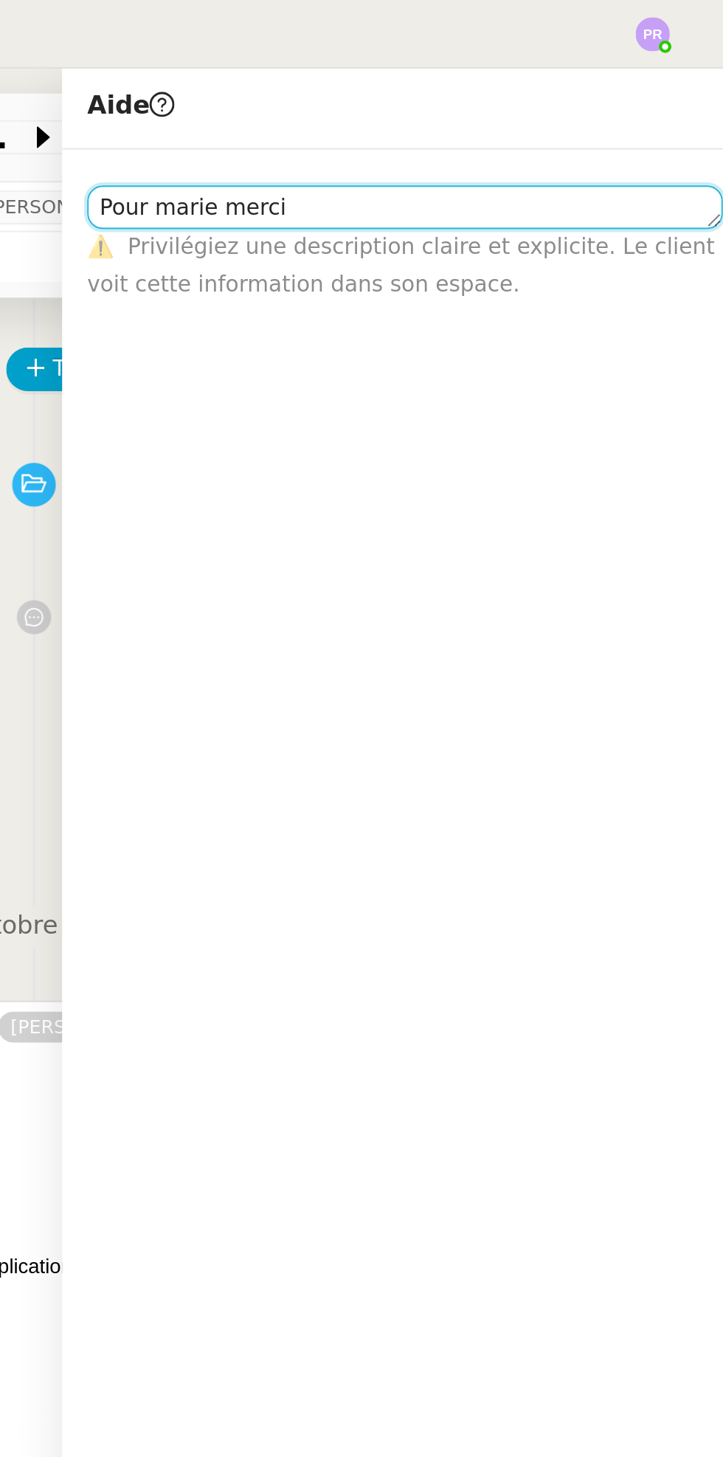
scroll to position [1, 0]
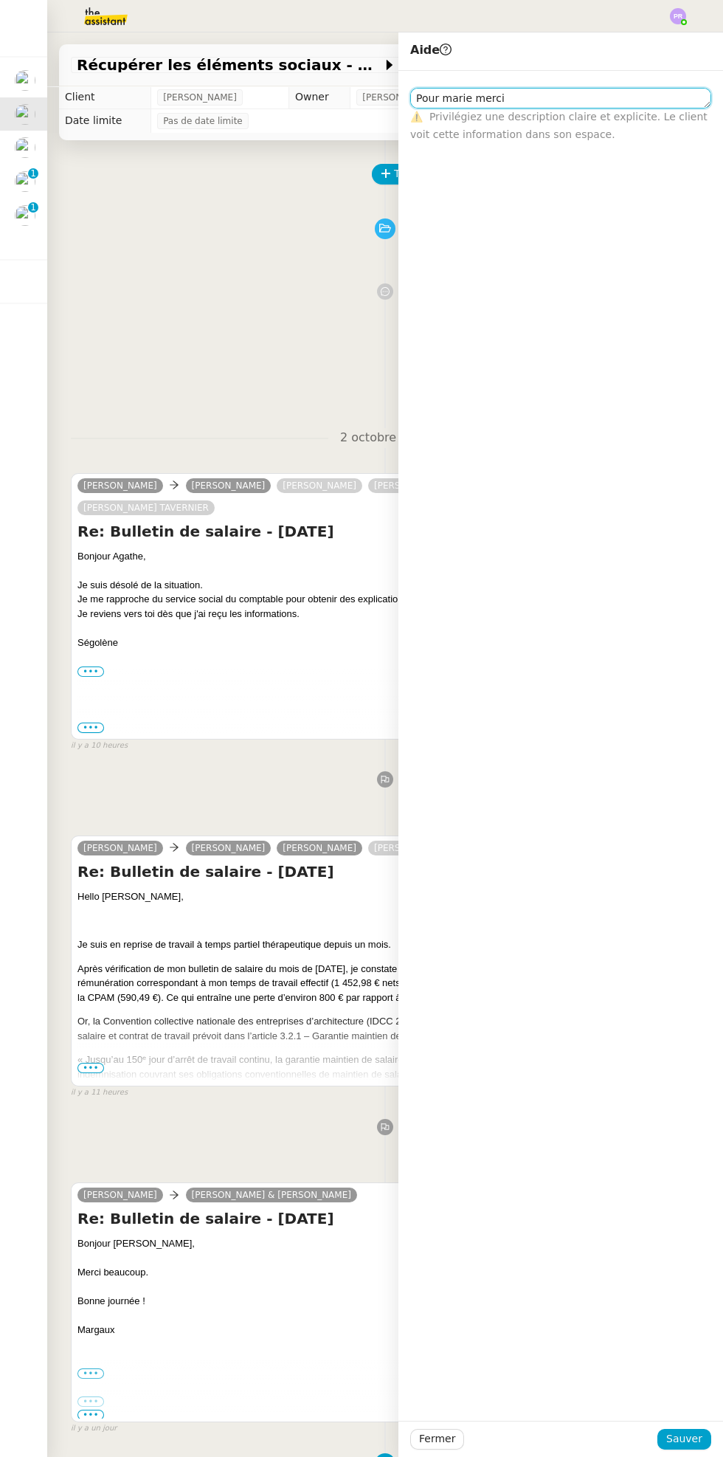
type textarea "Pour marie merci"
click at [720, 1425] on div "Fermer Sauver" at bounding box center [561, 1439] width 325 height 36
click at [687, 1439] on span "Sauver" at bounding box center [685, 1439] width 36 height 17
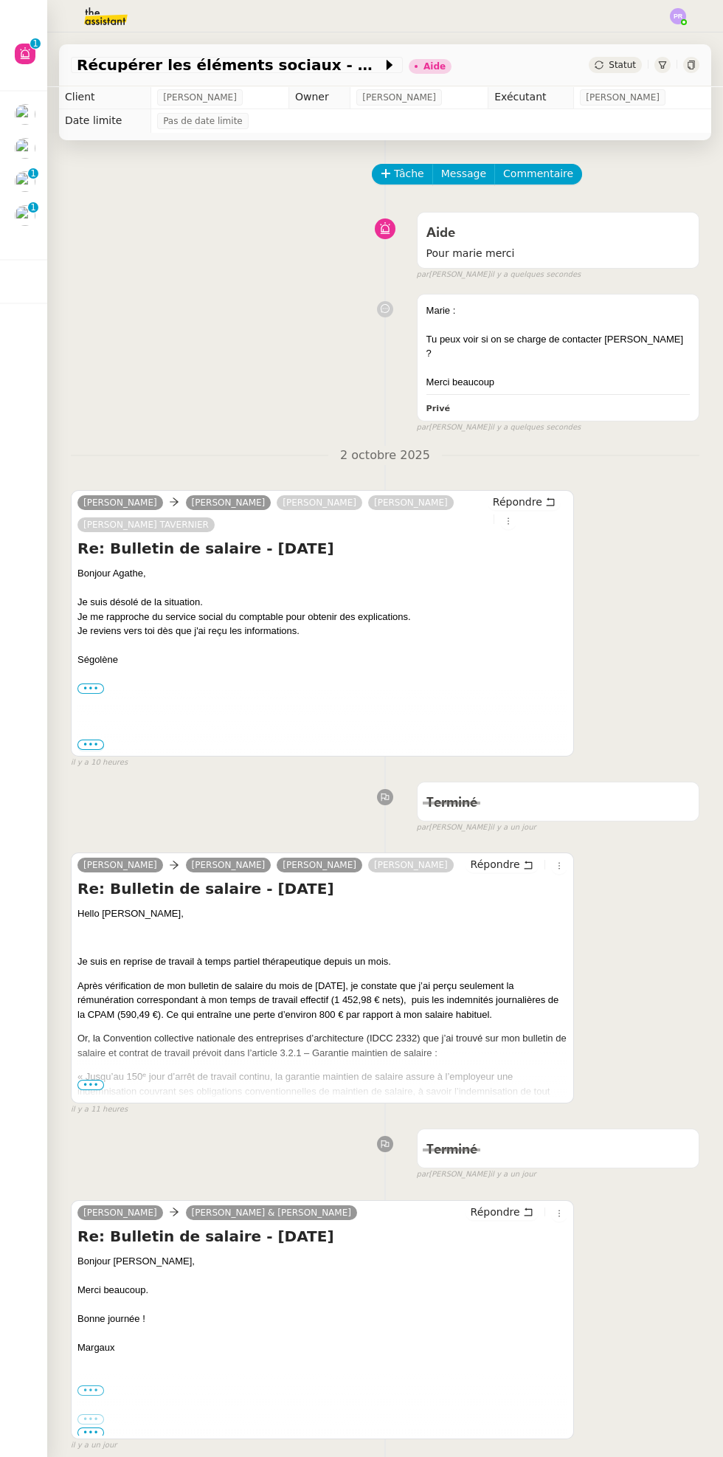
click at [35, 210] on p "1" at bounding box center [33, 208] width 6 height 13
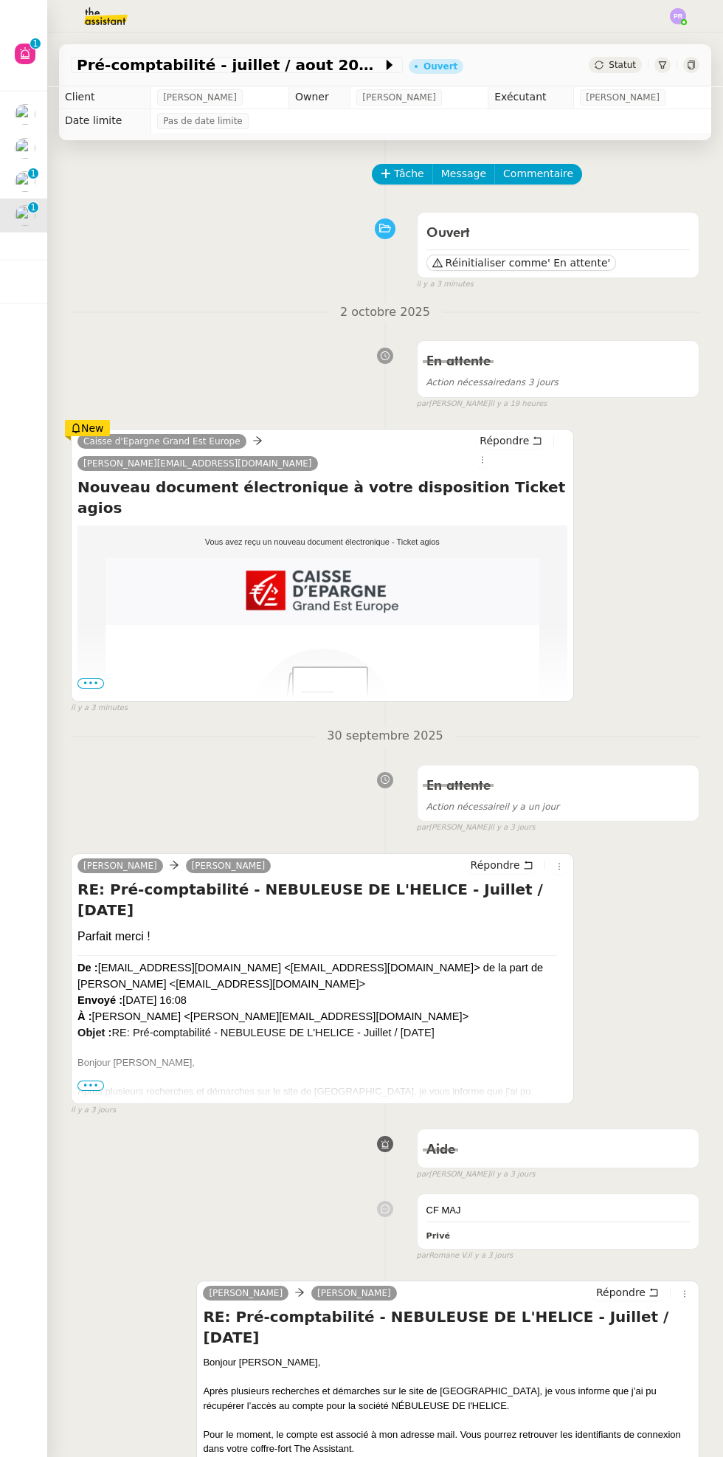
click at [625, 66] on span "Statut" at bounding box center [622, 65] width 27 height 10
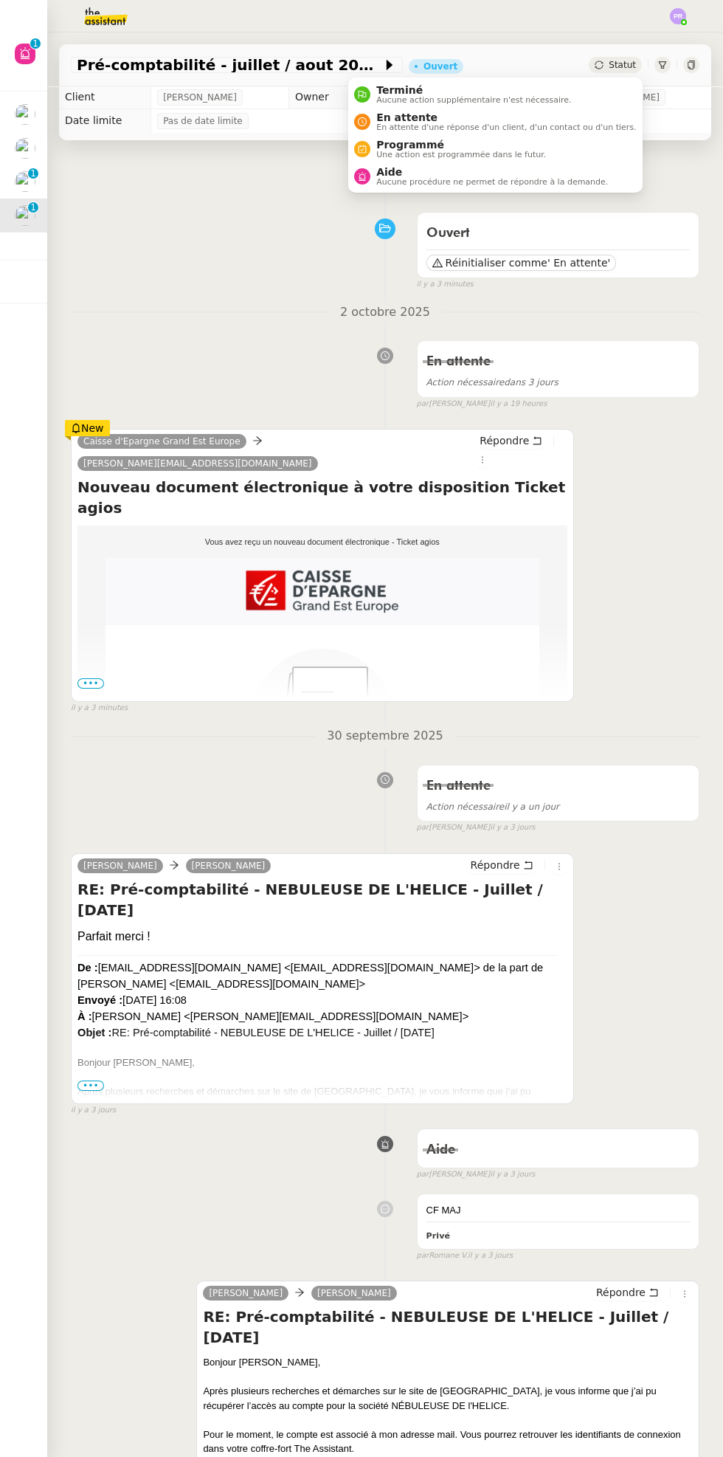
click at [535, 127] on span "En attente d'une réponse d'un client, d'un contact ou d'un tiers." at bounding box center [506, 127] width 260 height 8
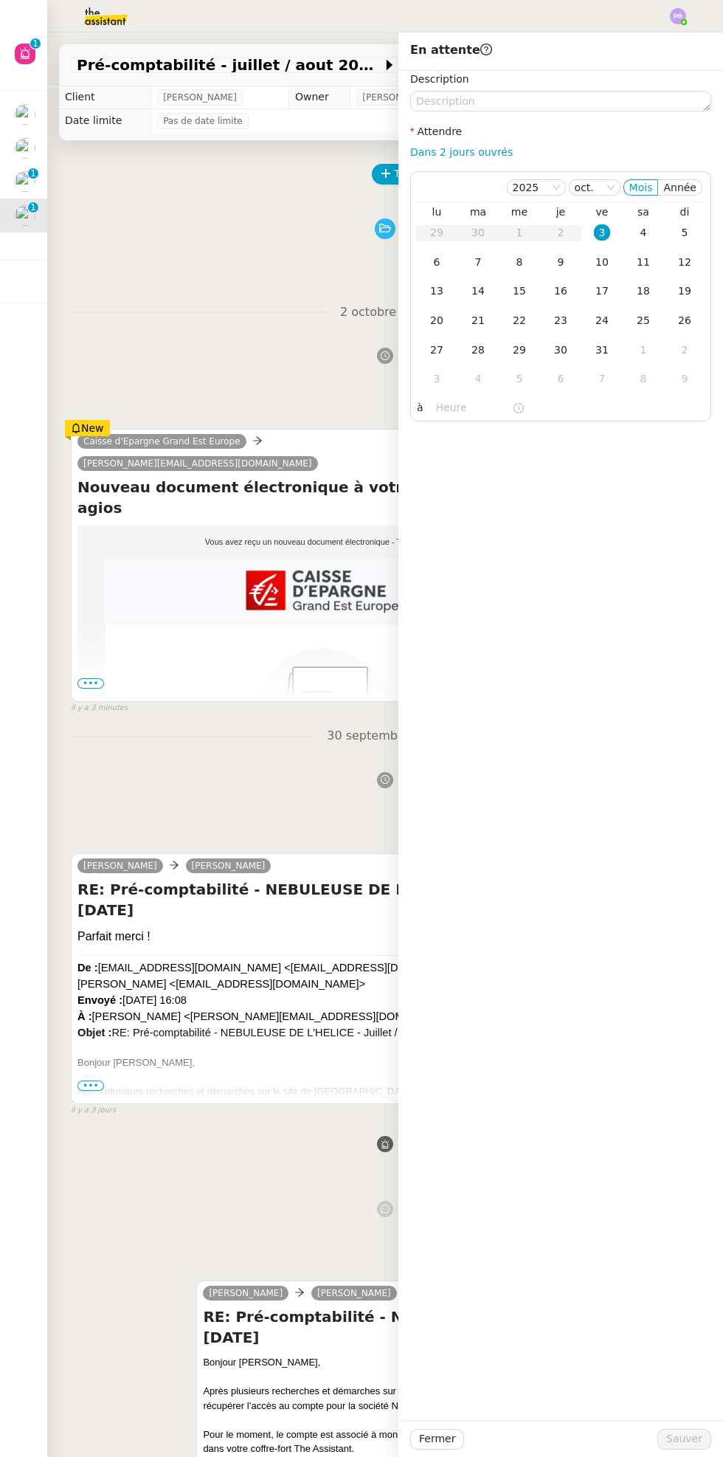
click at [437, 261] on div "6" at bounding box center [437, 262] width 16 height 16
click at [718, 1442] on div "Fermer Sauver" at bounding box center [561, 1439] width 325 height 36
click at [687, 1439] on span "Sauver" at bounding box center [685, 1439] width 36 height 17
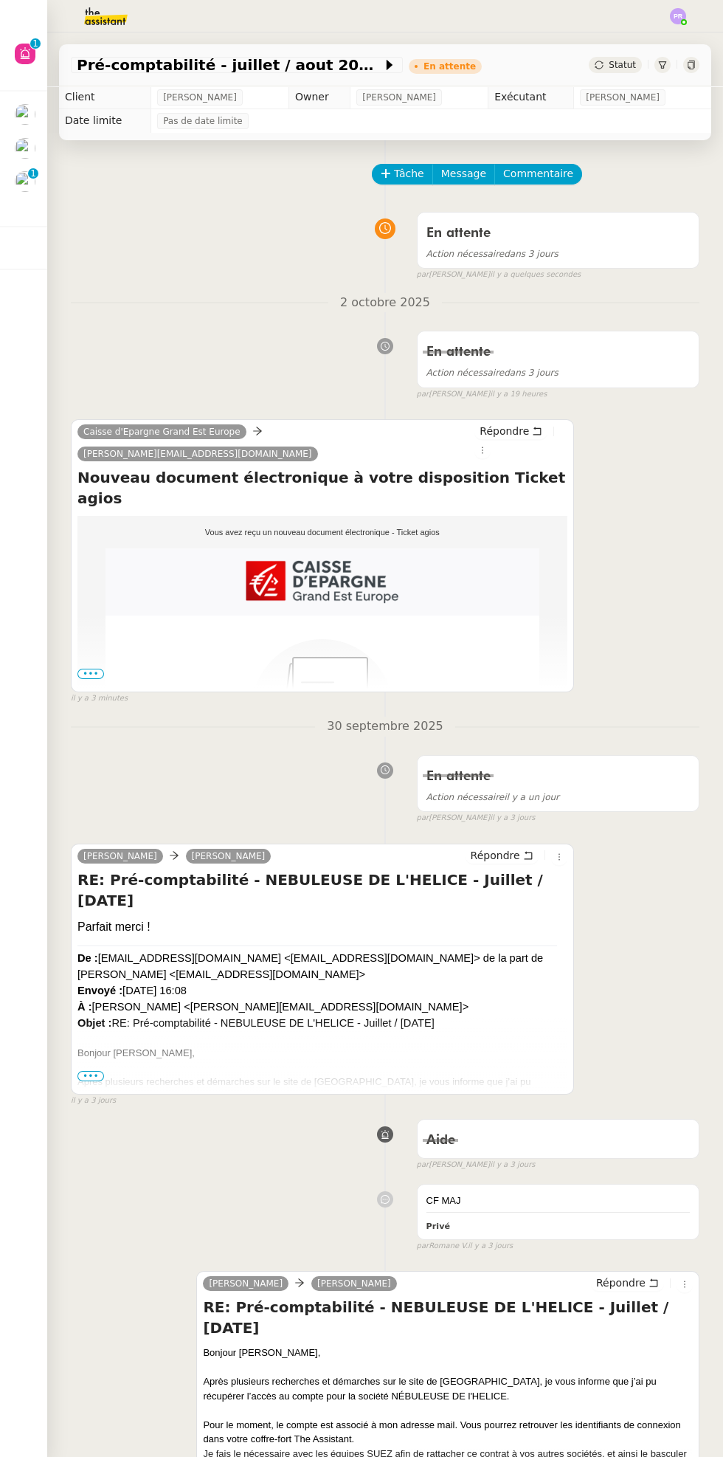
click at [32, 187] on img at bounding box center [25, 181] width 21 height 21
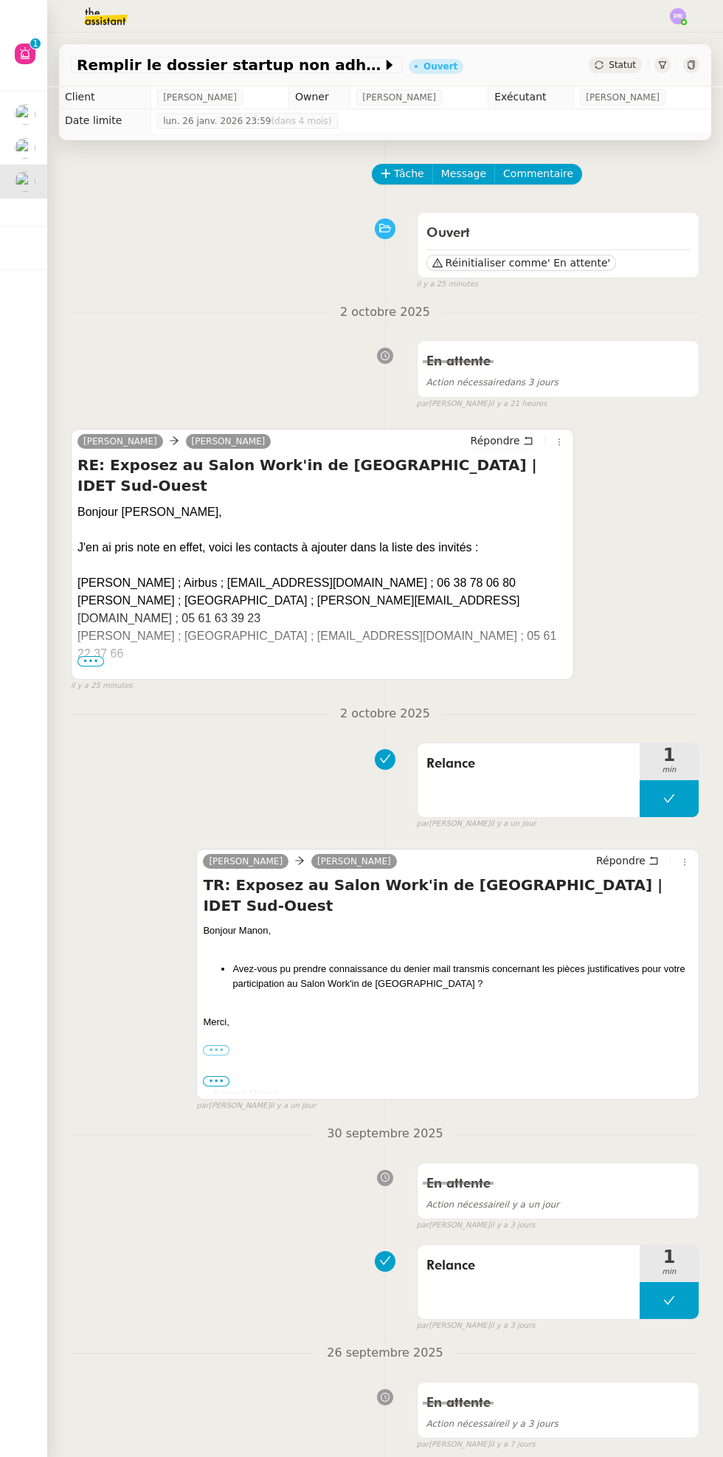
click at [614, 68] on span "Statut" at bounding box center [622, 65] width 27 height 10
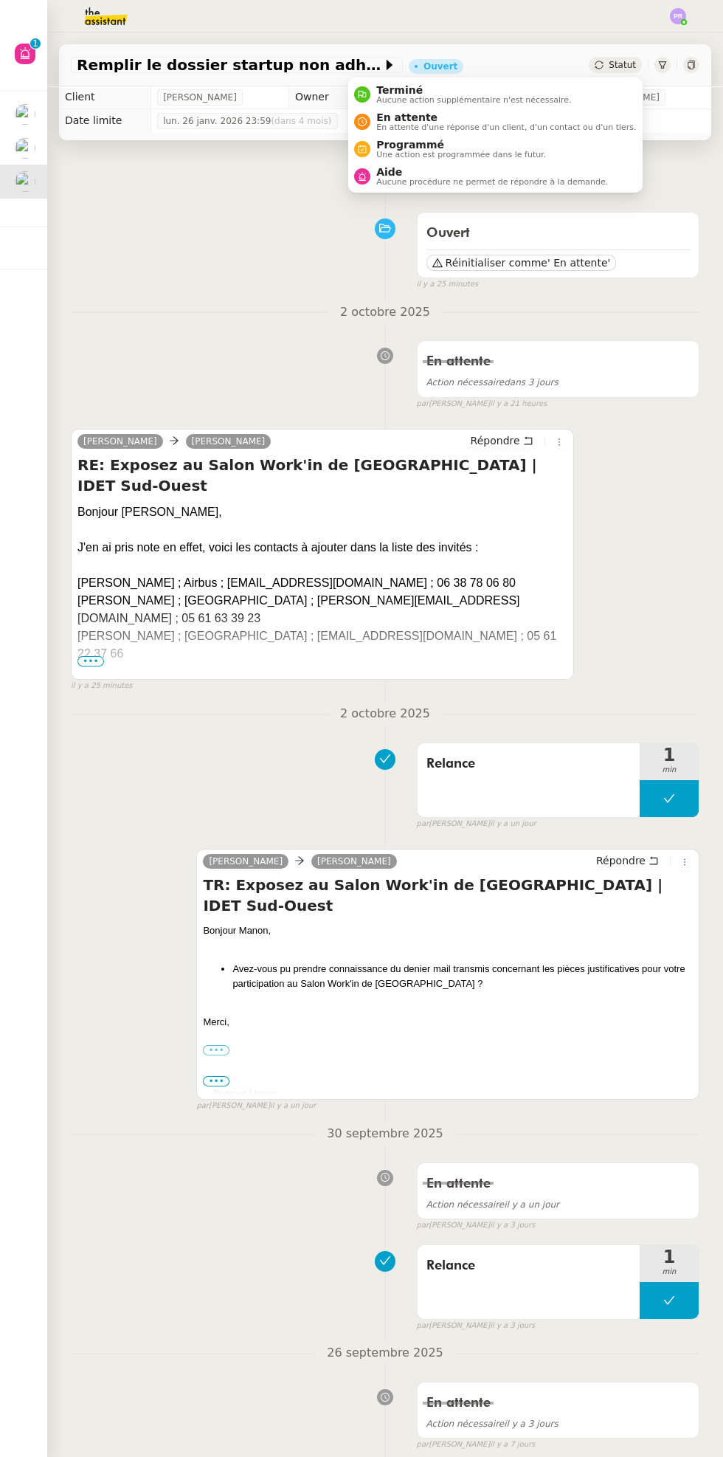
click at [506, 121] on span "En attente" at bounding box center [506, 117] width 260 height 12
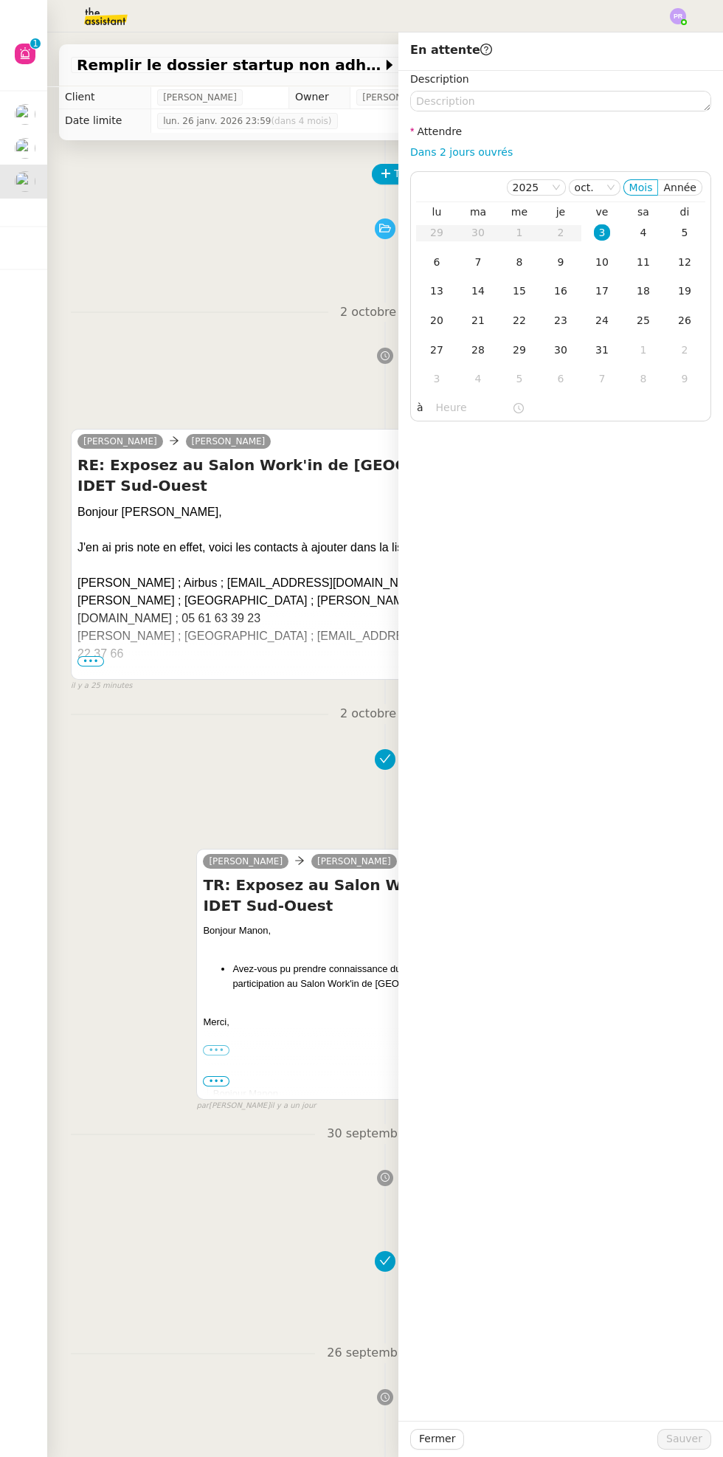
click at [436, 261] on div "6" at bounding box center [437, 262] width 16 height 16
click at [683, 1433] on span "Sauver" at bounding box center [685, 1439] width 36 height 17
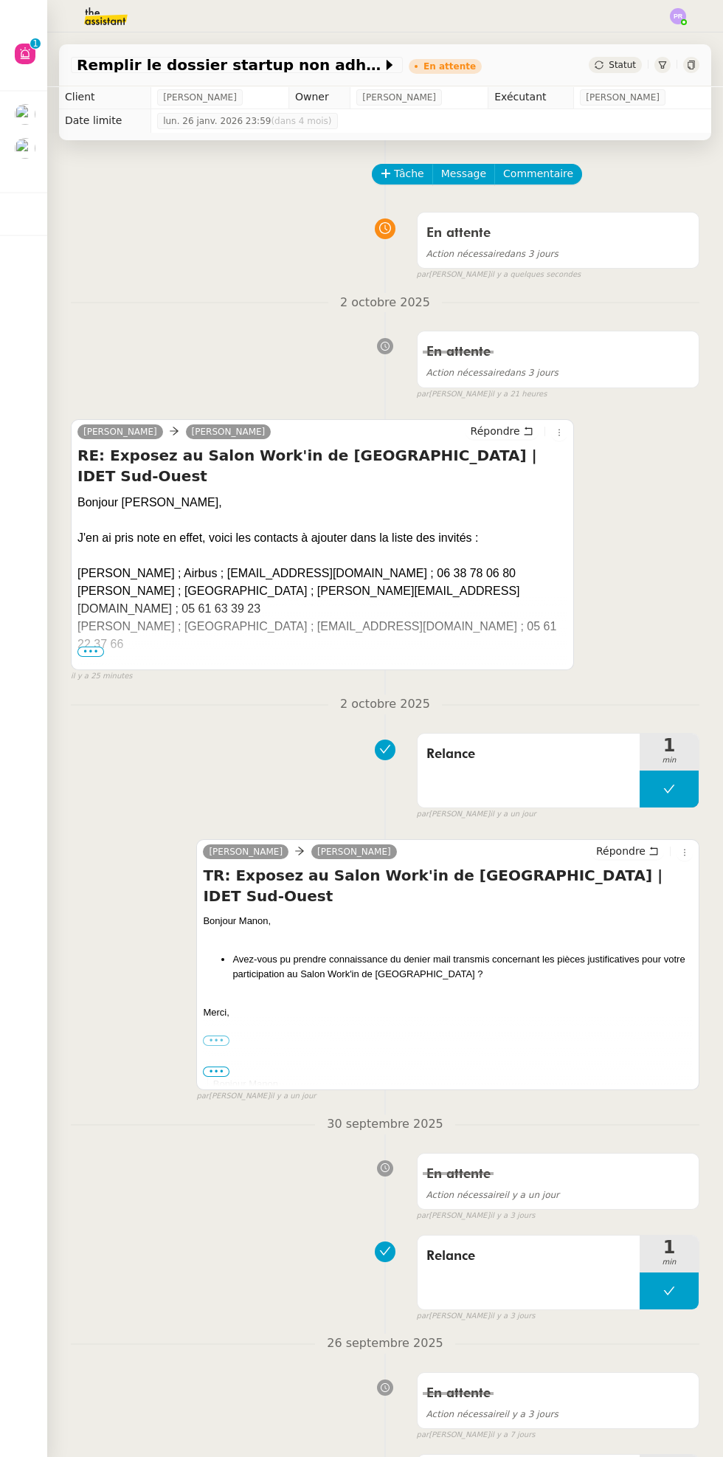
click at [32, 106] on div at bounding box center [33, 106] width 4 height 4
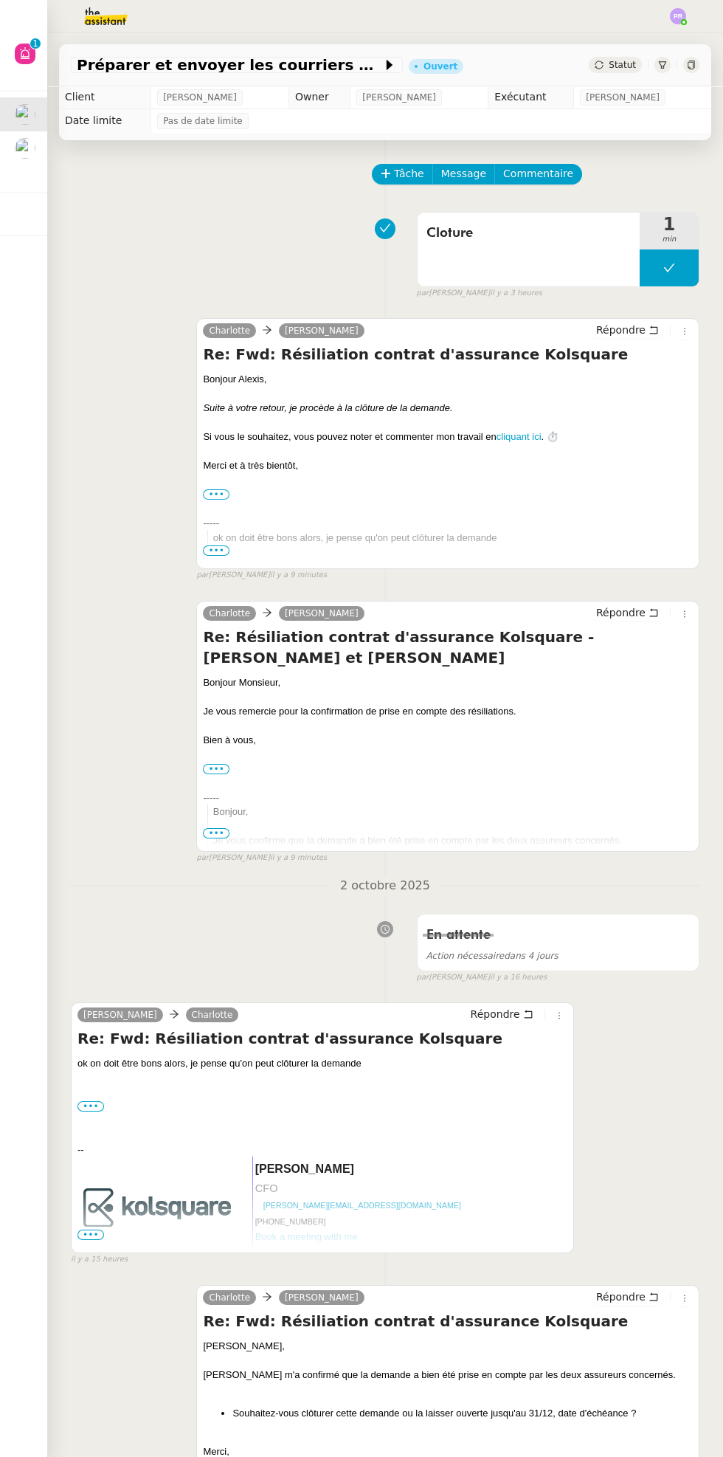
click at [629, 66] on span "Statut" at bounding box center [622, 65] width 27 height 10
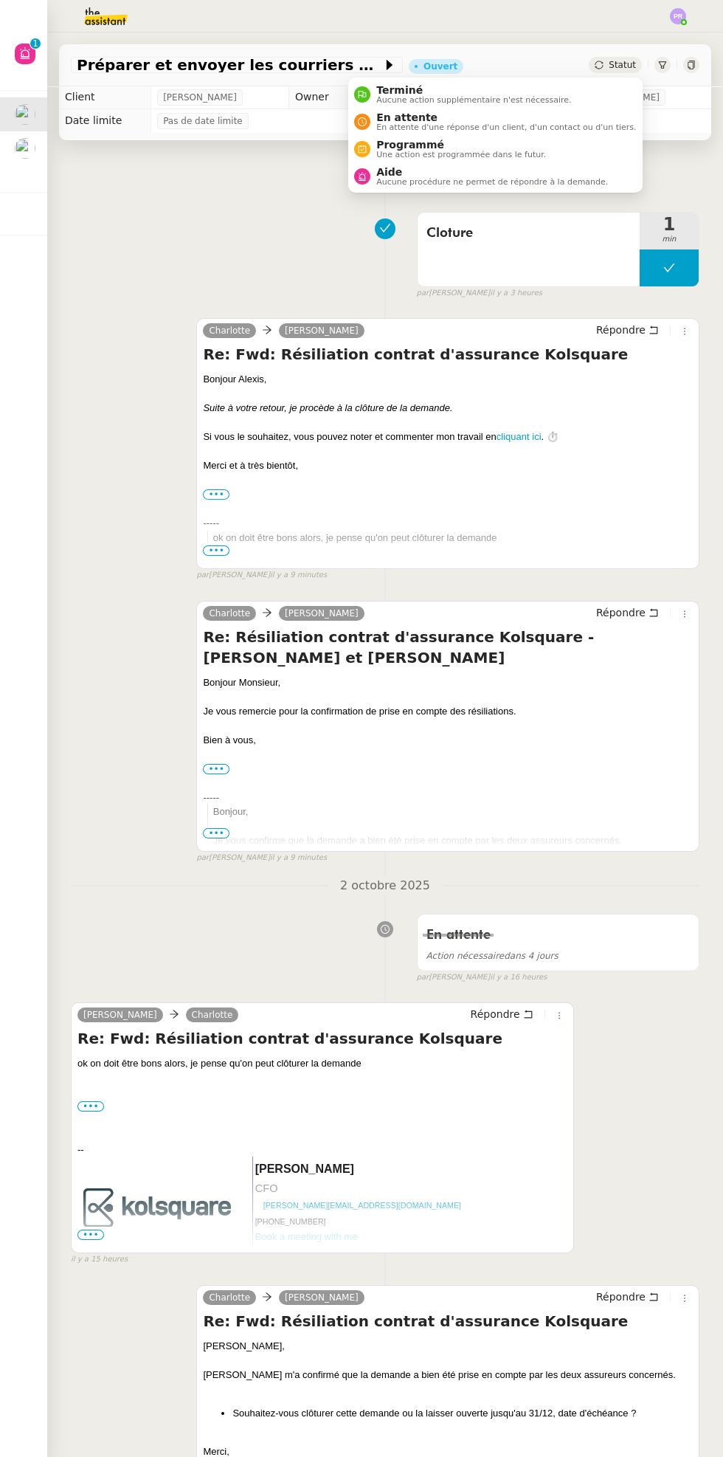
click at [505, 80] on ul "Terminé Aucune action supplémentaire n'est nécessaire. En attente En attente d'…" at bounding box center [495, 135] width 294 height 115
click at [498, 100] on span "Aucune action supplémentaire n'est nécessaire." at bounding box center [473, 100] width 195 height 8
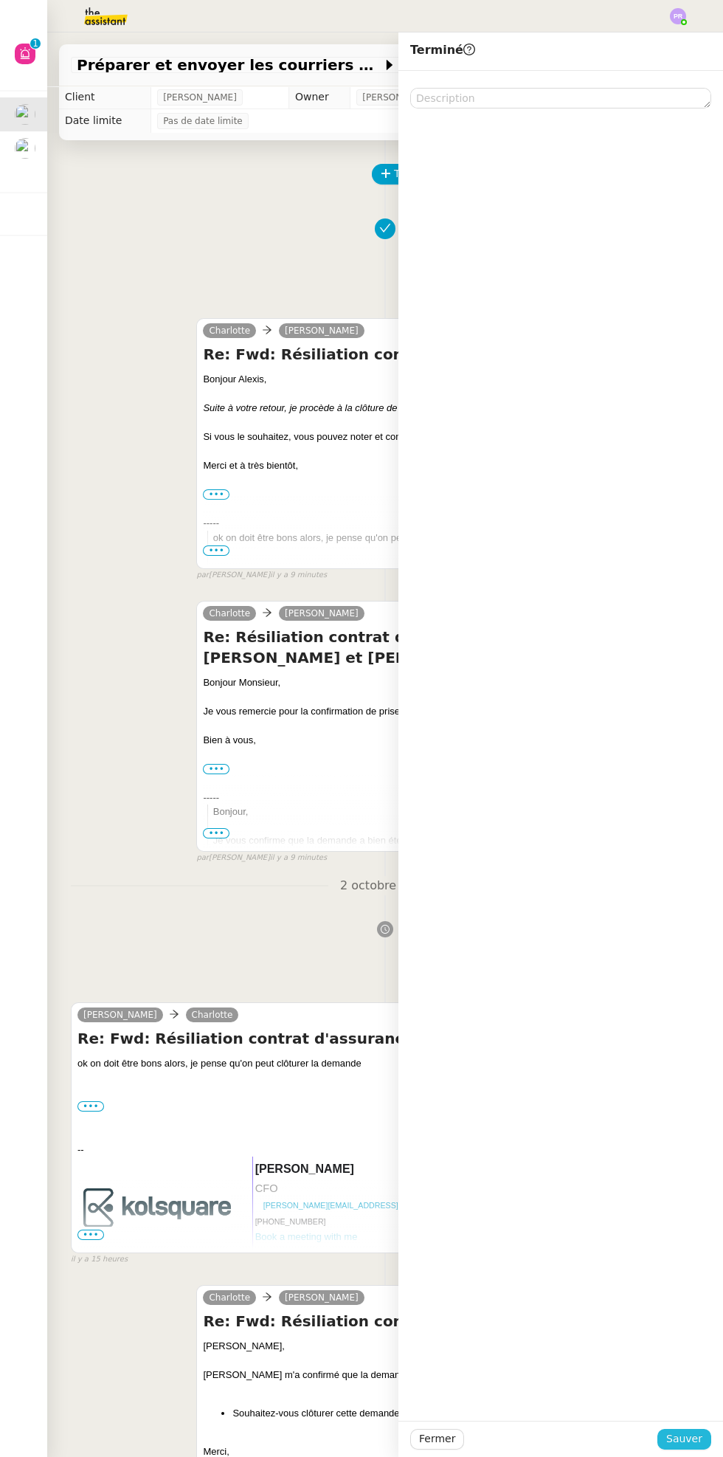
click at [685, 1441] on span "Sauver" at bounding box center [685, 1439] width 36 height 17
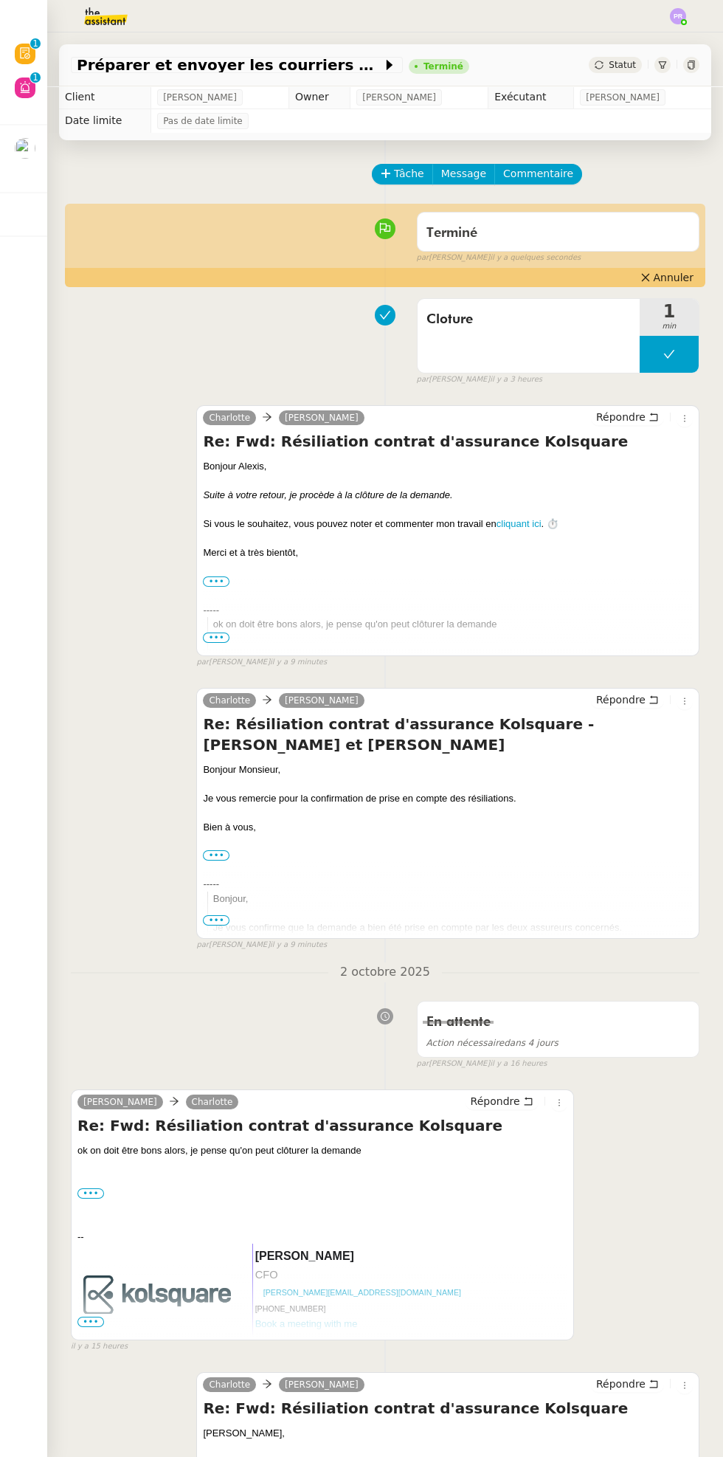
click at [27, 151] on img at bounding box center [25, 148] width 21 height 21
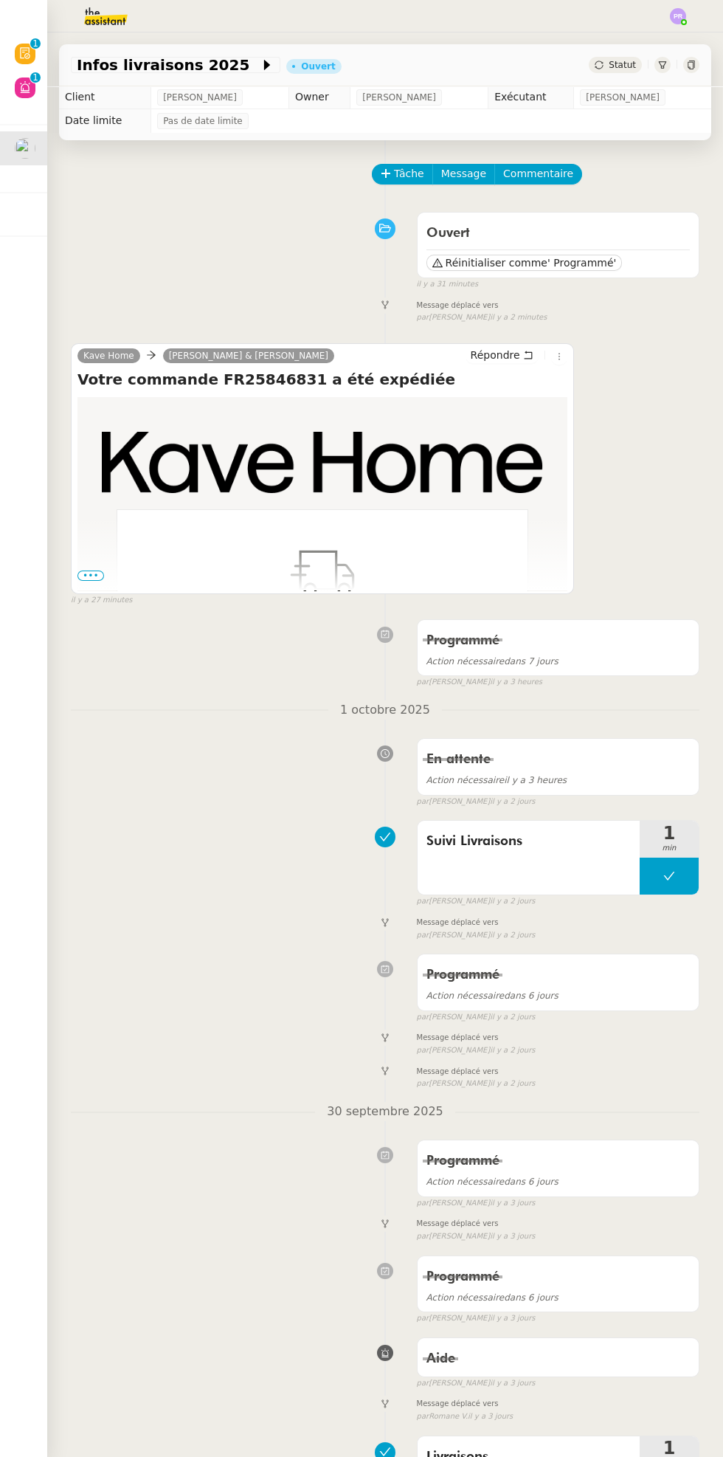
click at [562, 344] on div "Kave Home [PERSON_NAME] & [PERSON_NAME] commande FR25846831 a été expédiée et" at bounding box center [322, 468] width 503 height 251
click at [563, 356] on icon at bounding box center [559, 356] width 9 height 9
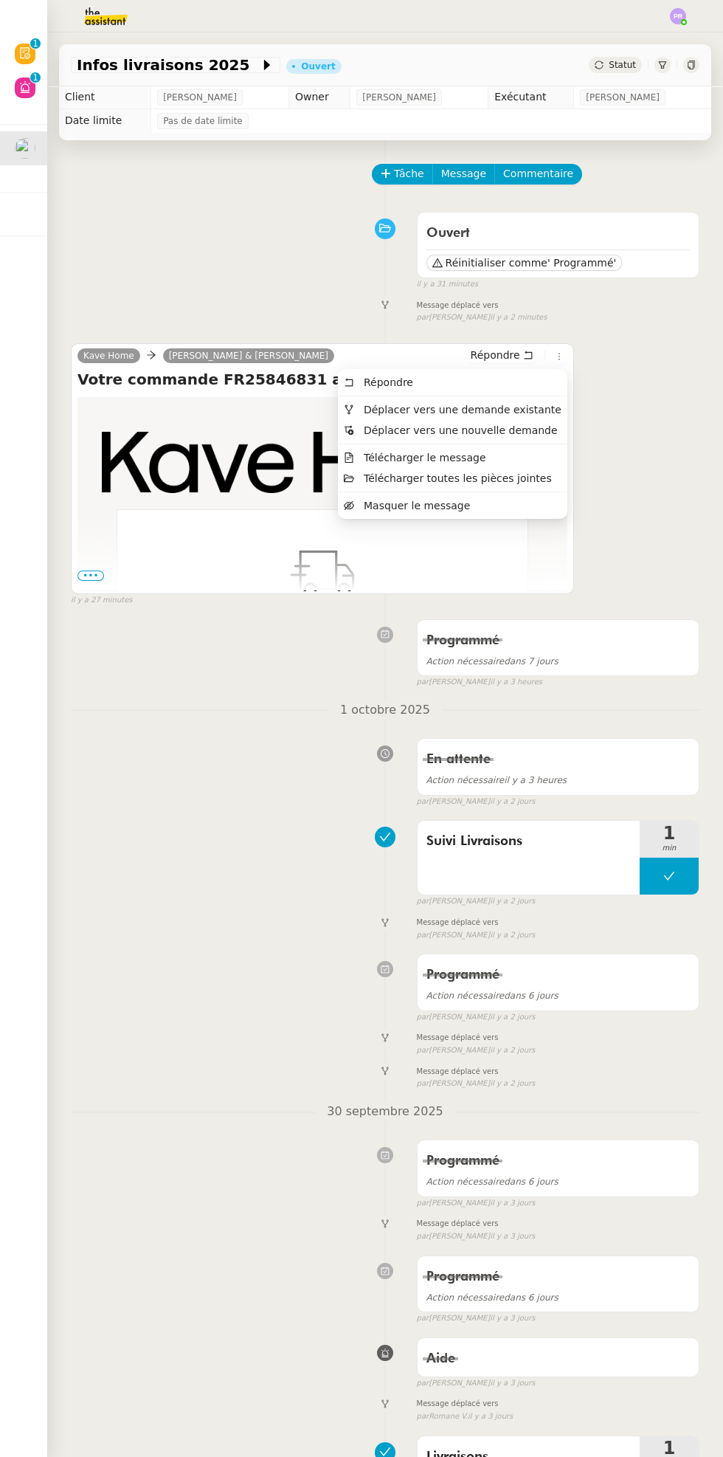
click at [503, 410] on span "Déplacer vers une demande existante" at bounding box center [463, 410] width 198 height 12
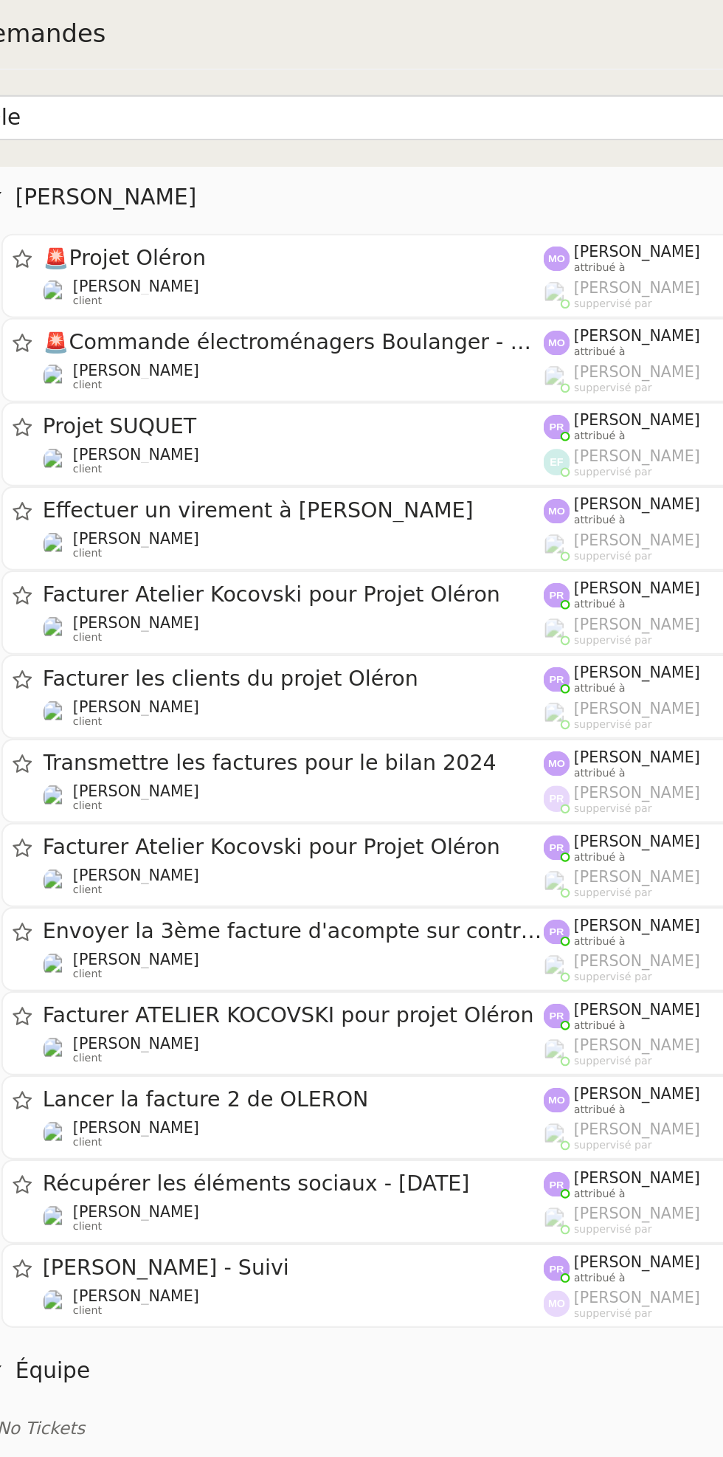
type input "Ole"
click at [275, 124] on span "🚨 Projet Oléron" at bounding box center [298, 122] width 238 height 10
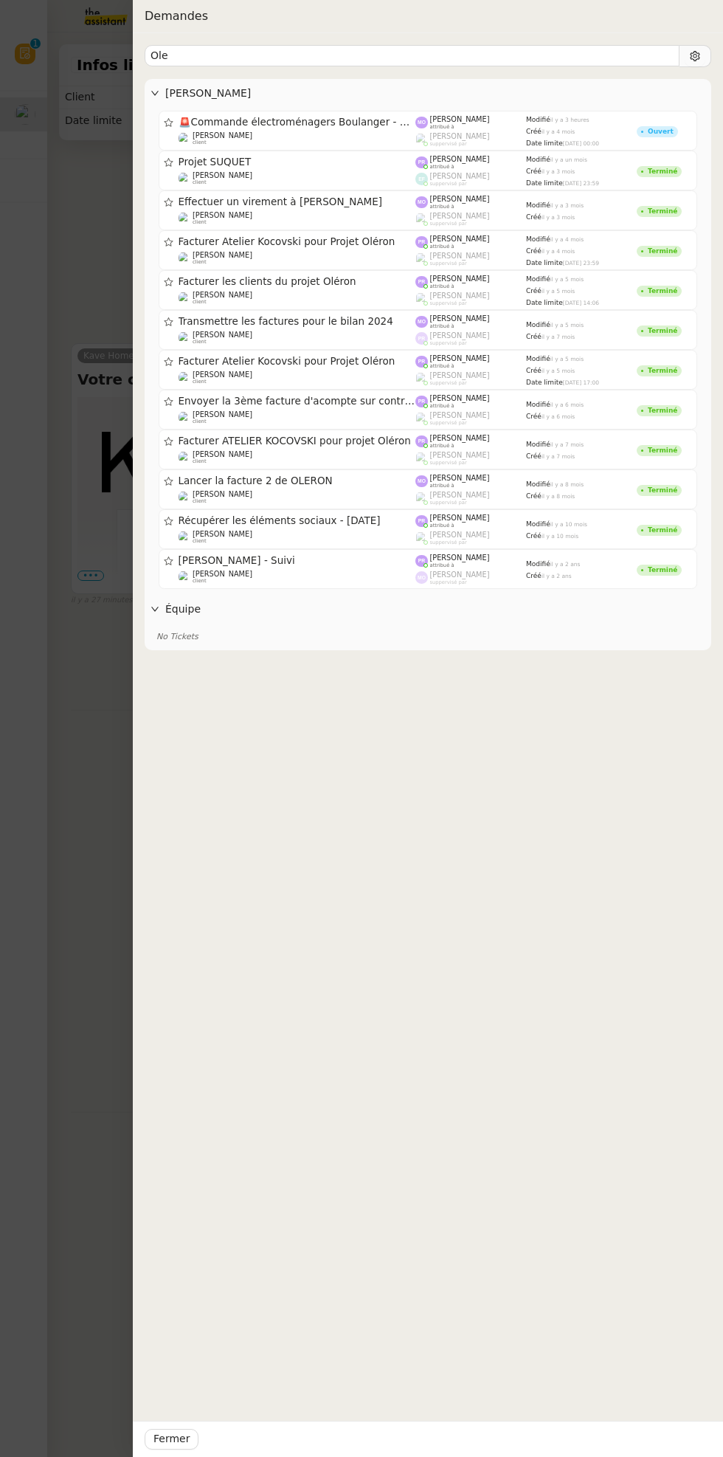
click at [104, 794] on div at bounding box center [361, 728] width 723 height 1457
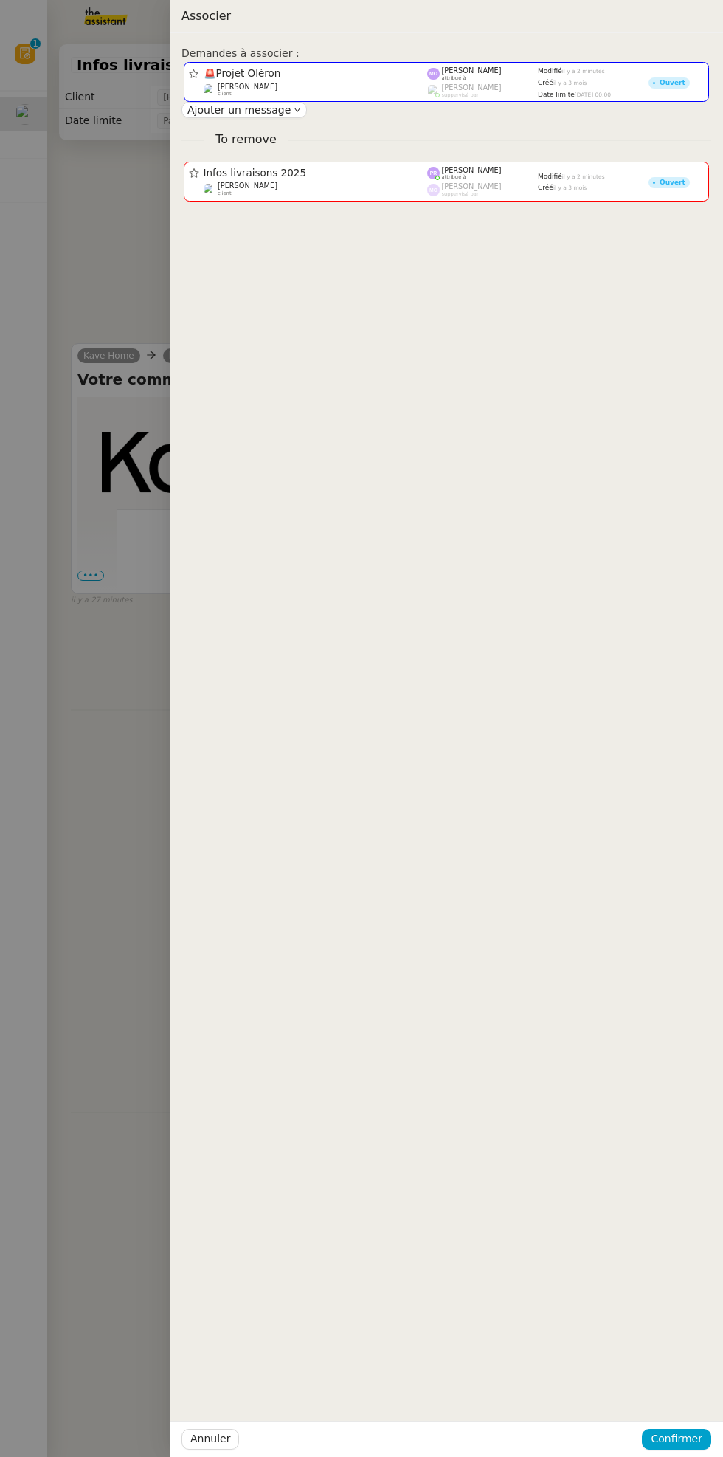
click at [713, 1444] on div "Annuler Confirmer" at bounding box center [447, 1439] width 554 height 36
click at [684, 1440] on span "Confirmer" at bounding box center [677, 1439] width 52 height 17
click at [712, 1414] on div "Demandes à associer : 🚨 Projet [PERSON_NAME] client [PERSON_NAME] attribué à [P…" at bounding box center [447, 745] width 554 height 1424
click at [683, 1404] on div "Demandes à associer : 🚨 Projet [PERSON_NAME] client [PERSON_NAME] attribué à [P…" at bounding box center [447, 745] width 554 height 1424
click at [679, 1439] on span "Confirmer" at bounding box center [677, 1439] width 52 height 17
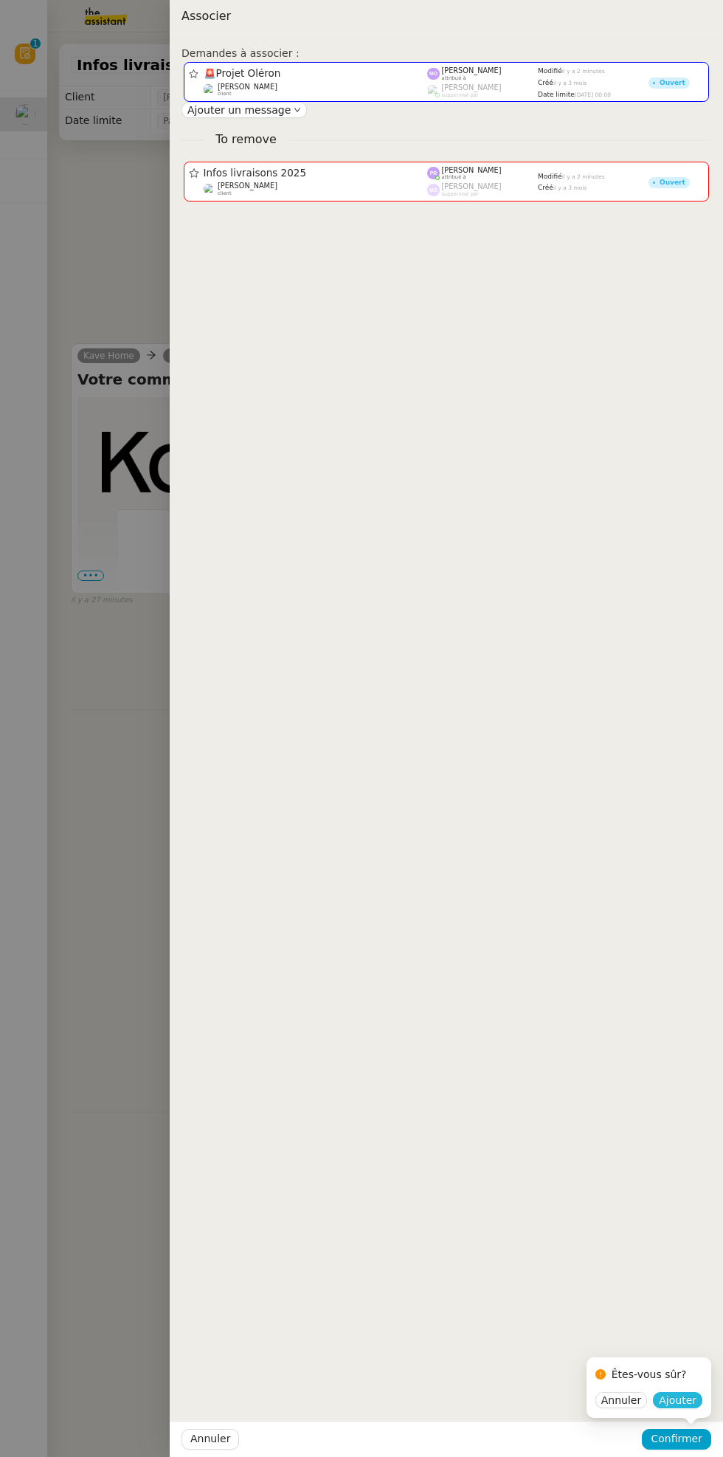
click at [675, 1403] on span "Ajouter" at bounding box center [678, 1400] width 38 height 15
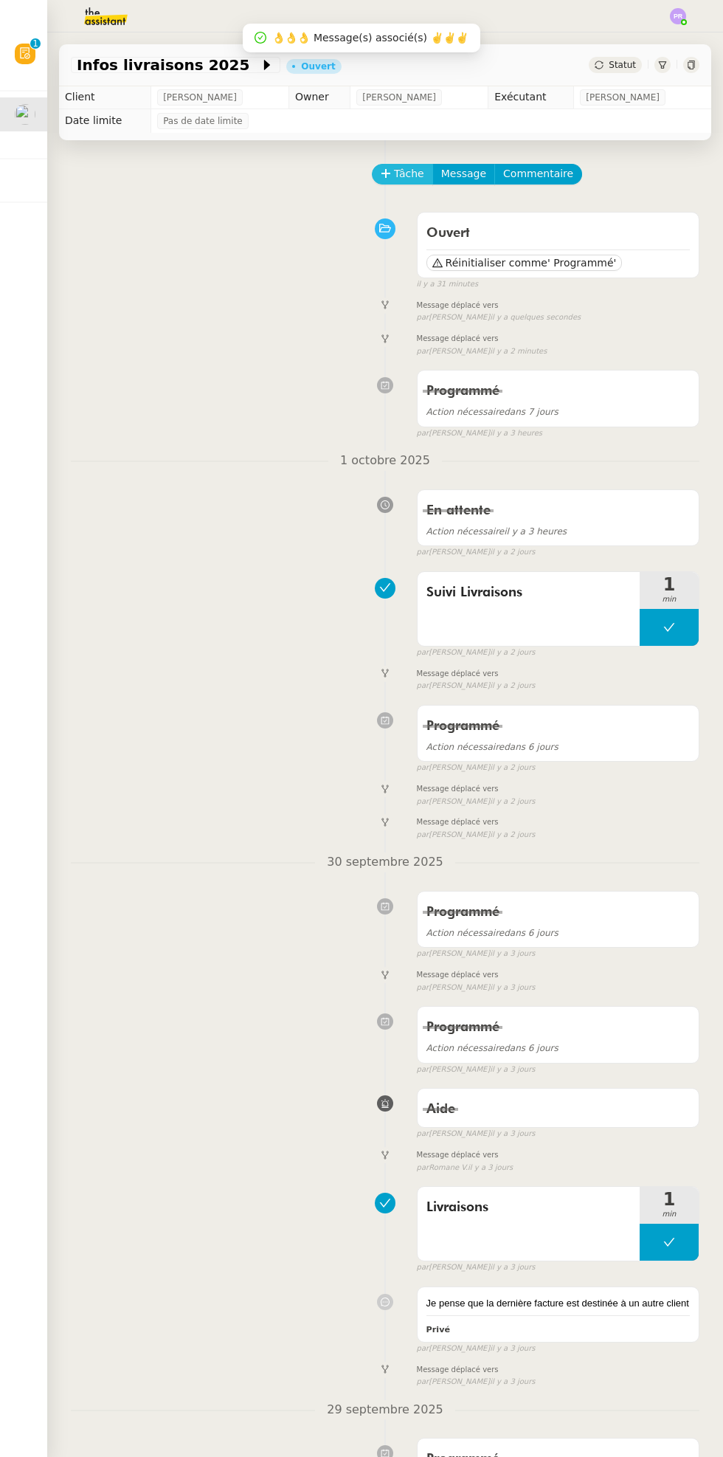
click at [407, 173] on span "Tâche" at bounding box center [409, 173] width 30 height 17
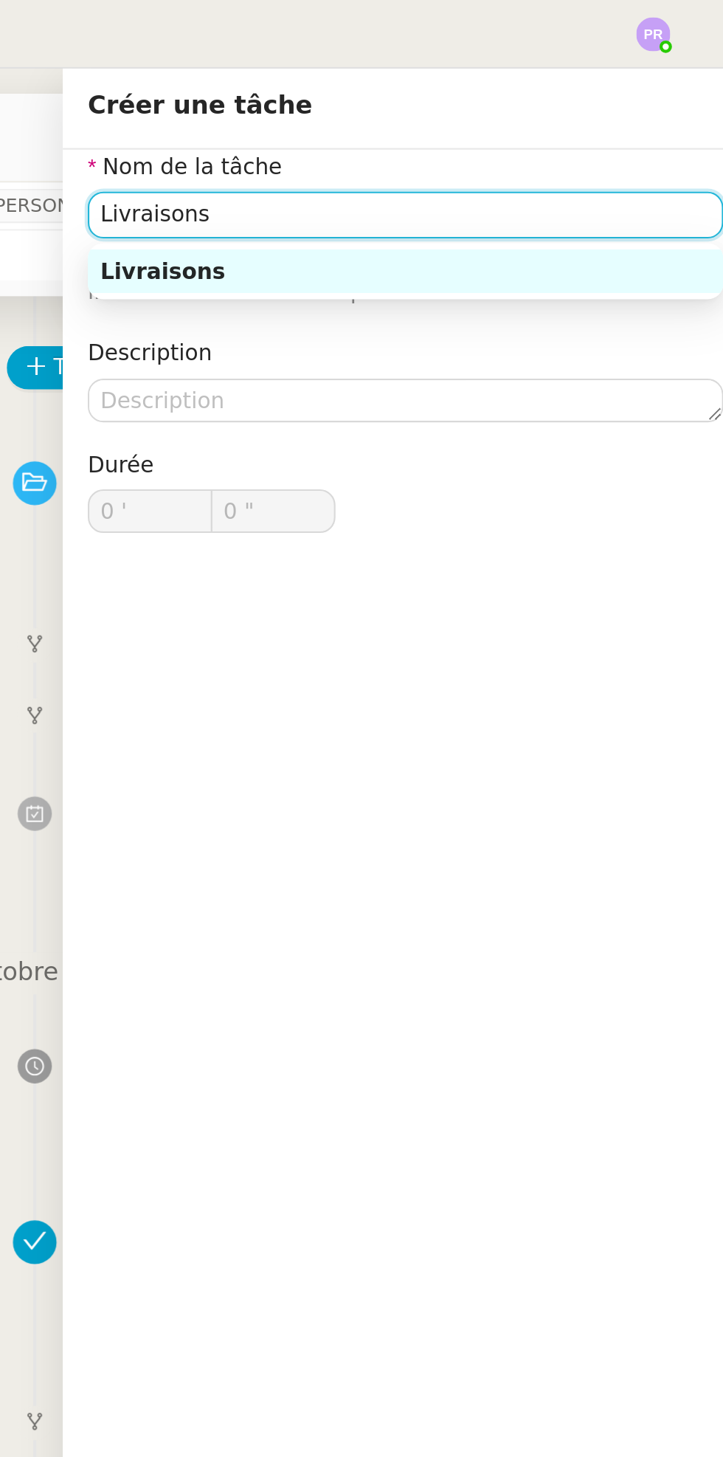
click at [604, 123] on div "Livraisons" at bounding box center [560, 128] width 289 height 13
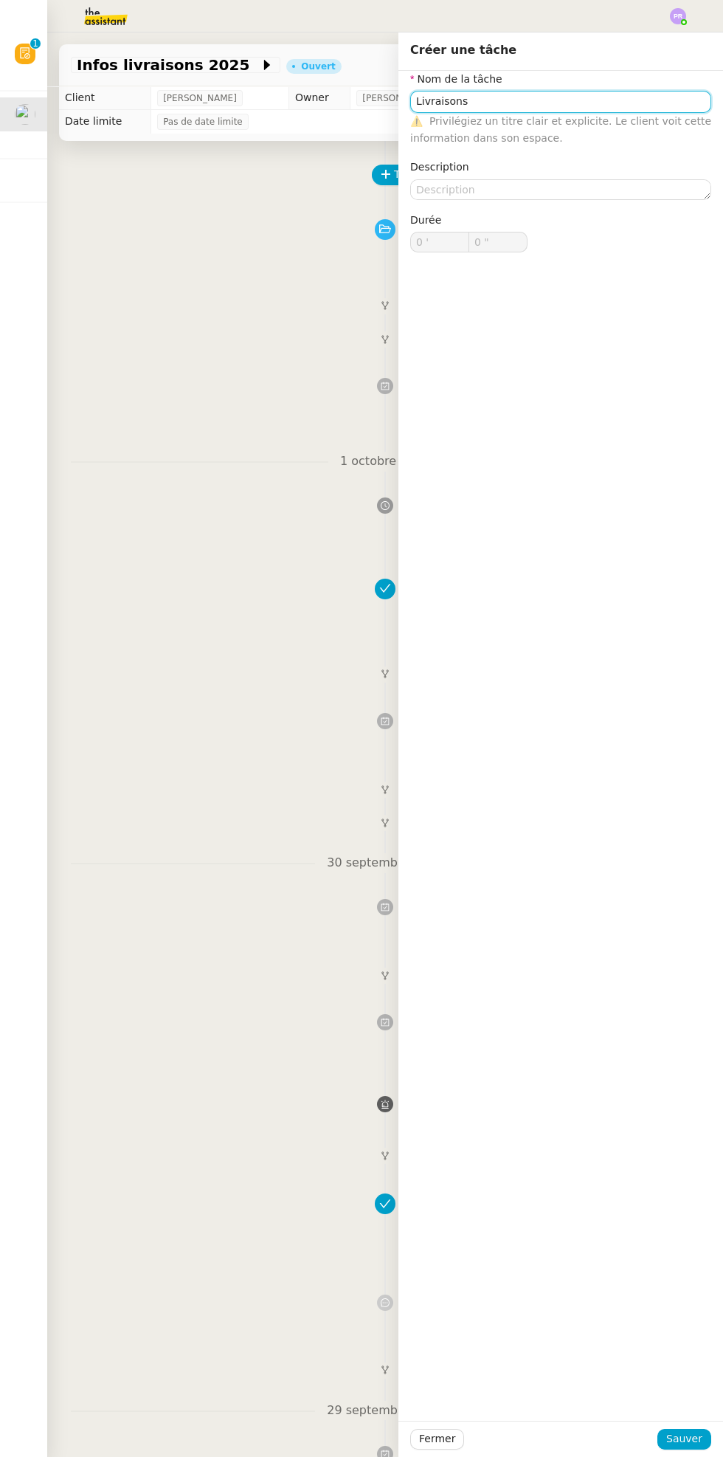
type input "Livraisons"
click at [685, 1439] on span "Sauver" at bounding box center [685, 1439] width 36 height 17
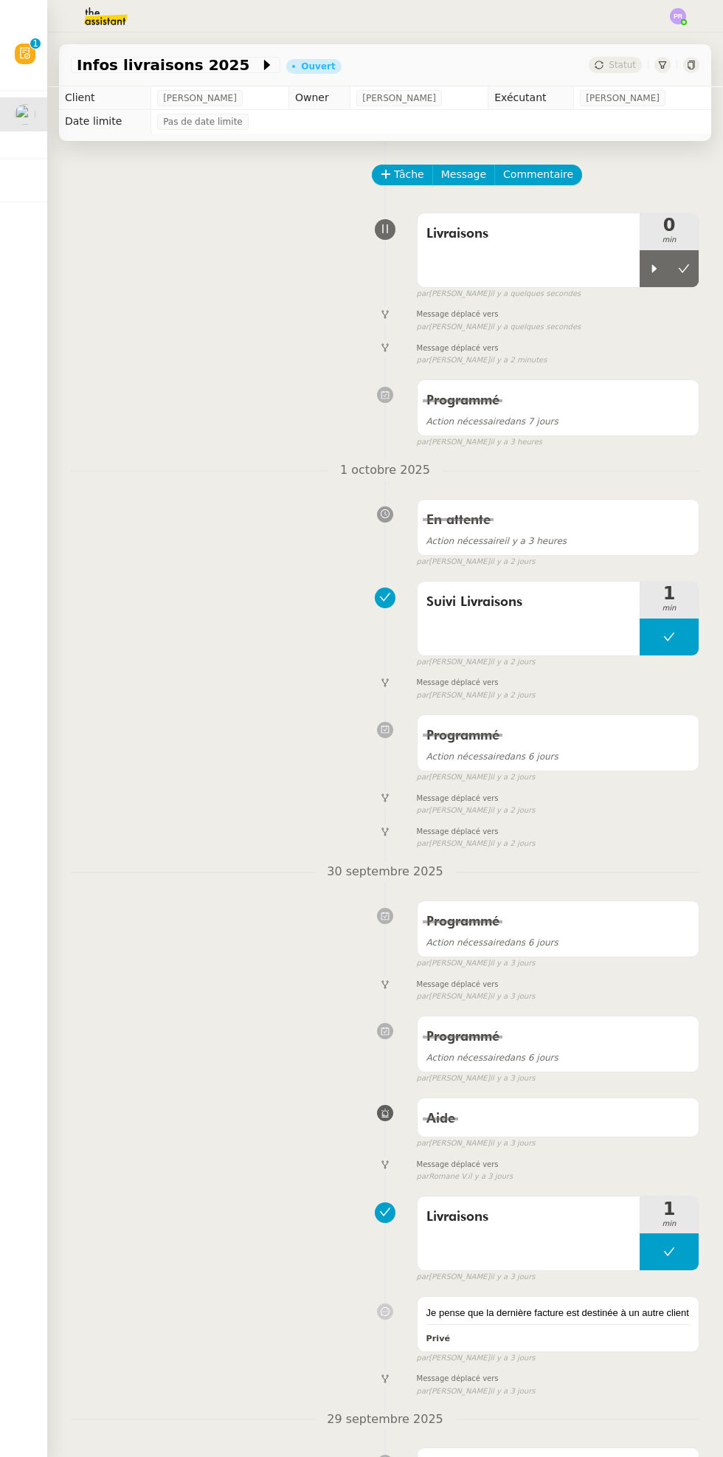
click at [654, 267] on icon at bounding box center [655, 268] width 5 height 8
click at [669, 267] on icon at bounding box center [670, 269] width 12 height 12
click at [684, 267] on icon at bounding box center [684, 269] width 12 height 12
click at [627, 56] on div "Infos livraisons 2025 Ouvert Statut" at bounding box center [385, 65] width 653 height 42
click at [628, 61] on span "Statut" at bounding box center [622, 65] width 27 height 10
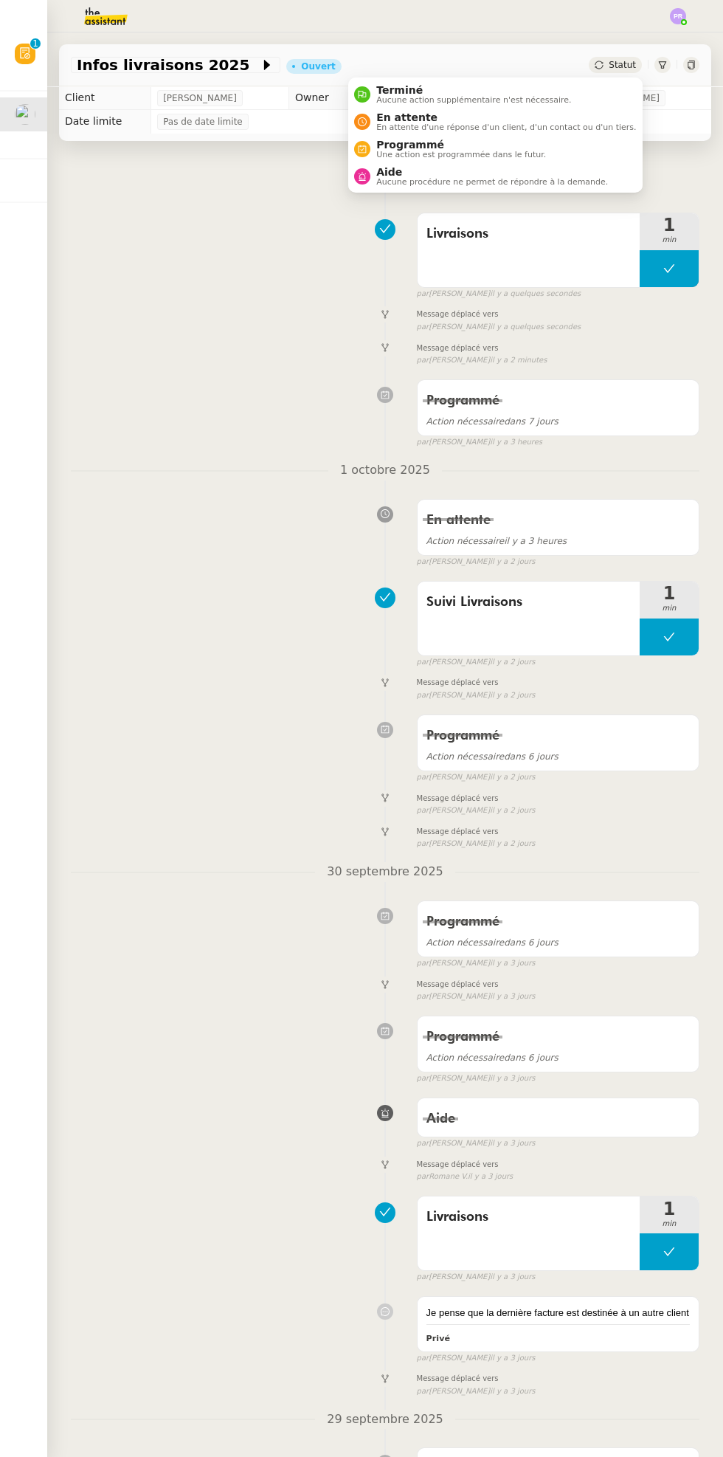
click at [511, 159] on span "Une action est programmée dans le futur." at bounding box center [461, 155] width 170 height 8
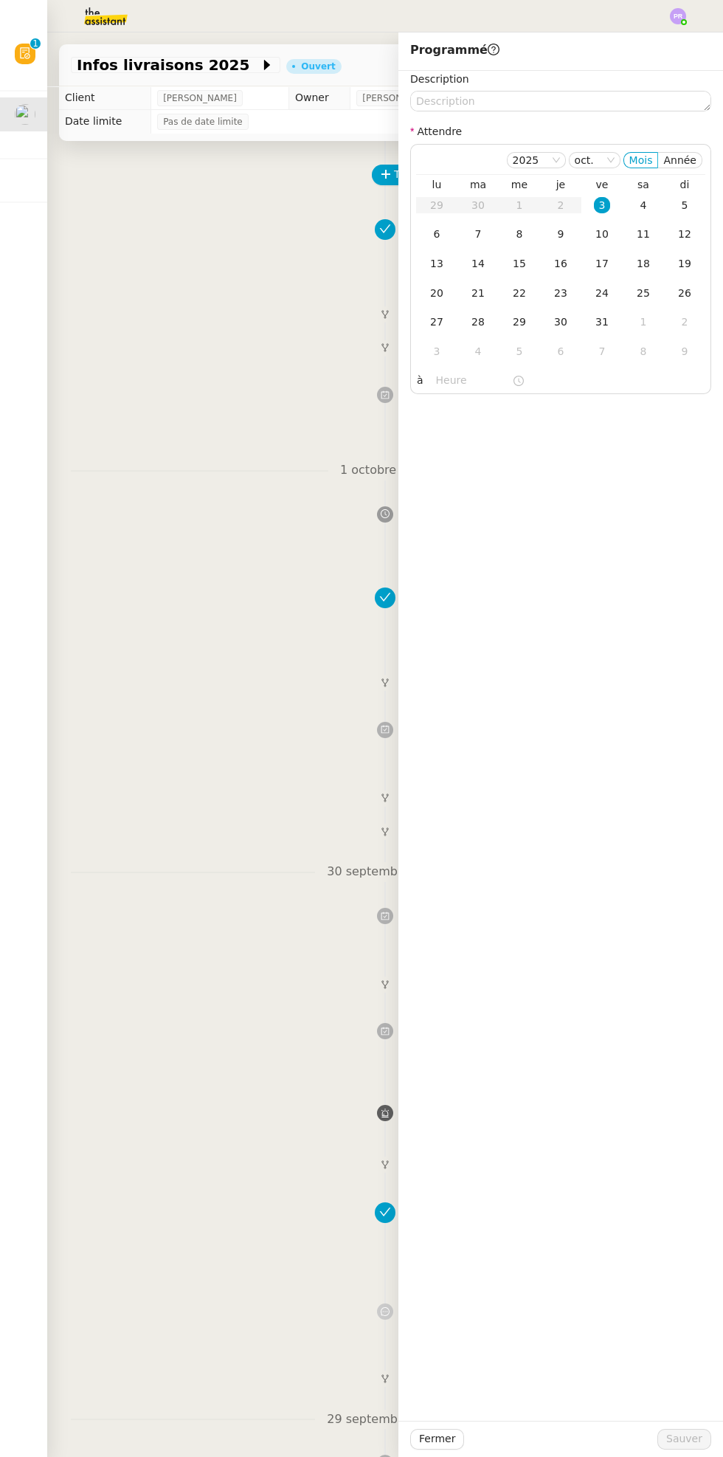
click at [603, 234] on div "10" at bounding box center [602, 234] width 16 height 16
click at [692, 1442] on span "Sauver" at bounding box center [685, 1439] width 36 height 17
